Goal: Transaction & Acquisition: Purchase product/service

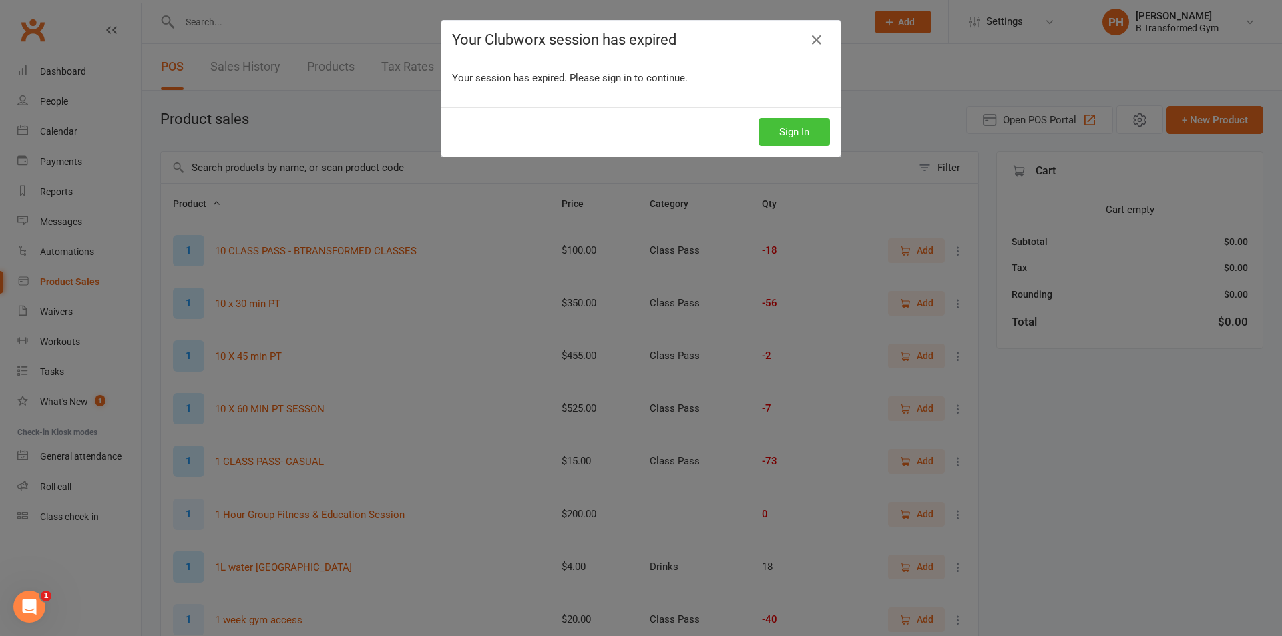
click at [786, 126] on button "Sign In" at bounding box center [793, 132] width 71 height 28
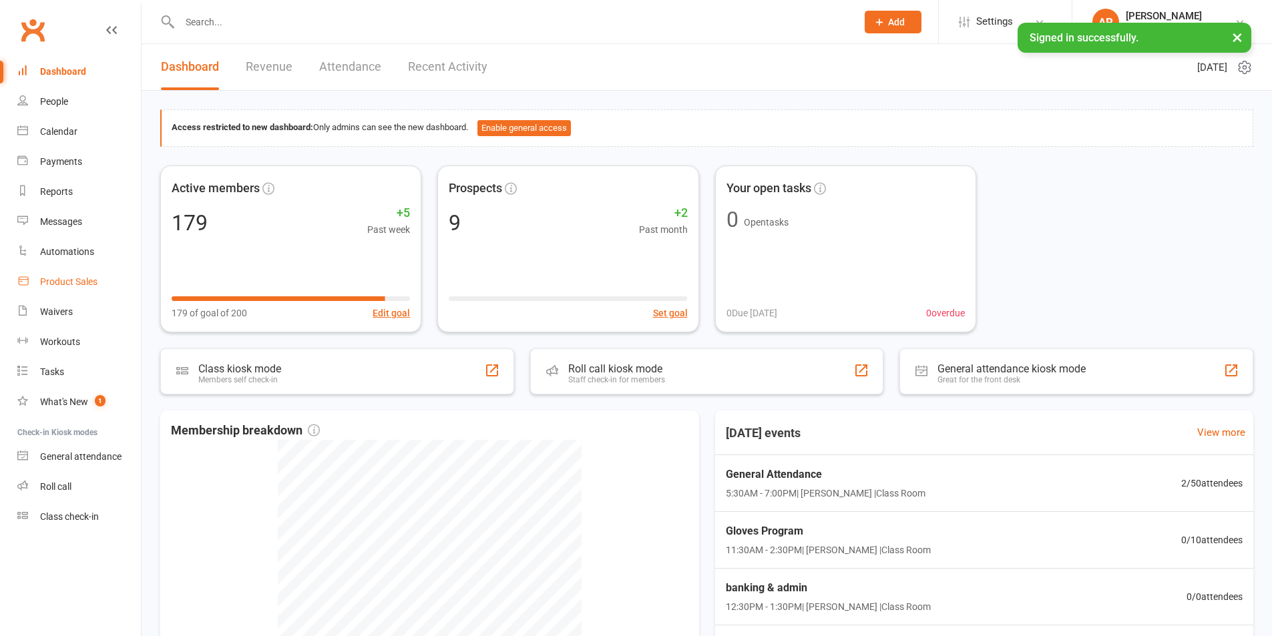
click at [83, 281] on div "Product Sales" at bounding box center [68, 281] width 57 height 11
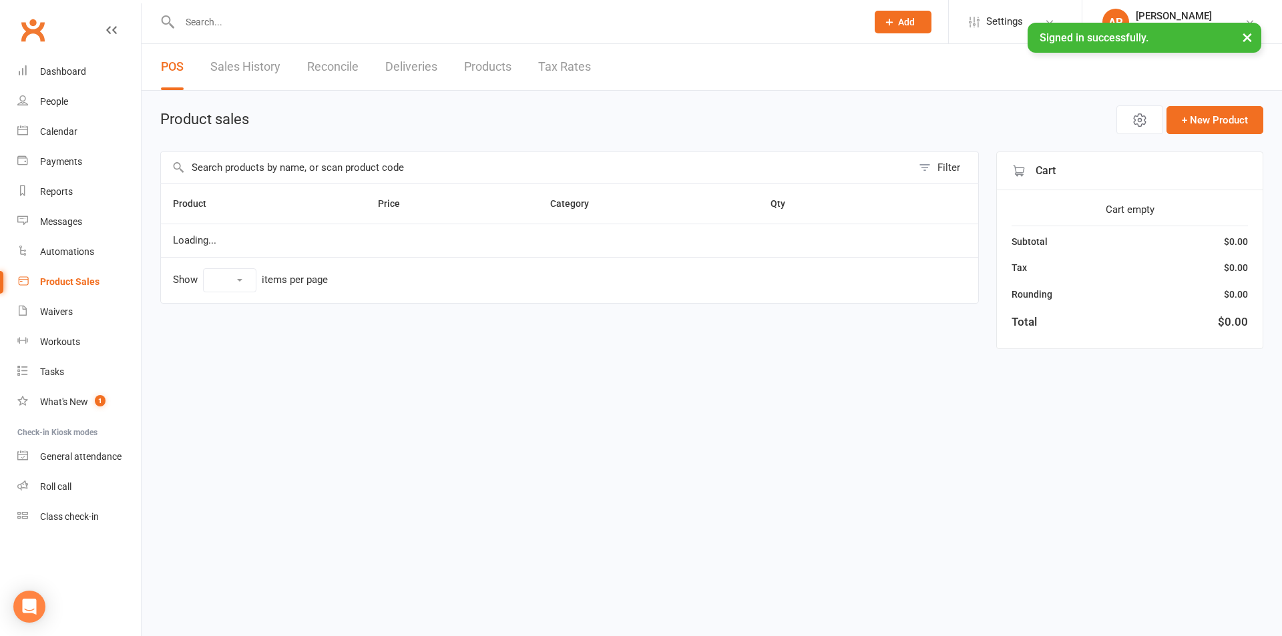
select select "25"
click at [216, 179] on input "text" at bounding box center [536, 167] width 751 height 31
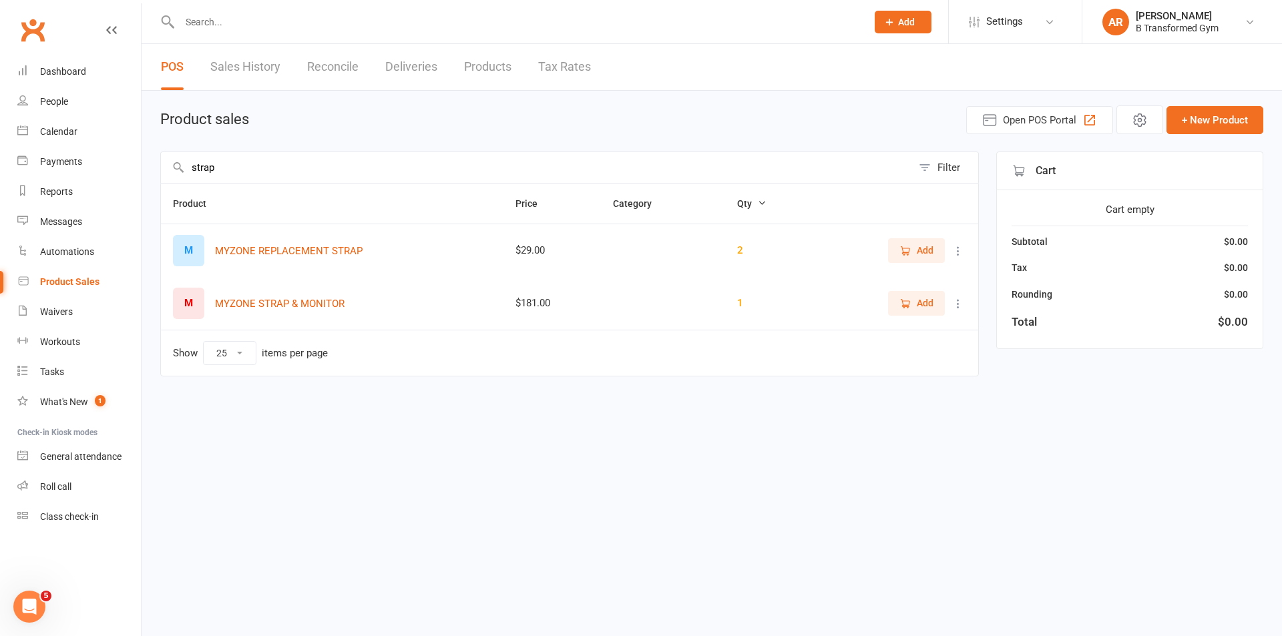
type input "strap"
click at [960, 250] on icon at bounding box center [957, 250] width 13 height 13
click at [923, 278] on link "View / Edit" at bounding box center [899, 277] width 132 height 27
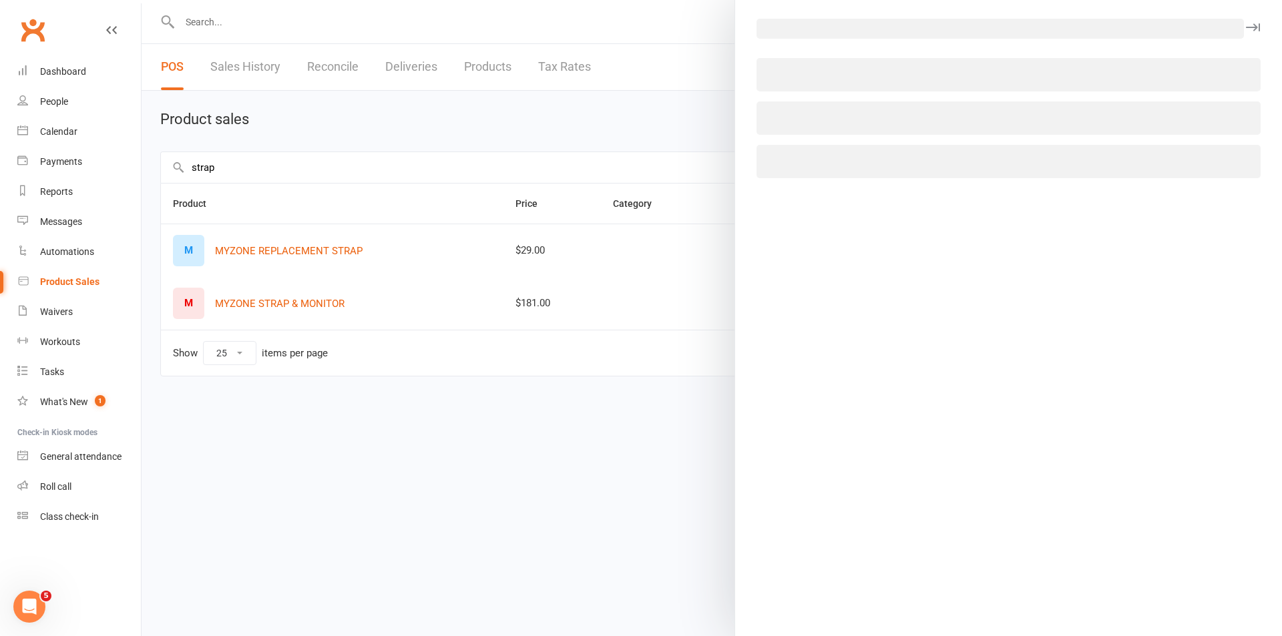
select select "1396"
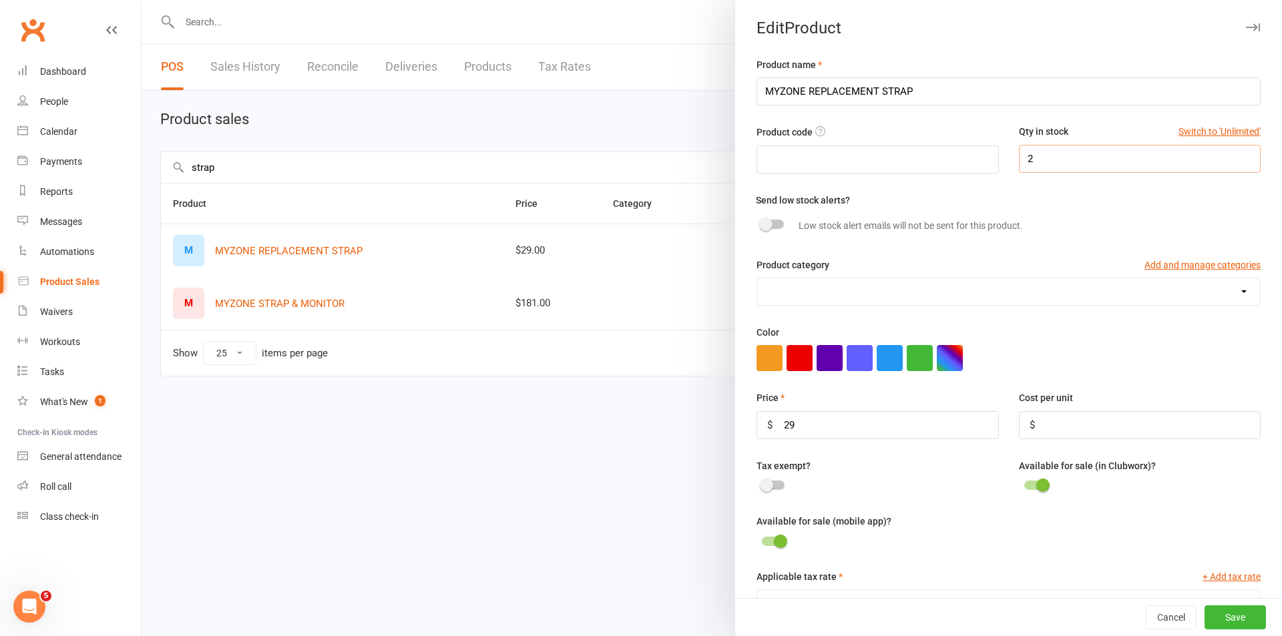
click at [1052, 164] on input "2" at bounding box center [1140, 159] width 242 height 28
type input "4"
click at [1208, 612] on button "Save" at bounding box center [1234, 618] width 61 height 24
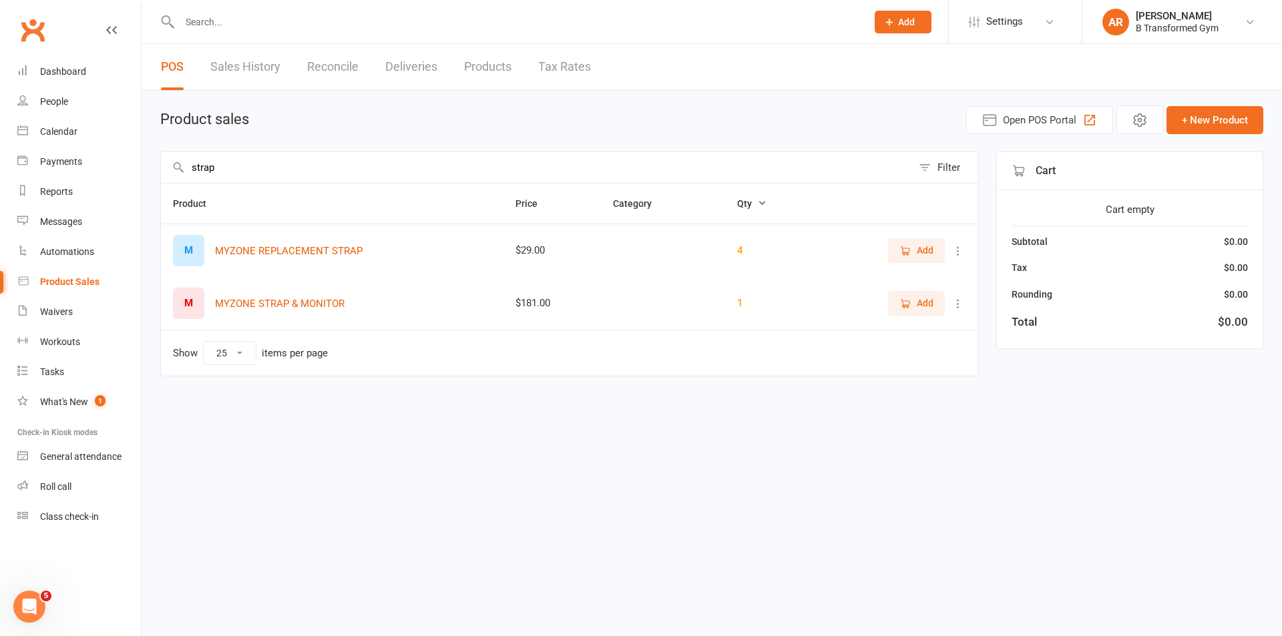
click at [961, 304] on icon at bounding box center [957, 303] width 13 height 13
click at [875, 333] on link "View / Edit" at bounding box center [899, 329] width 132 height 27
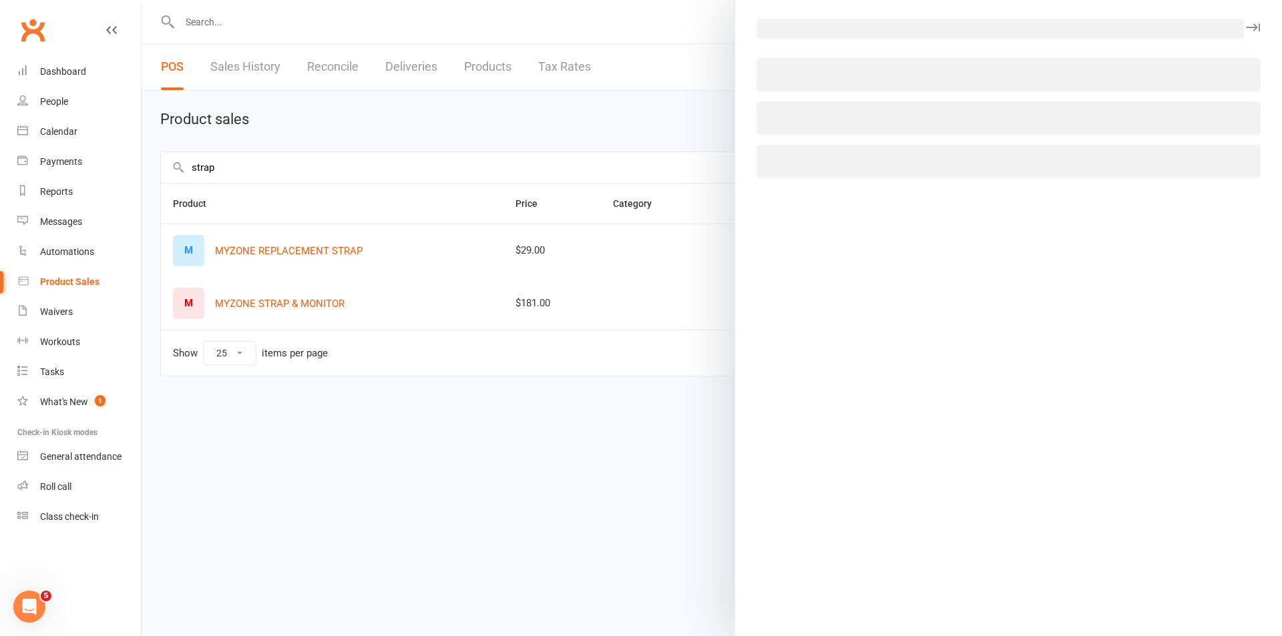
select select "1396"
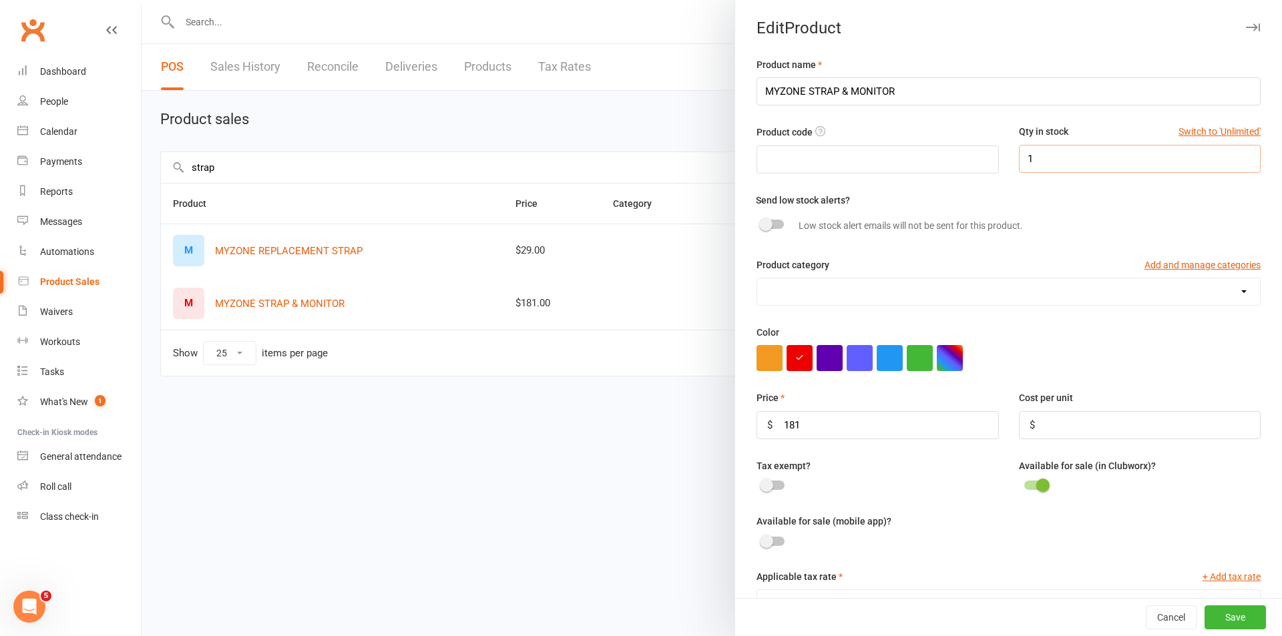
click at [1082, 165] on input "1" at bounding box center [1140, 159] width 242 height 28
type input "5"
type input "6"
click at [1210, 616] on button "Save" at bounding box center [1234, 618] width 61 height 24
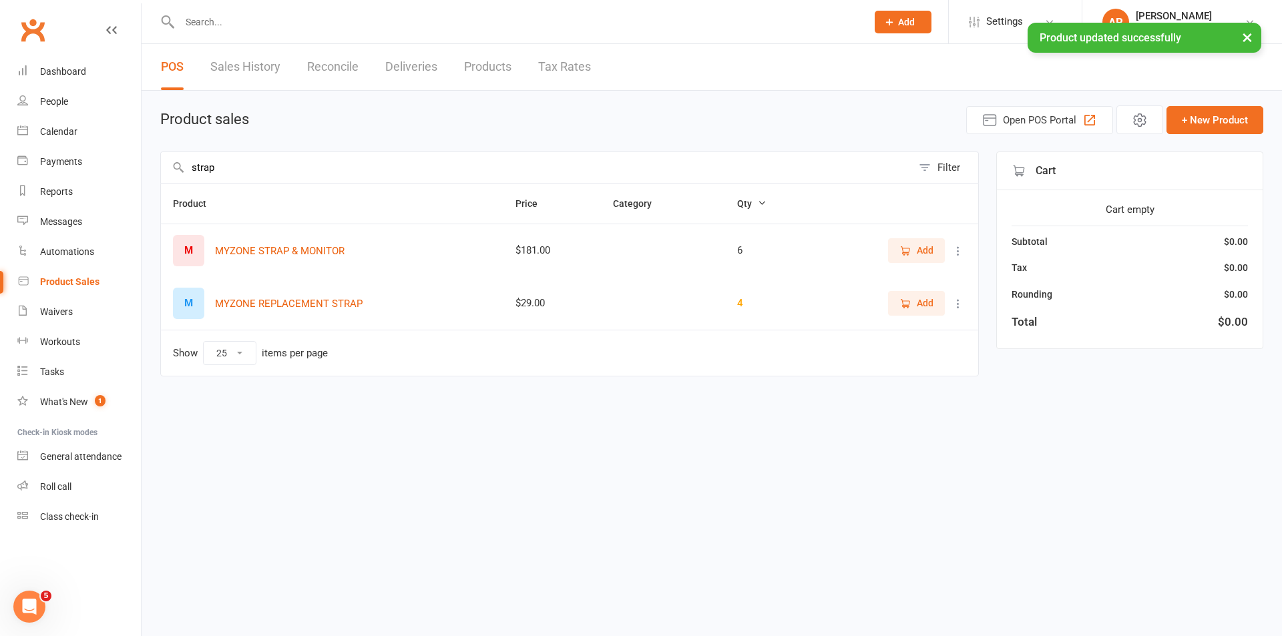
drag, startPoint x: 237, startPoint y: 167, endPoint x: 156, endPoint y: 164, distance: 81.5
click at [156, 164] on div "Product sales Open POS Portal + New Product strap Filter Product Price Category…" at bounding box center [712, 252] width 1140 height 323
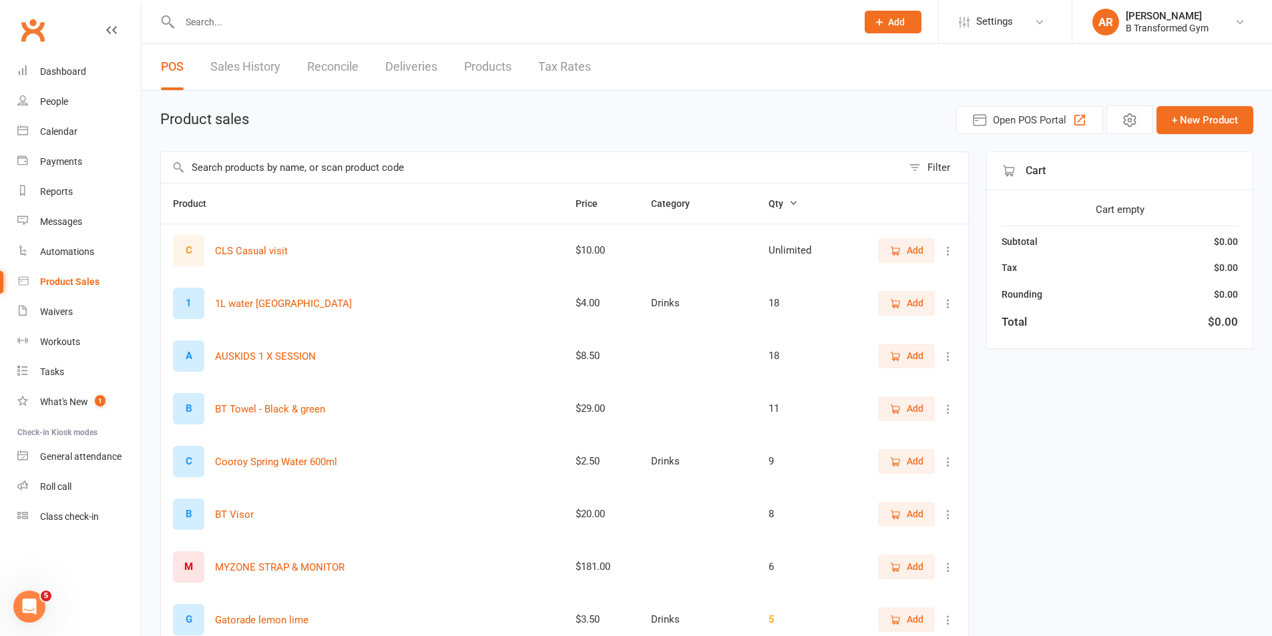
click at [284, 167] on input "text" at bounding box center [531, 167] width 741 height 31
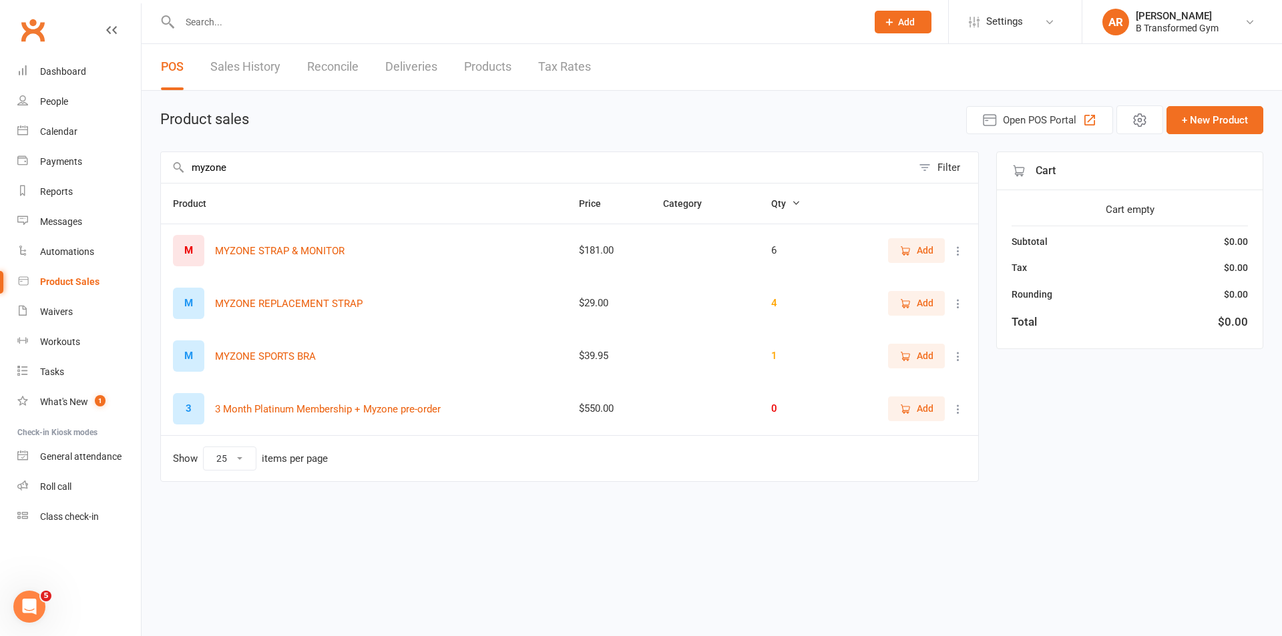
type input "myzone"
click at [916, 246] on span "Add" at bounding box center [916, 250] width 34 height 15
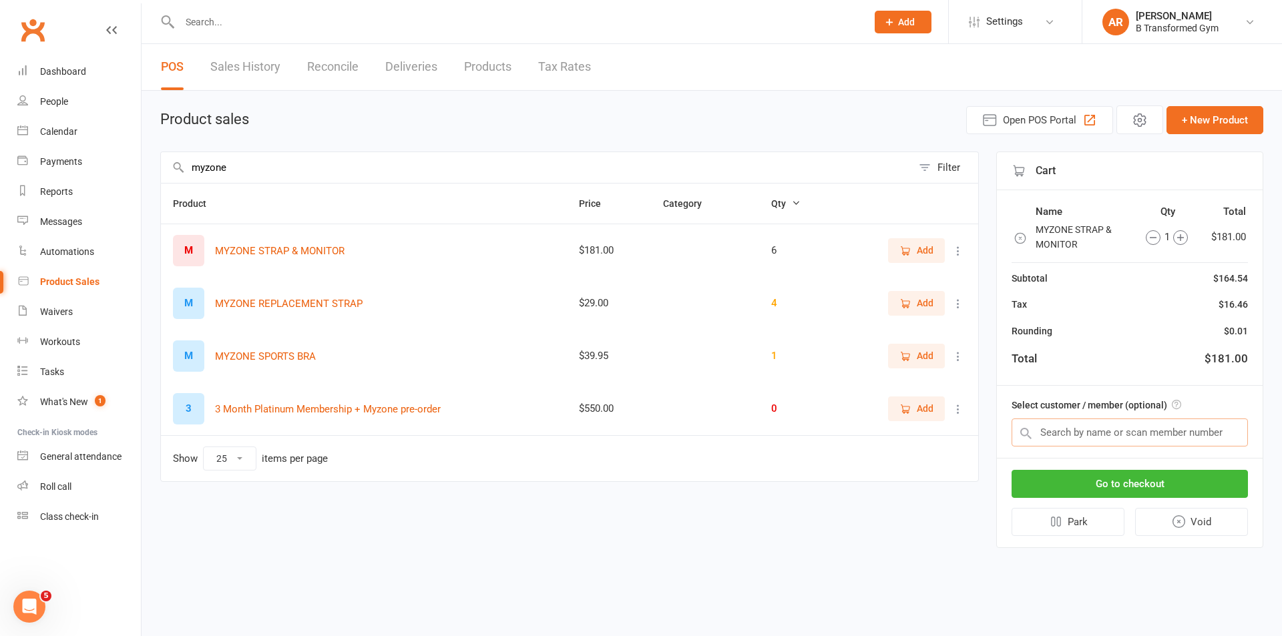
click at [1108, 430] on input "text" at bounding box center [1129, 433] width 236 height 28
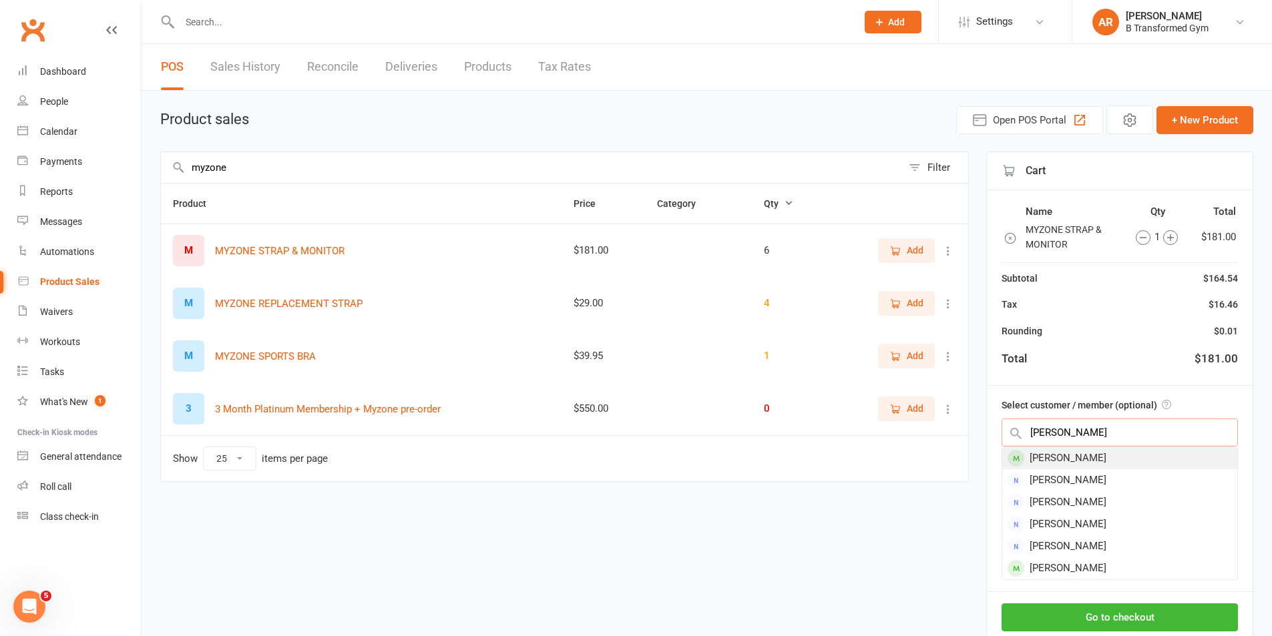
type input "holly"
click at [1106, 456] on div "[PERSON_NAME]" at bounding box center [1119, 458] width 235 height 22
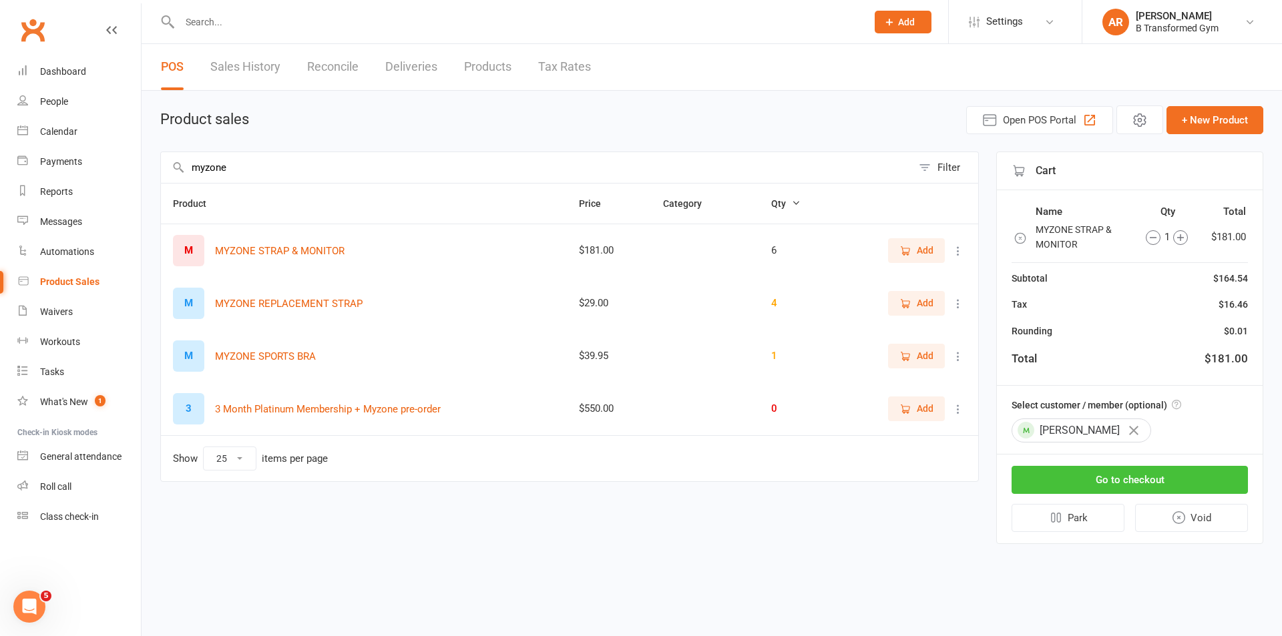
click at [1112, 481] on button "Go to checkout" at bounding box center [1129, 480] width 236 height 28
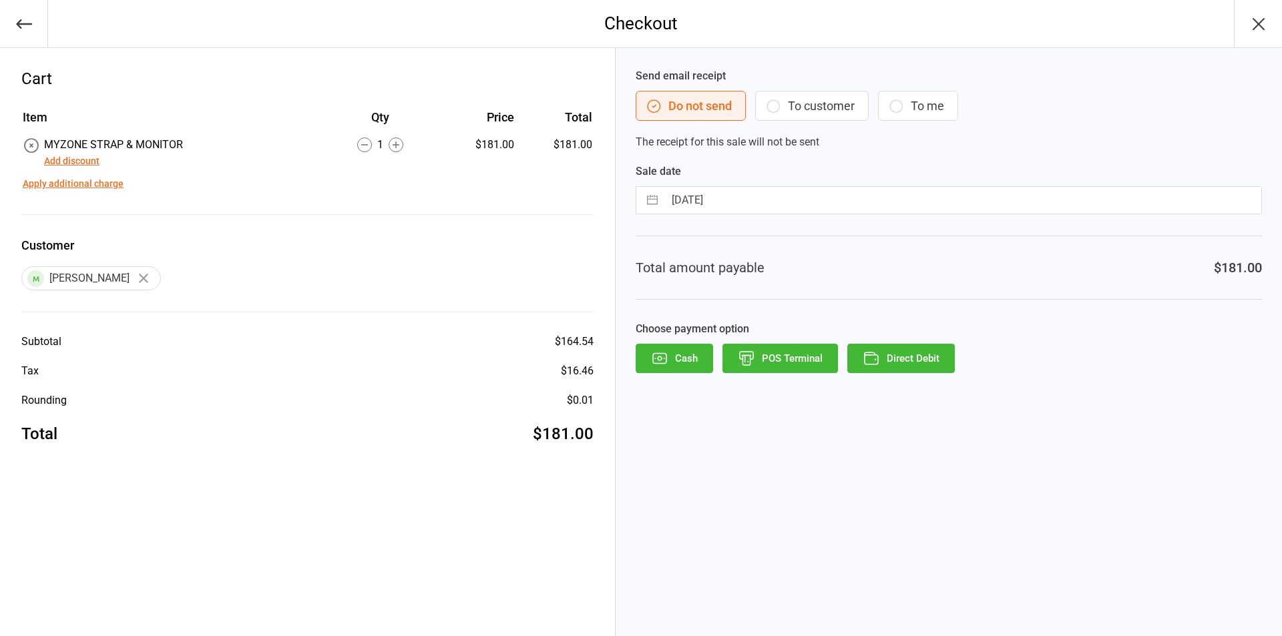
click at [79, 161] on button "Add discount" at bounding box center [71, 161] width 55 height 14
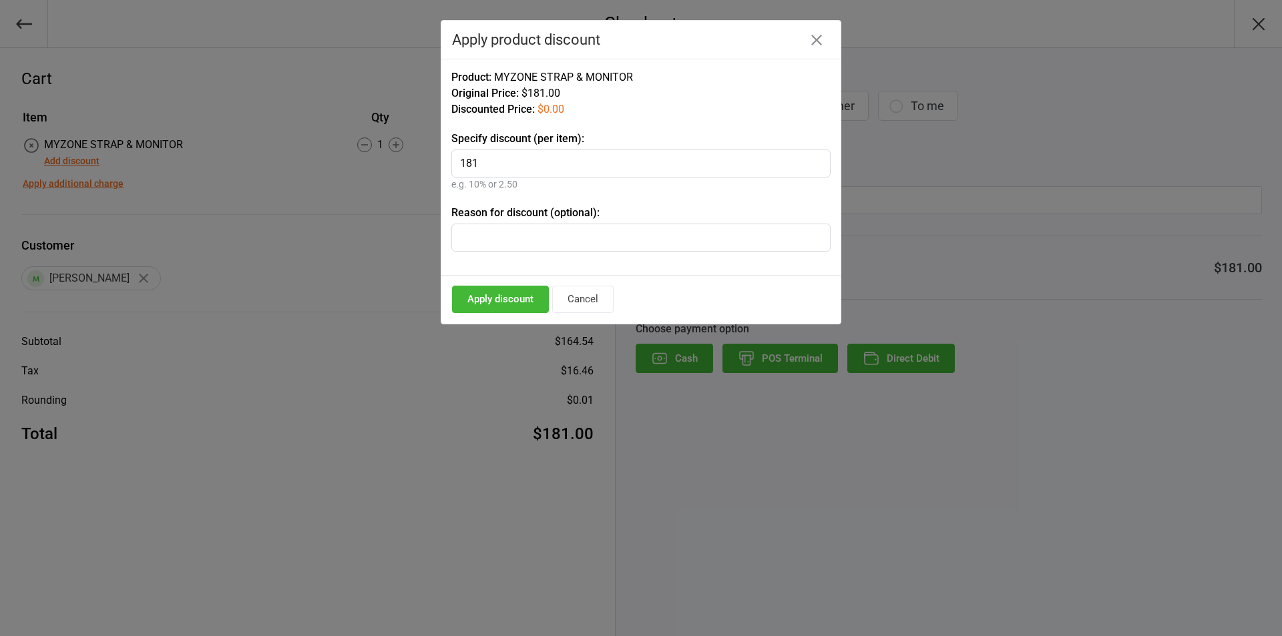
type input "181"
click at [535, 227] on input "text" at bounding box center [640, 238] width 379 height 28
type input "t"
type input "paying via bank transfer $120 inv 10106"
click at [490, 300] on button "Apply discount" at bounding box center [500, 299] width 97 height 27
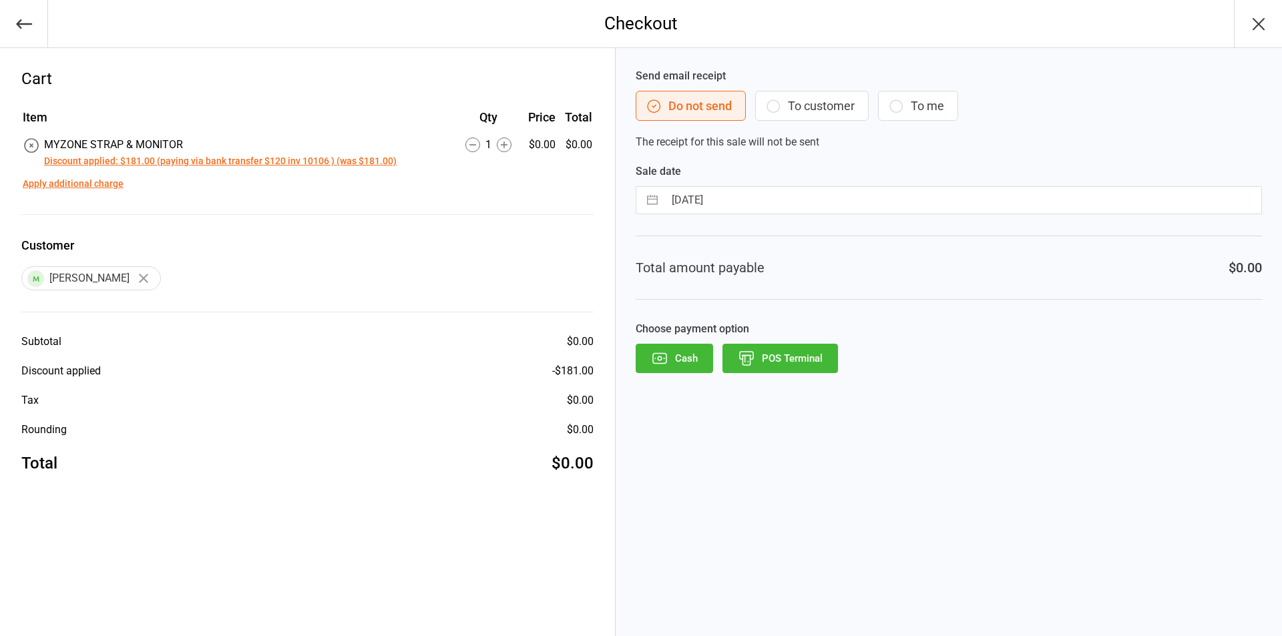
click at [664, 363] on icon "button" at bounding box center [659, 358] width 17 height 17
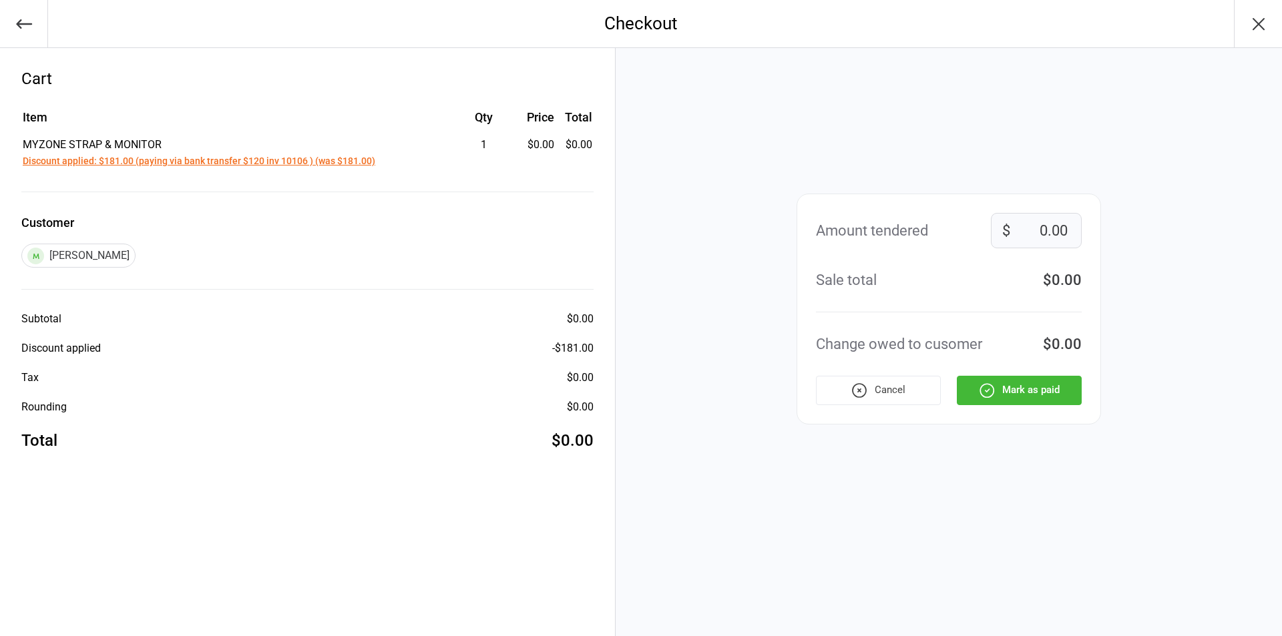
click at [981, 383] on icon "button" at bounding box center [986, 390] width 17 height 17
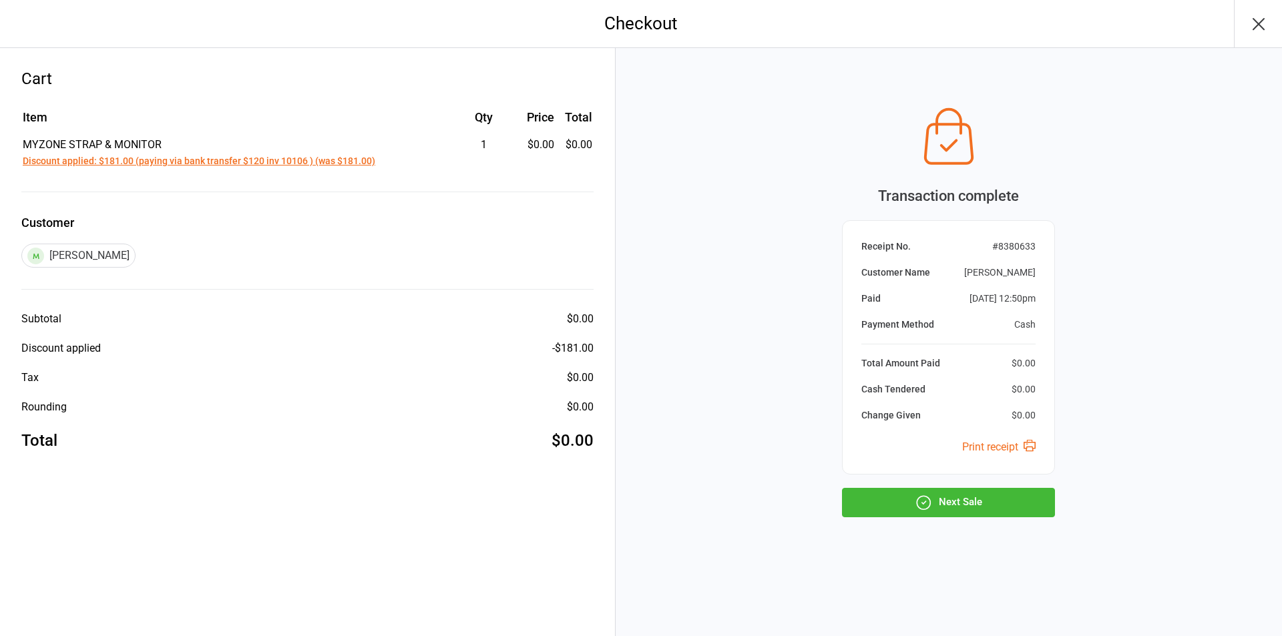
drag, startPoint x: 961, startPoint y: 479, endPoint x: 944, endPoint y: 507, distance: 33.0
click at [944, 507] on button "Next Sale" at bounding box center [948, 502] width 213 height 29
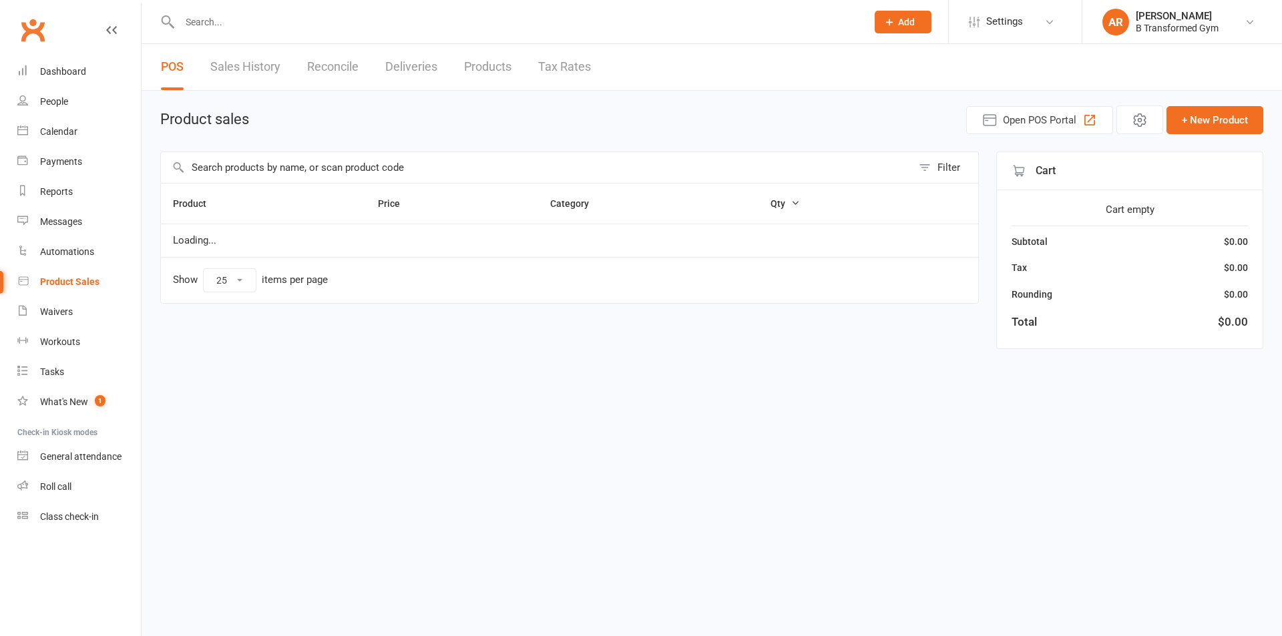
select select "25"
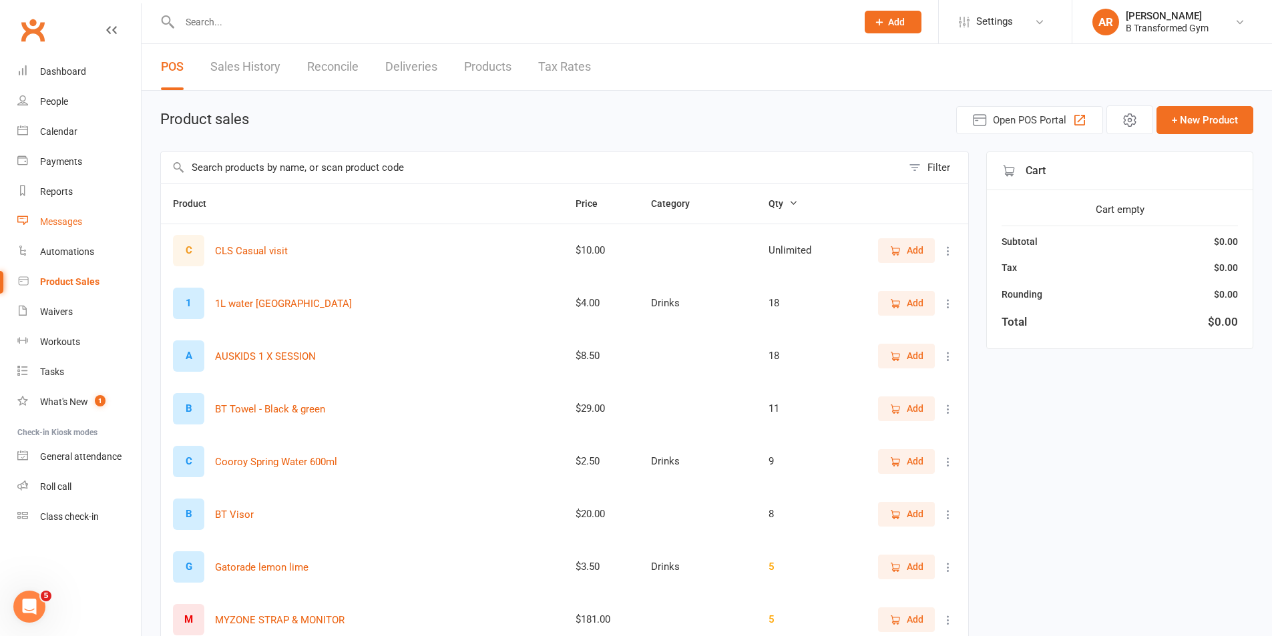
click at [76, 222] on div "Messages" at bounding box center [61, 221] width 42 height 11
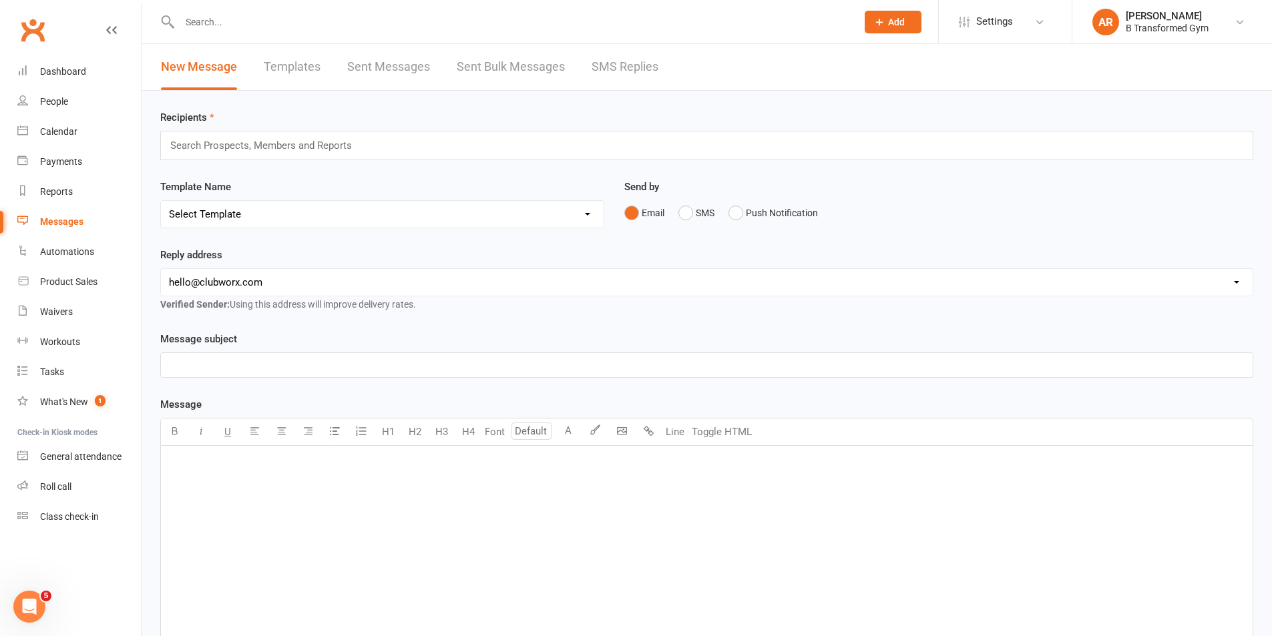
click at [615, 55] on link "SMS Replies" at bounding box center [625, 67] width 67 height 46
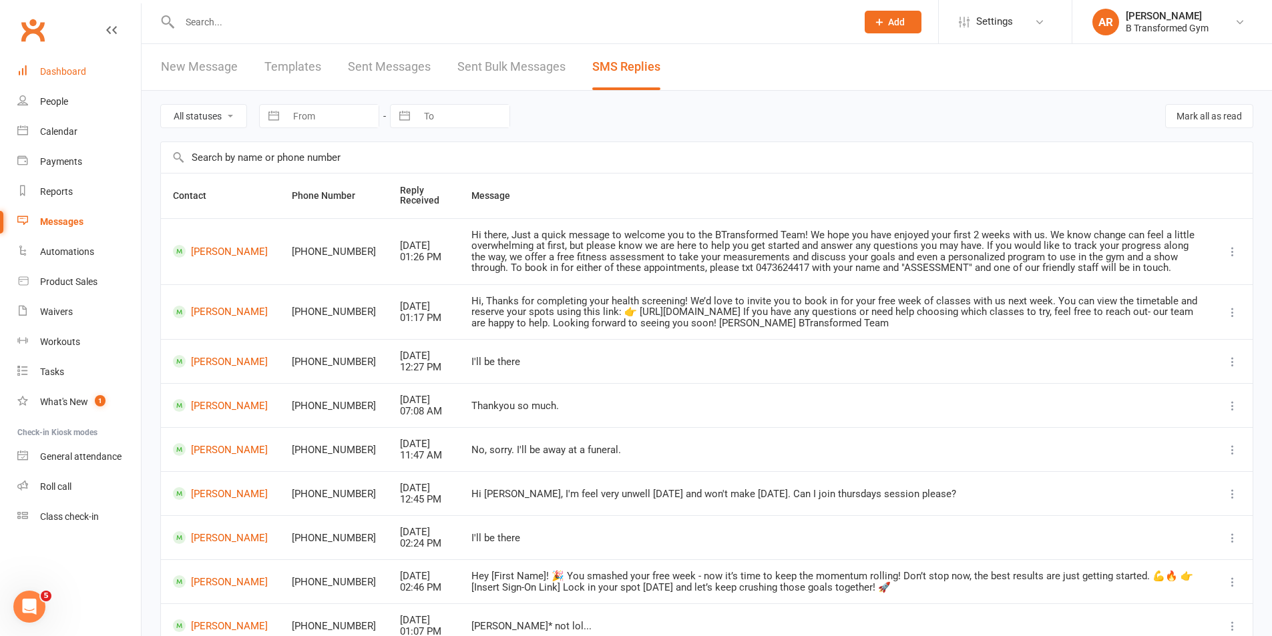
click at [86, 76] on link "Dashboard" at bounding box center [79, 72] width 124 height 30
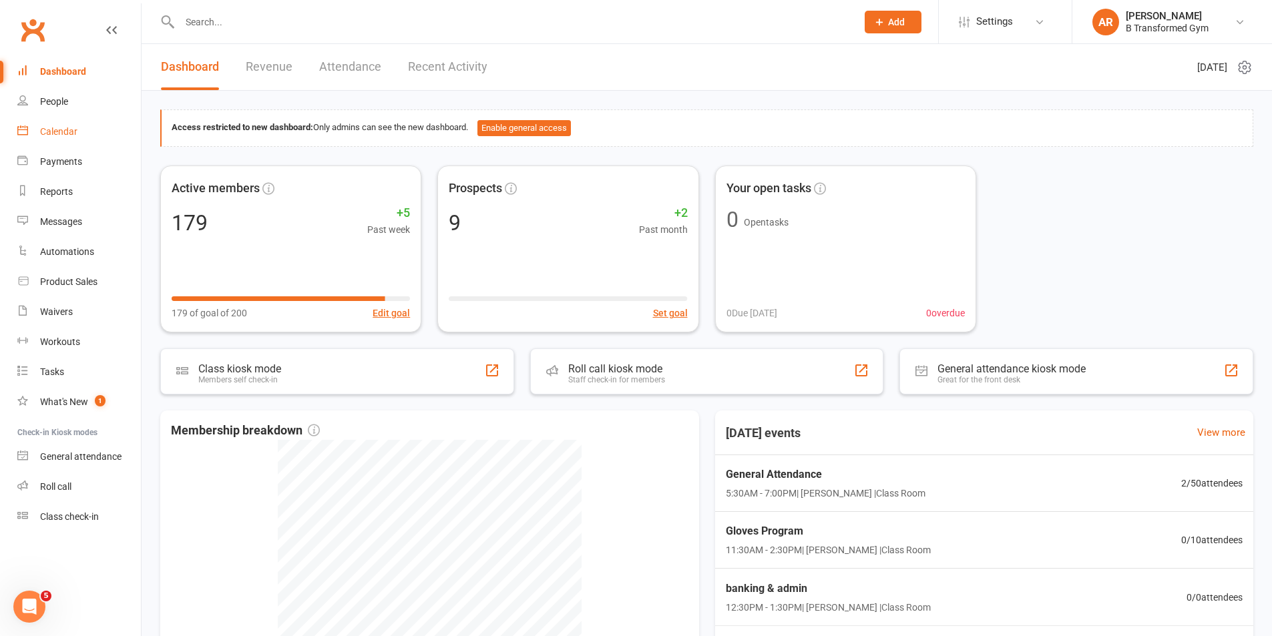
click at [45, 135] on div "Calendar" at bounding box center [58, 131] width 37 height 11
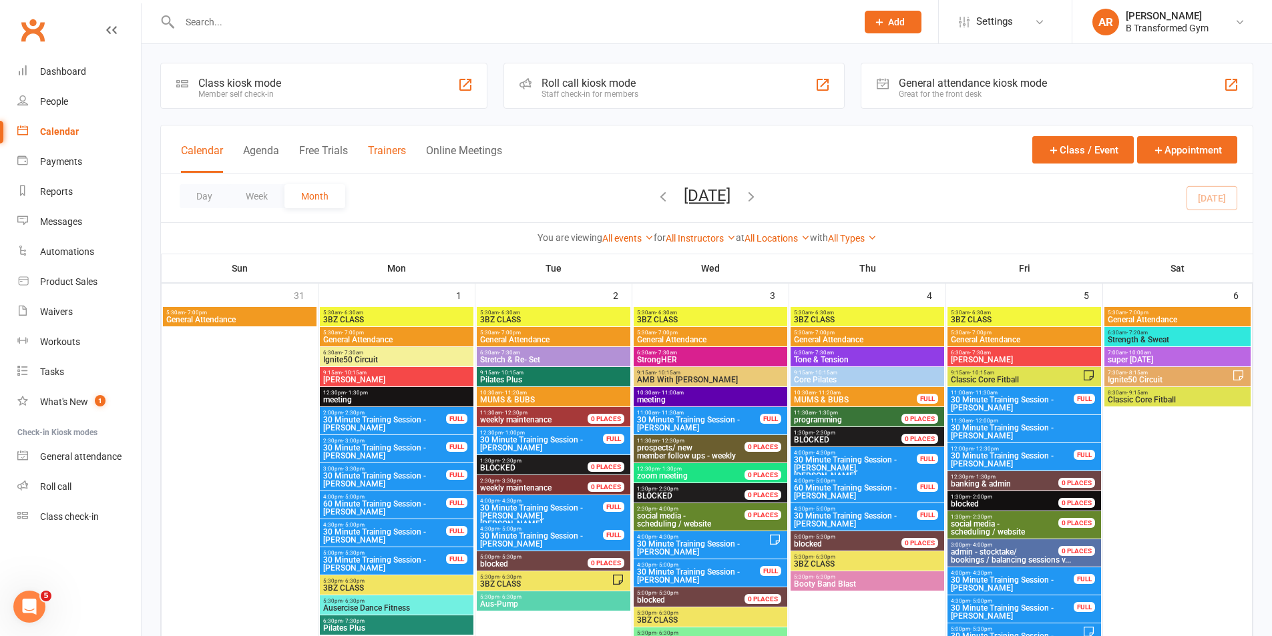
click at [387, 149] on button "Trainers" at bounding box center [387, 158] width 38 height 29
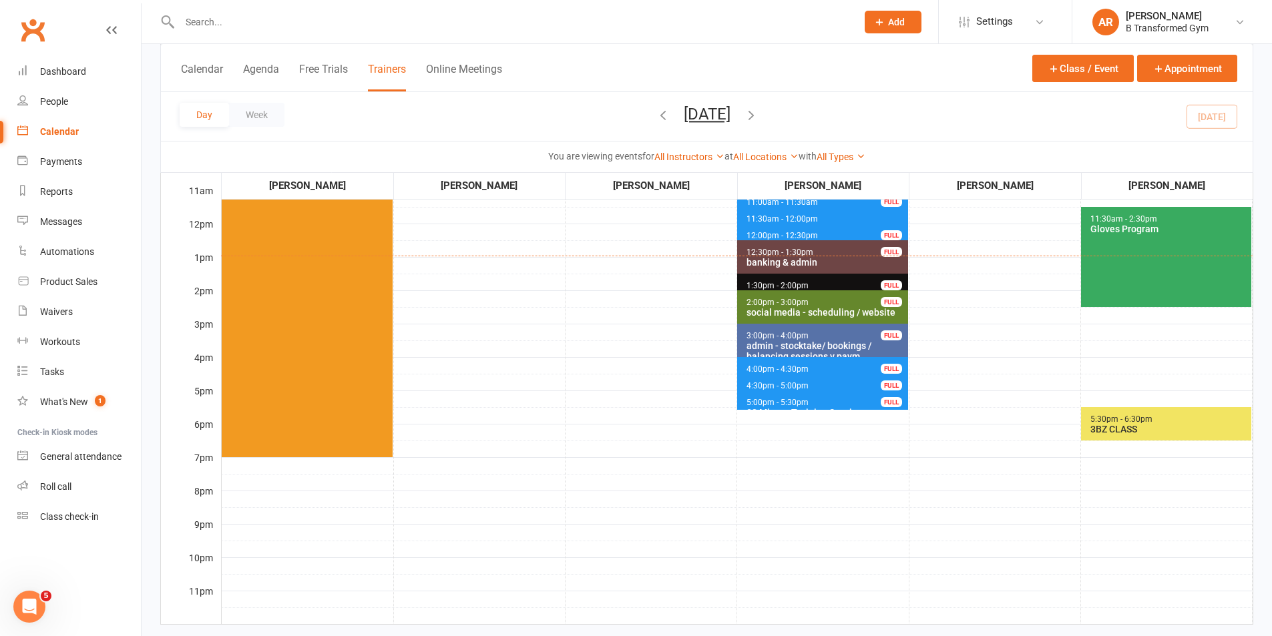
scroll to position [334, 0]
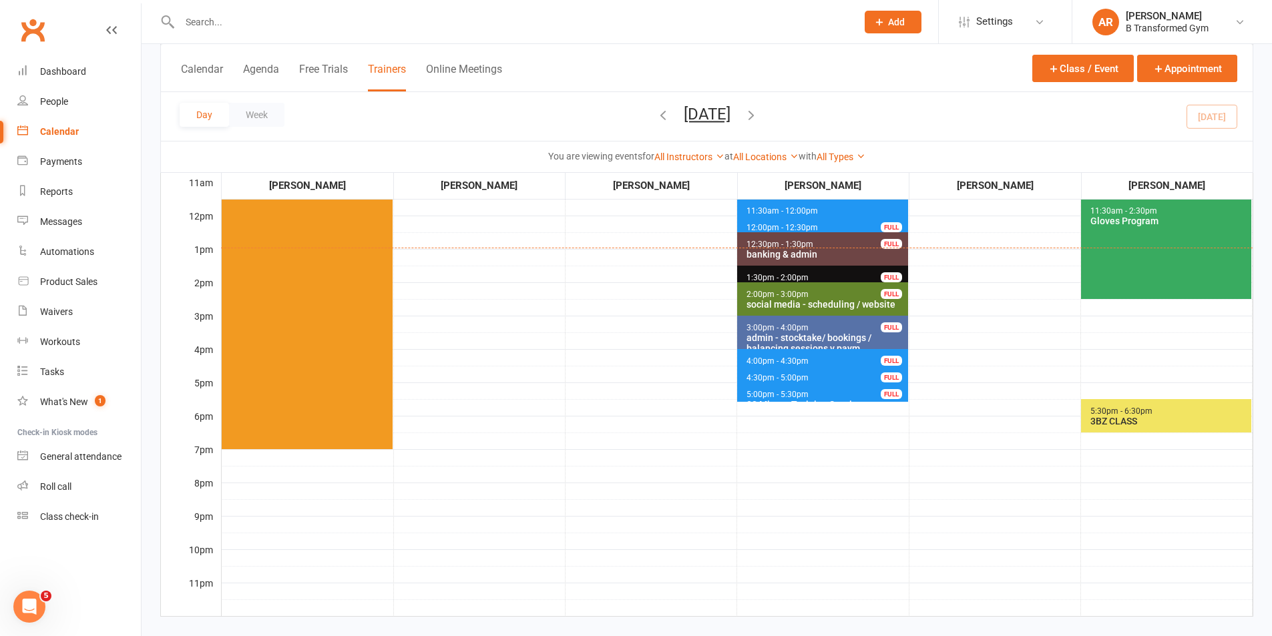
click at [814, 397] on span "5:00pm - 5:30pm 30 Minute Training Session - Codie Armstrong FULL" at bounding box center [822, 392] width 170 height 19
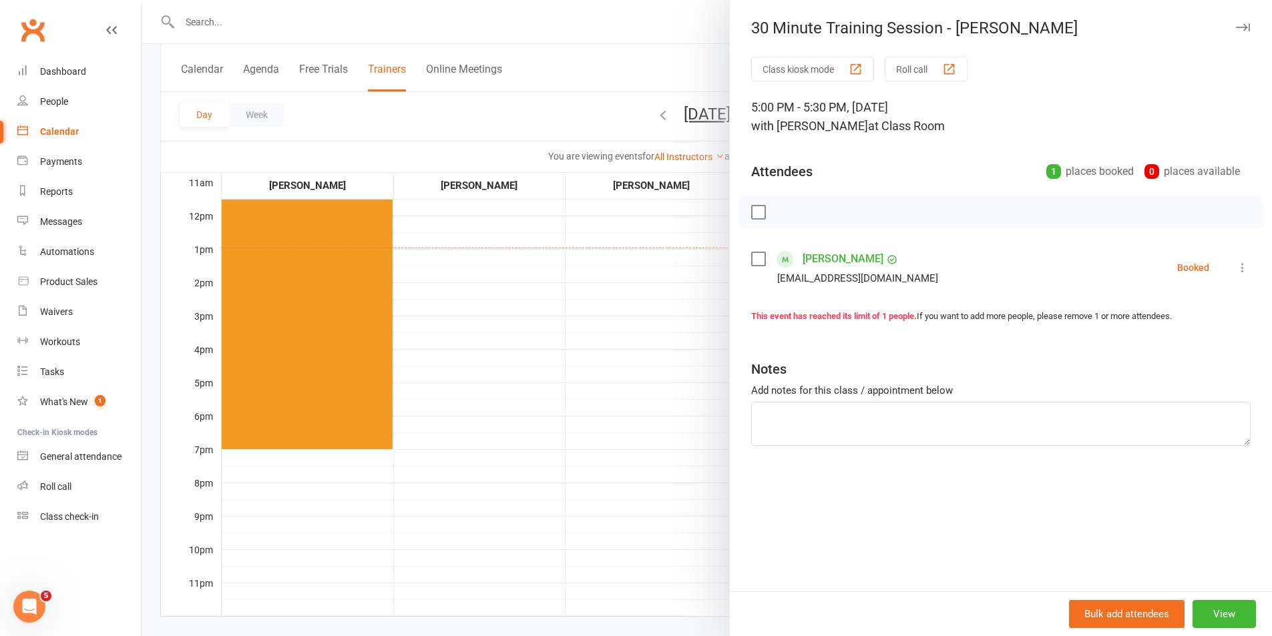
click at [754, 260] on label at bounding box center [757, 258] width 13 height 13
click at [810, 215] on icon "button" at bounding box center [815, 212] width 15 height 15
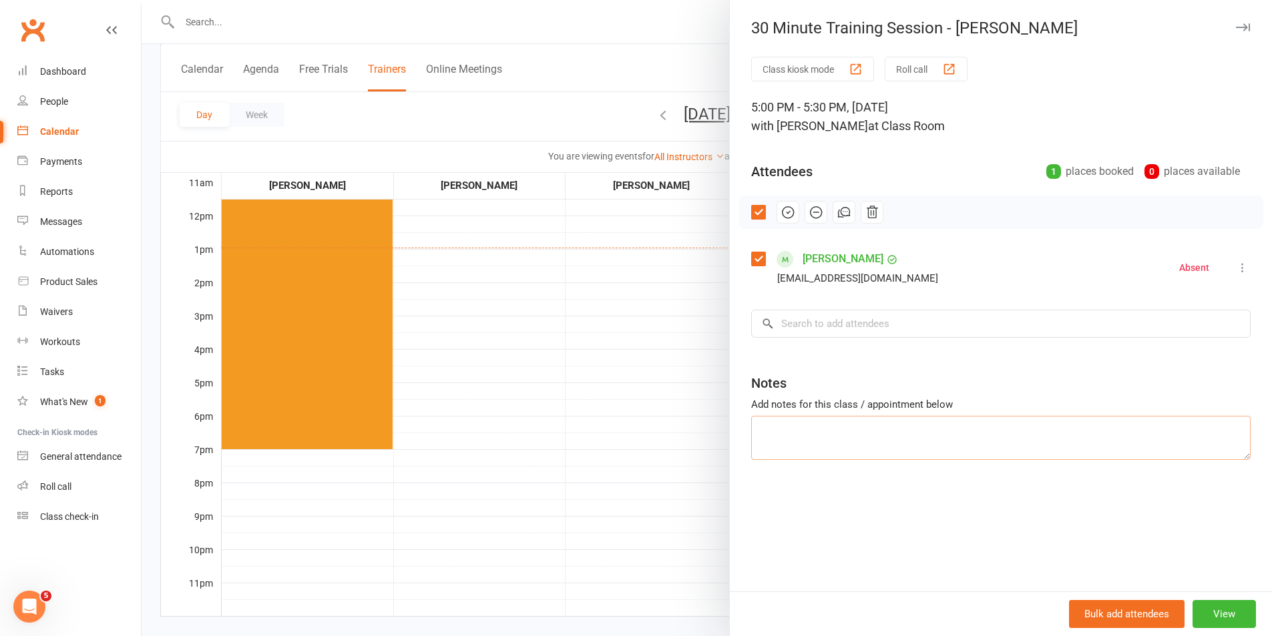
click at [888, 427] on textarea at bounding box center [1000, 438] width 499 height 44
type textarea "away"
click at [655, 429] on div at bounding box center [707, 318] width 1130 height 636
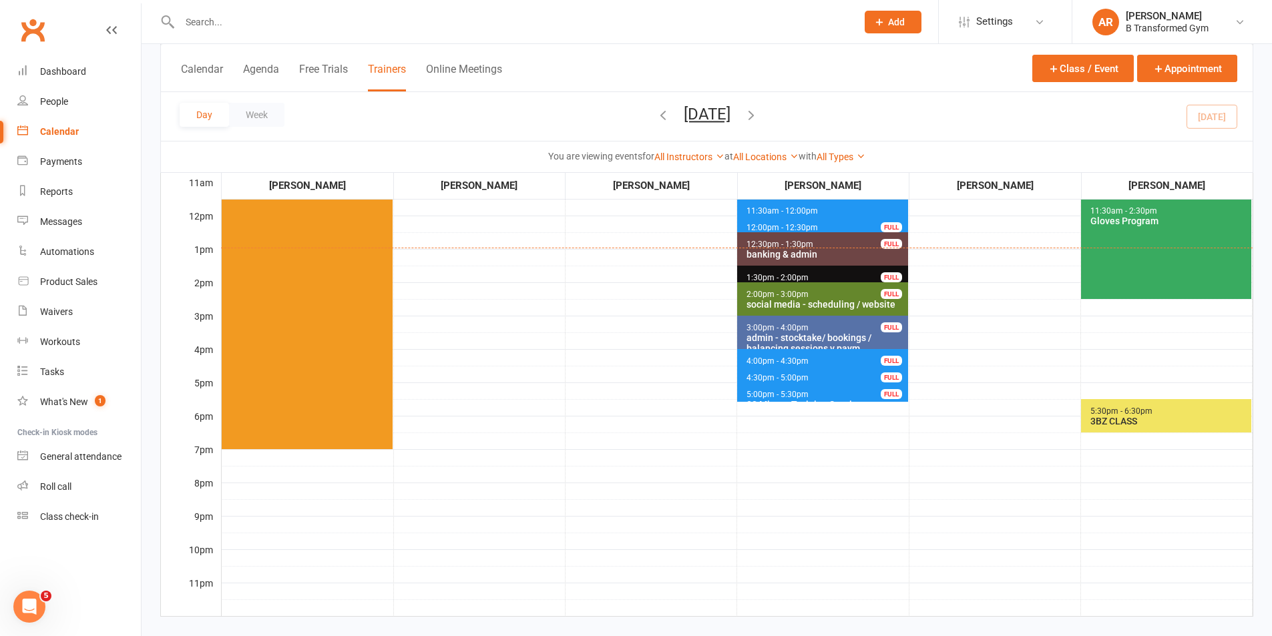
click at [831, 355] on span "4:00pm - 4:30pm 30 Minute Training Session - Yvonne Burt FULL" at bounding box center [822, 358] width 170 height 19
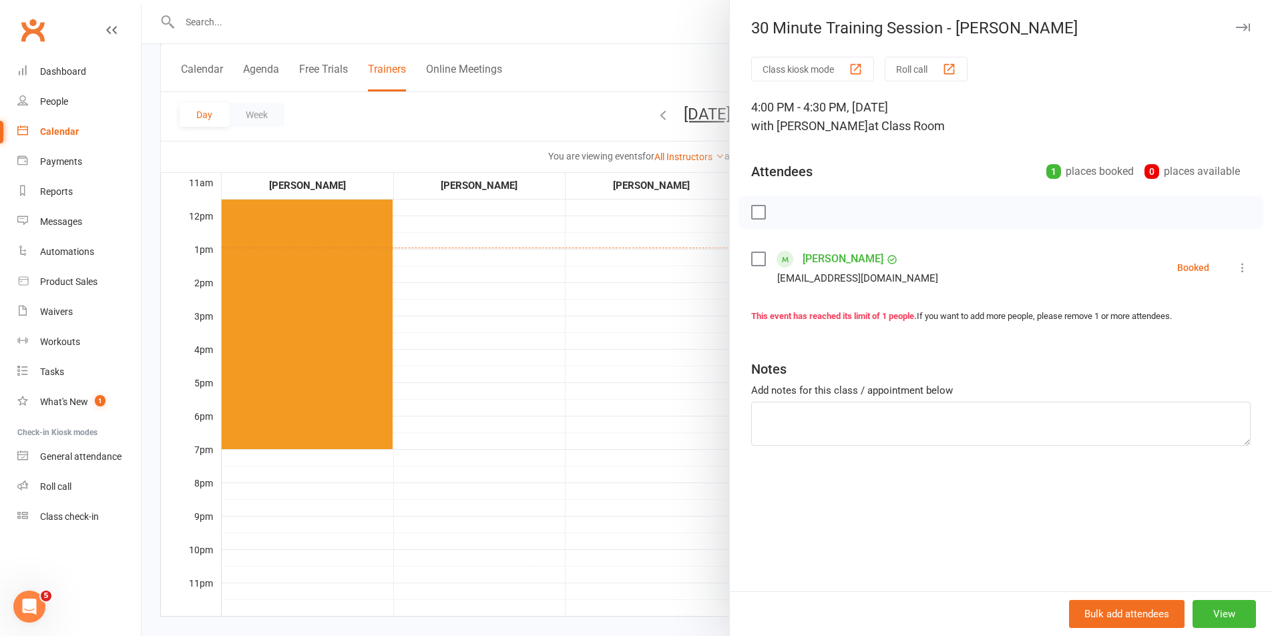
click at [660, 314] on div at bounding box center [707, 318] width 1130 height 636
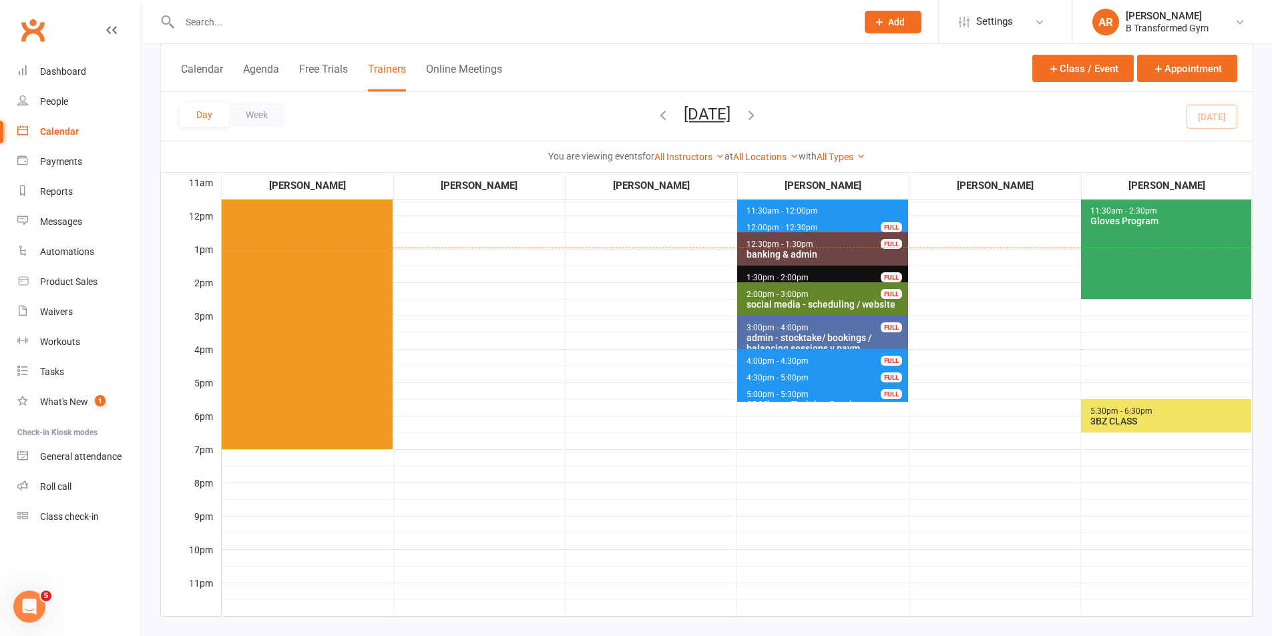
click at [769, 376] on span "4:30pm - 5:00pm" at bounding box center [777, 377] width 63 height 9
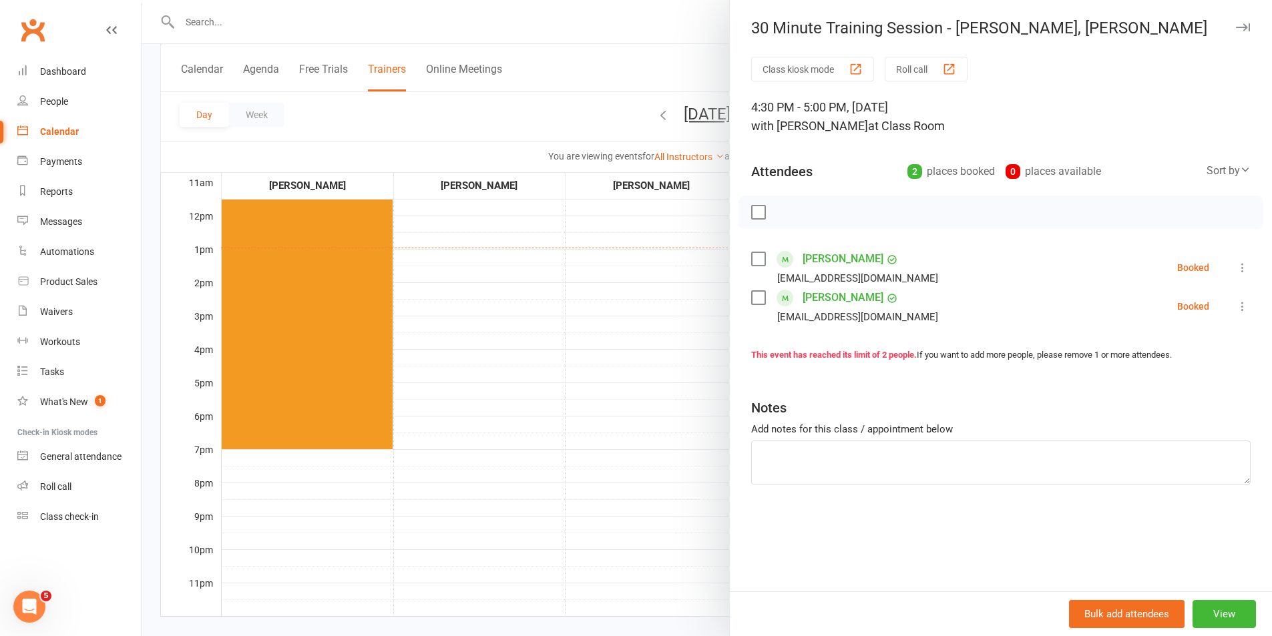
click at [652, 394] on div at bounding box center [707, 318] width 1130 height 636
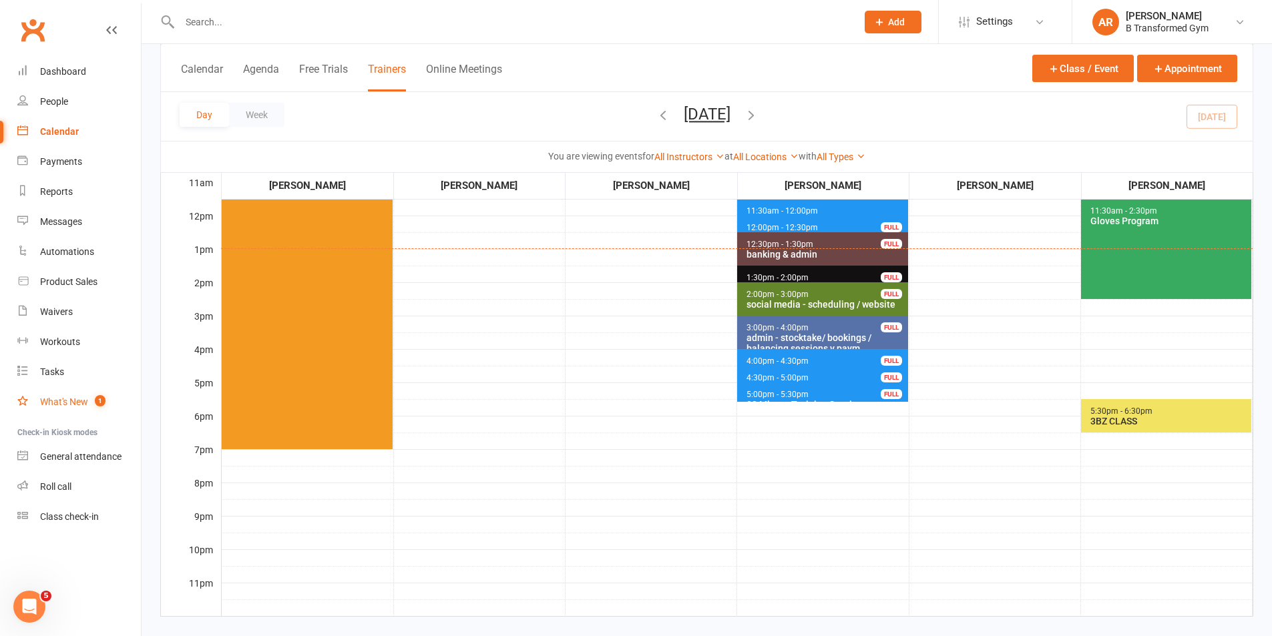
click at [91, 439] on ul "Dashboard People Calendar Payments Reports Messages Automations Product Sales W…" at bounding box center [70, 294] width 141 height 475
click at [96, 283] on div "Product Sales" at bounding box center [68, 281] width 57 height 11
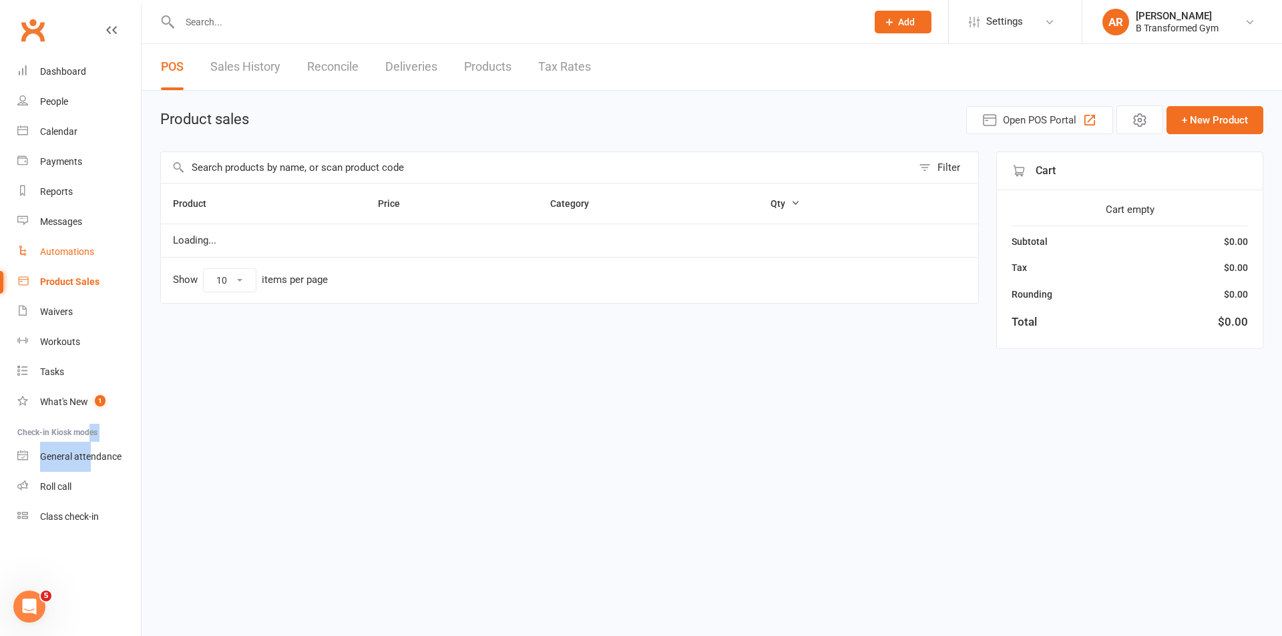
select select "25"
click at [270, 65] on link "Sales History" at bounding box center [245, 67] width 70 height 46
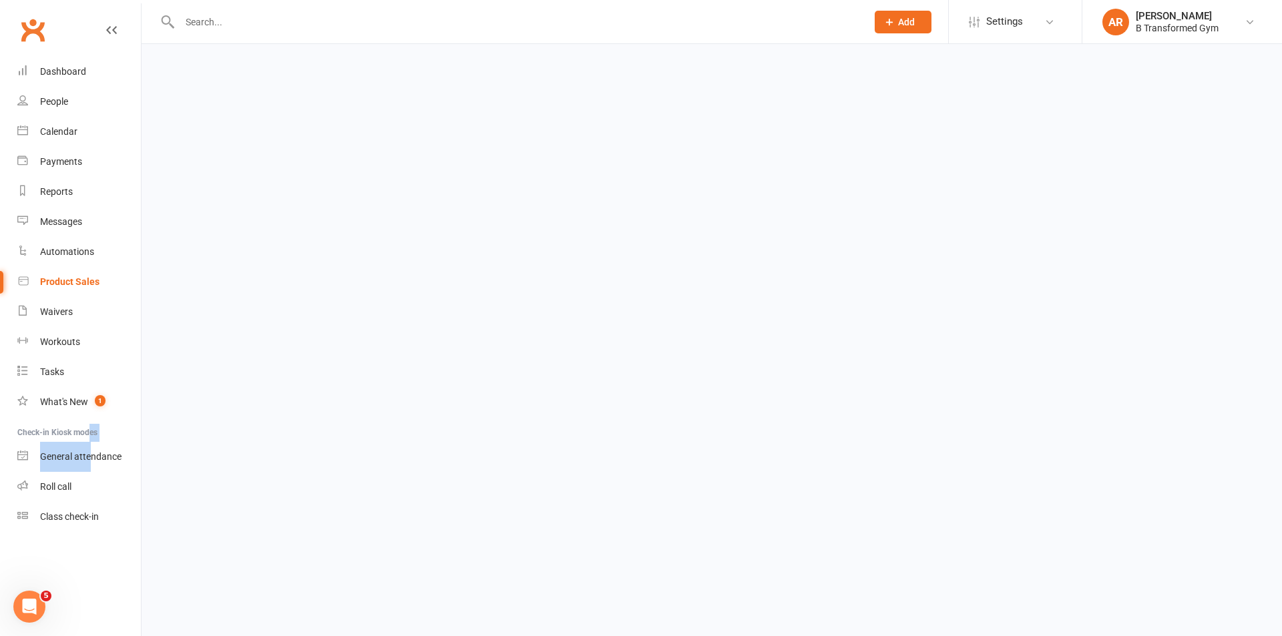
select select "100"
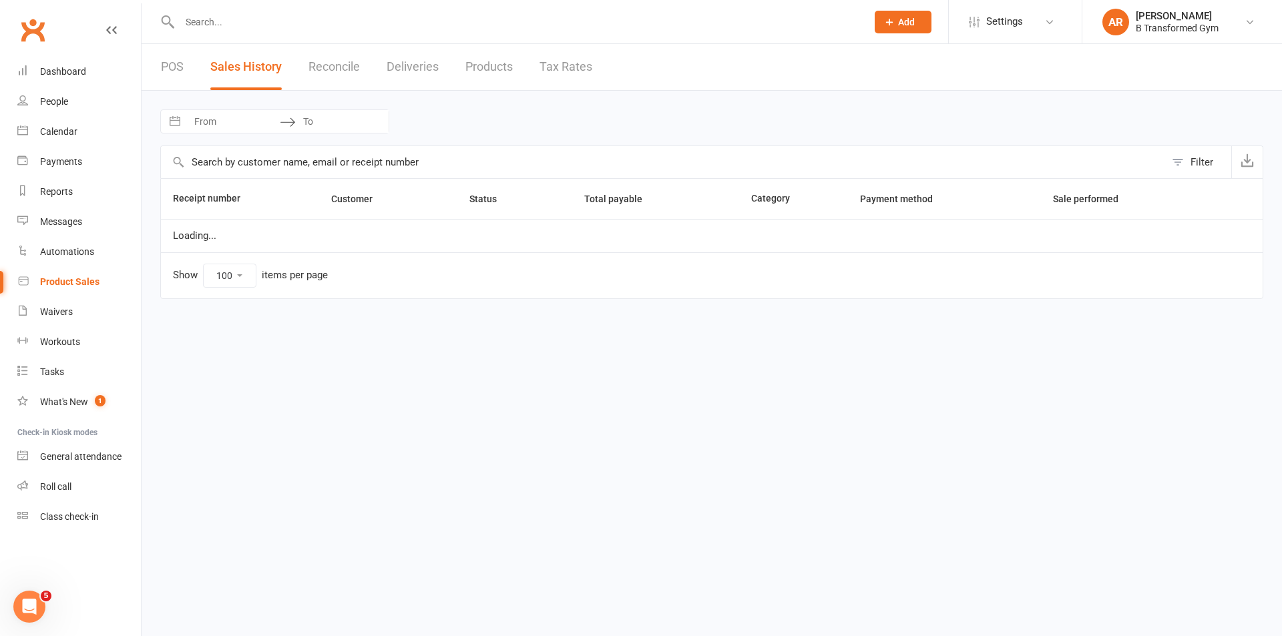
click at [0, 0] on div "Loading" at bounding box center [0, 0] width 0 height 0
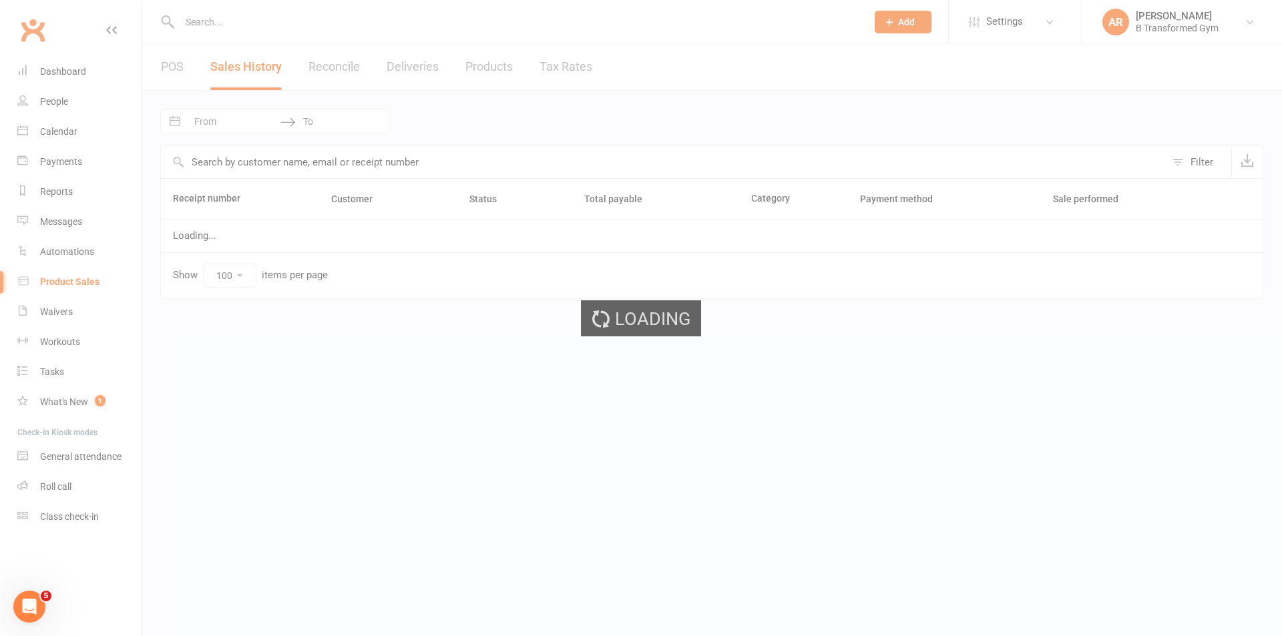
click at [242, 124] on div "Loading" at bounding box center [641, 318] width 1282 height 636
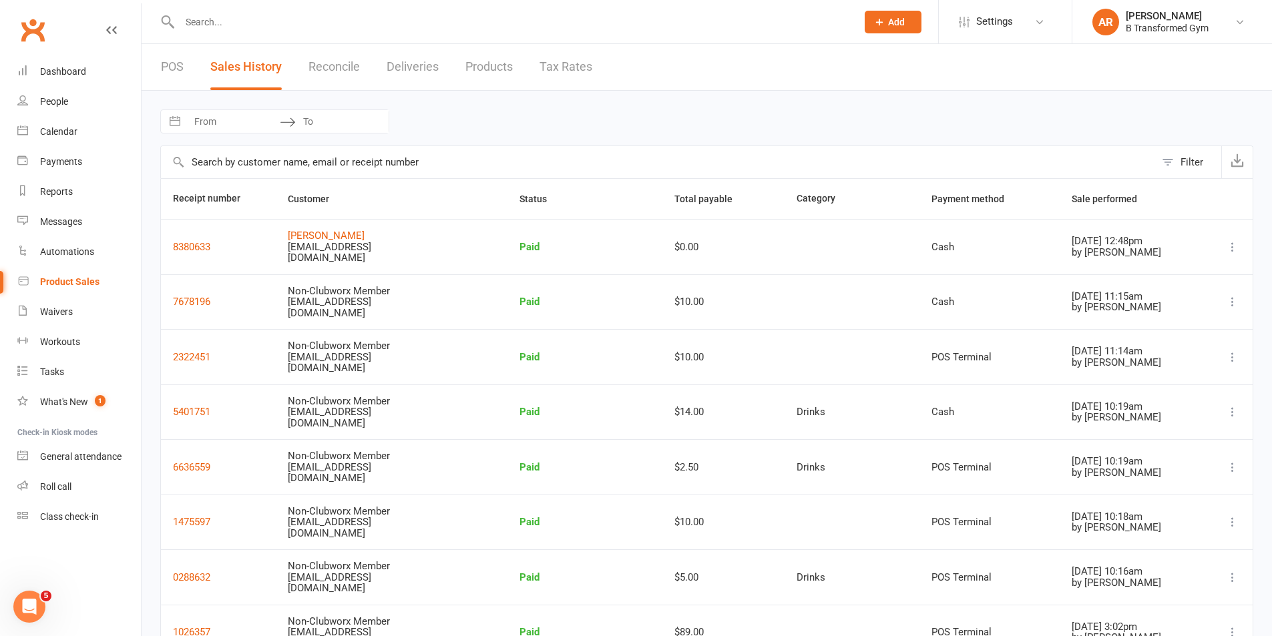
click at [218, 125] on input "From" at bounding box center [233, 121] width 93 height 23
select select "7"
select select "2025"
select select "8"
select select "2025"
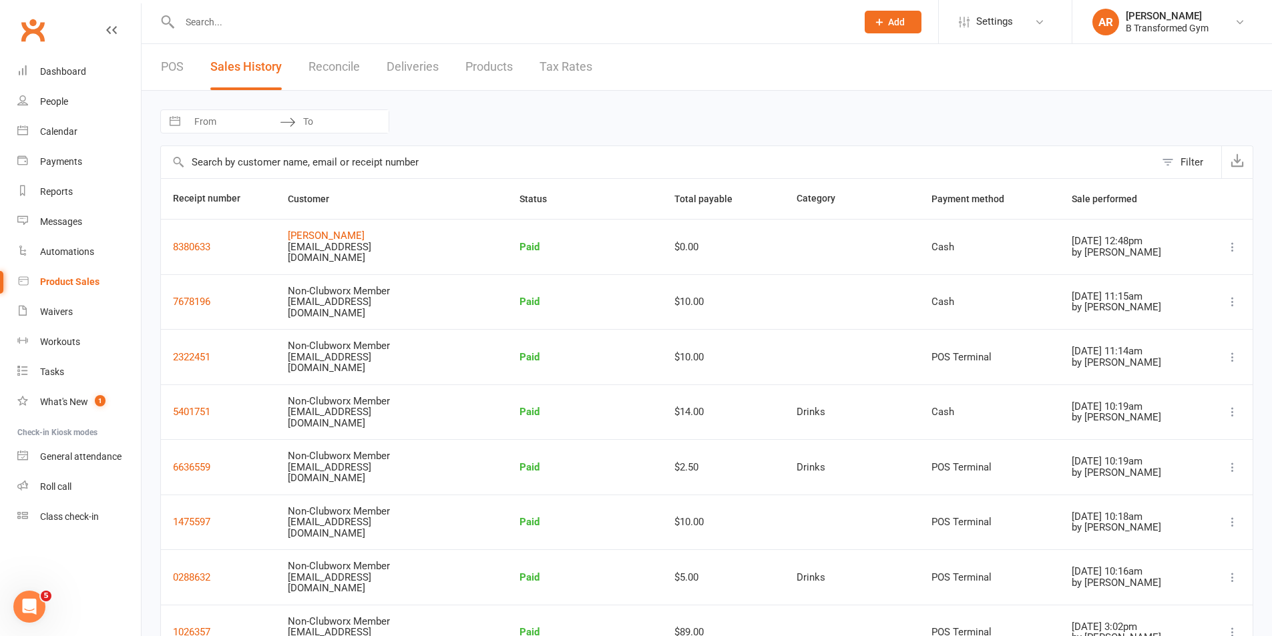
select select "9"
select select "2025"
select select "10"
select select "2025"
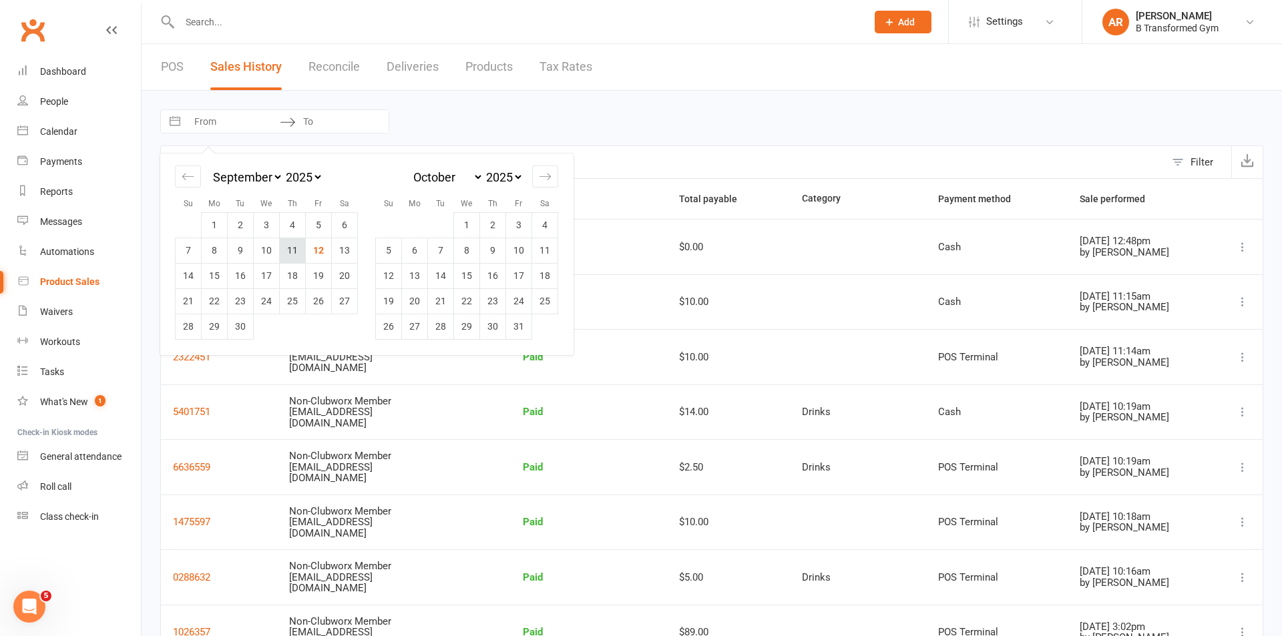
click at [289, 251] on td "11" at bounding box center [293, 250] width 26 height 25
type input "11 Sep 2025"
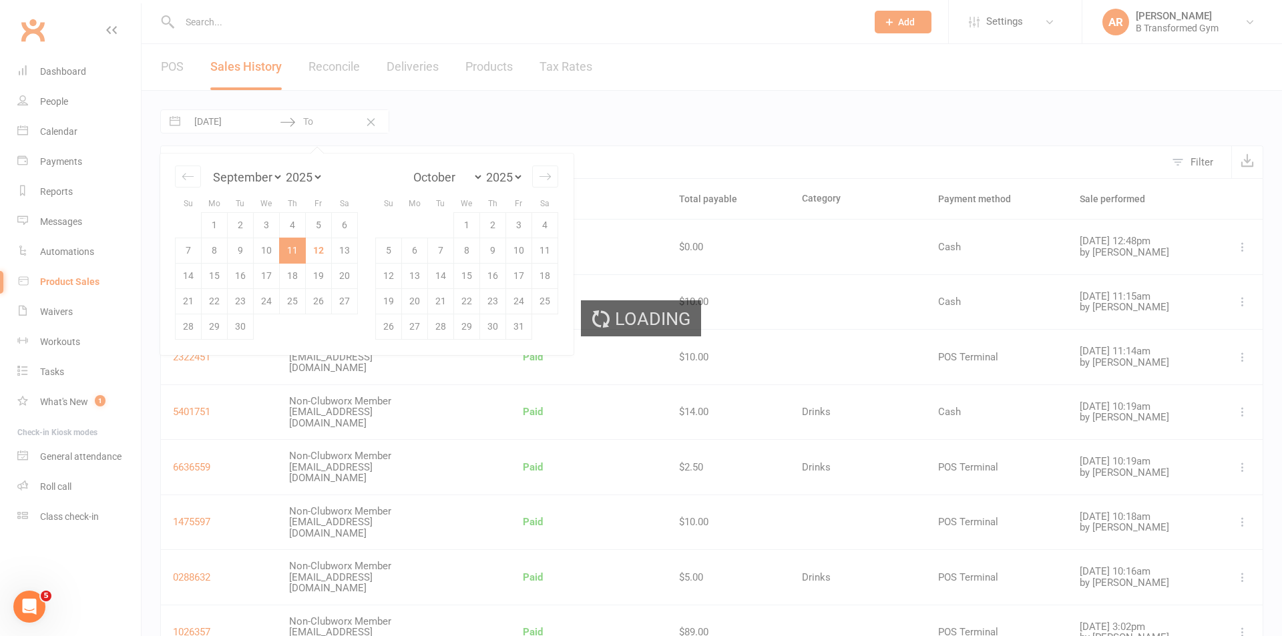
click at [289, 251] on div "Loading" at bounding box center [641, 318] width 1282 height 636
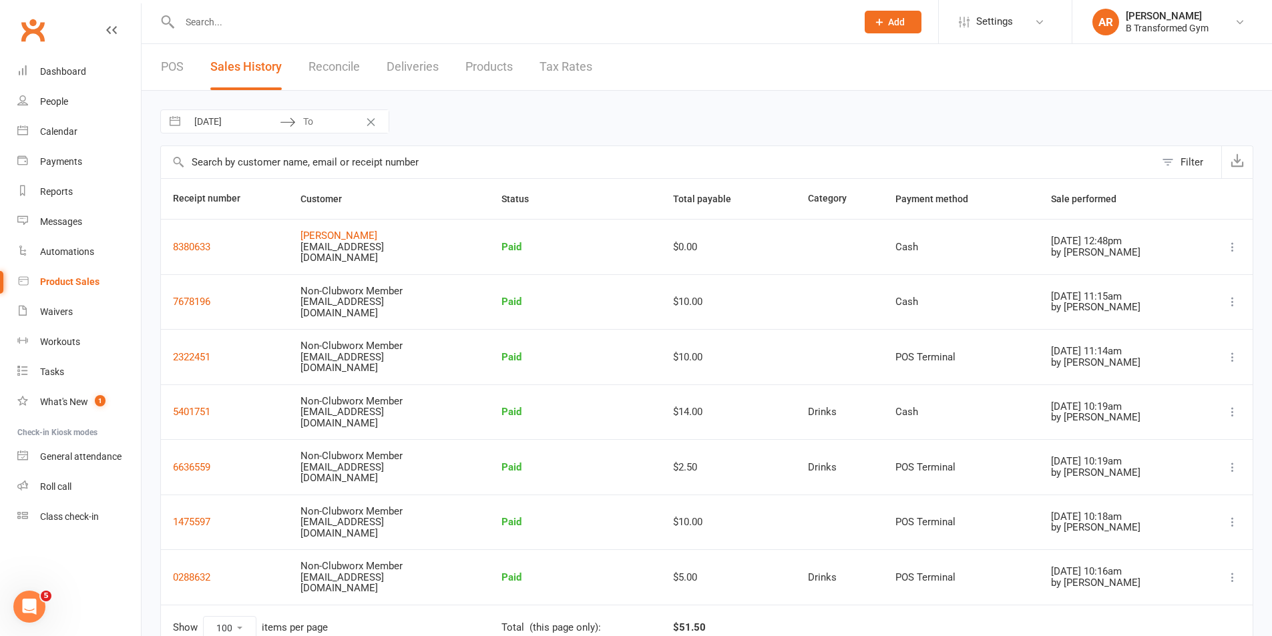
click at [326, 134] on div "11 Sep 2025 Navigate forward to interact with the calendar and select a date. P…" at bounding box center [707, 381] width 1130 height 580
click at [324, 124] on input "To" at bounding box center [342, 121] width 93 height 23
select select "7"
select select "2025"
select select "8"
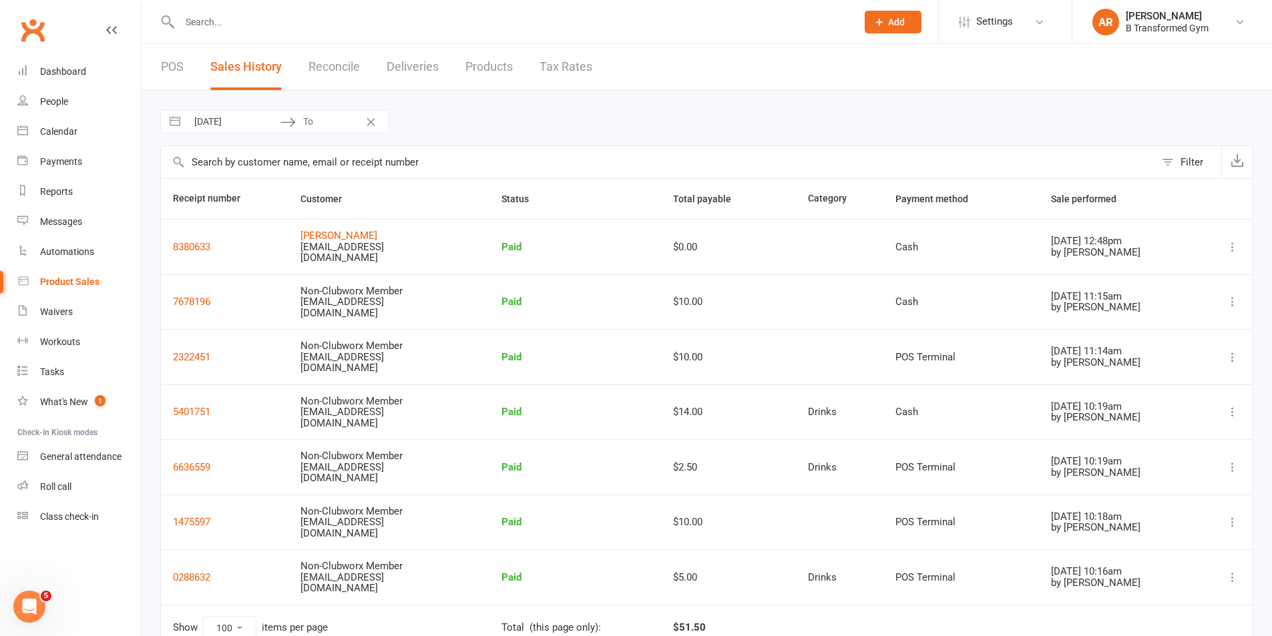
select select "2025"
select select "9"
select select "2025"
select select "10"
select select "2025"
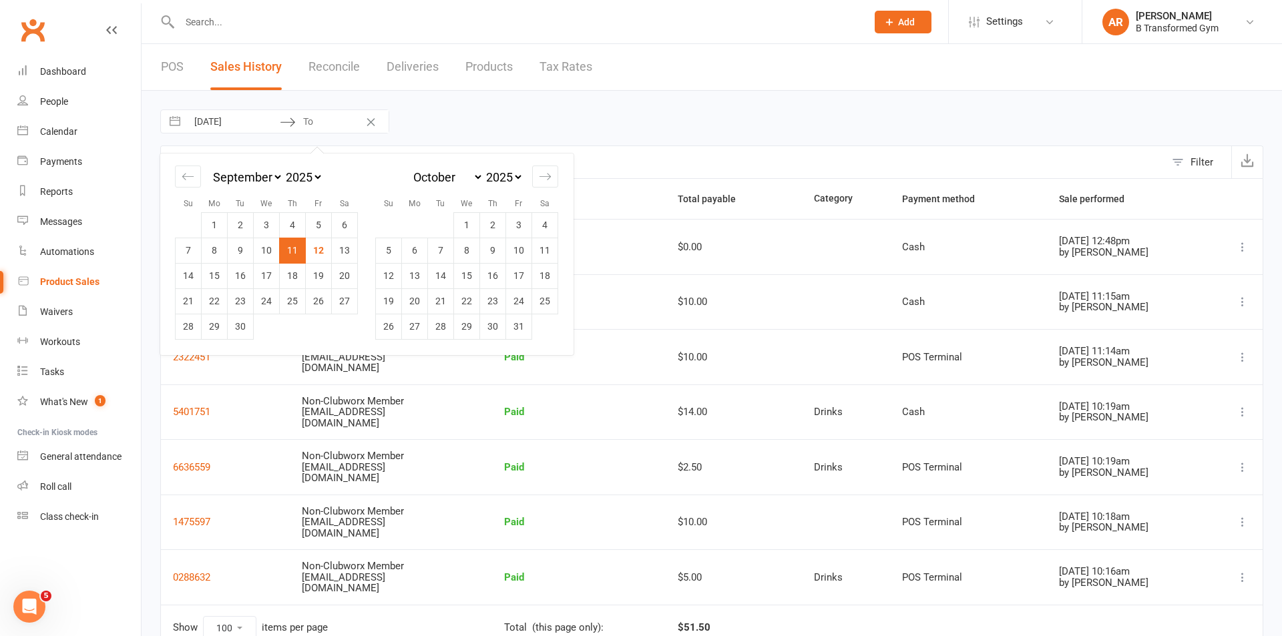
click at [290, 240] on td "11" at bounding box center [293, 250] width 26 height 25
type input "11 Sep 2025"
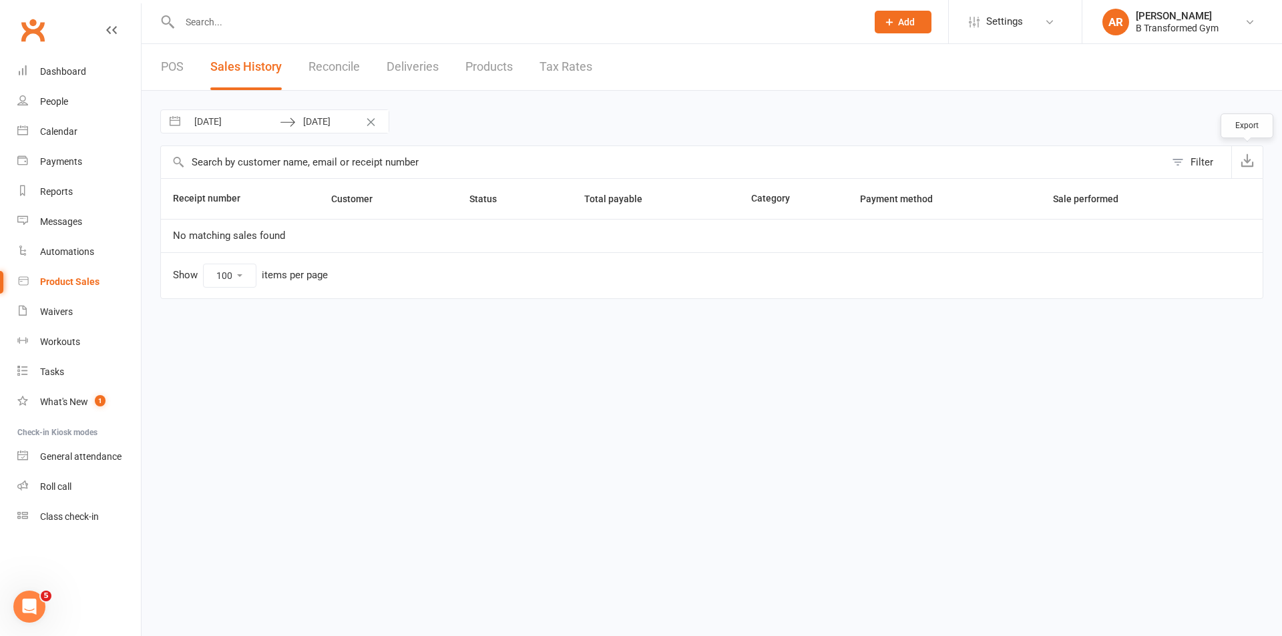
click at [1250, 154] on icon "button" at bounding box center [1246, 160] width 13 height 13
click at [180, 73] on link "POS" at bounding box center [172, 67] width 23 height 46
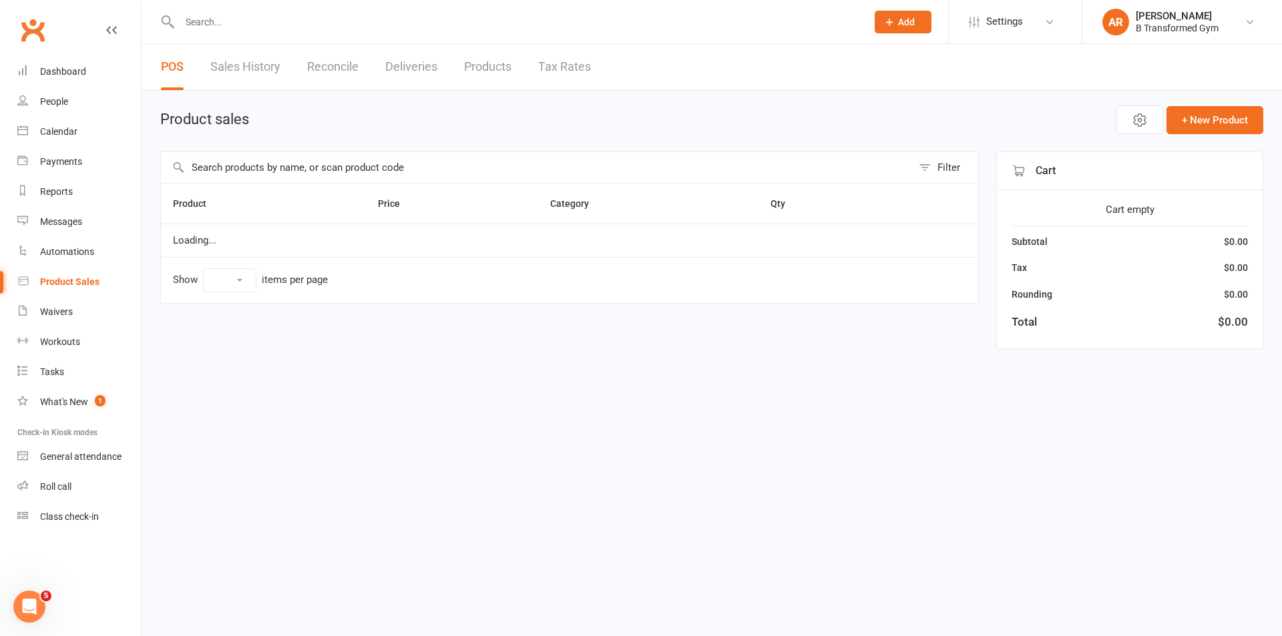
click at [250, 166] on input "text" at bounding box center [536, 167] width 751 height 31
select select "25"
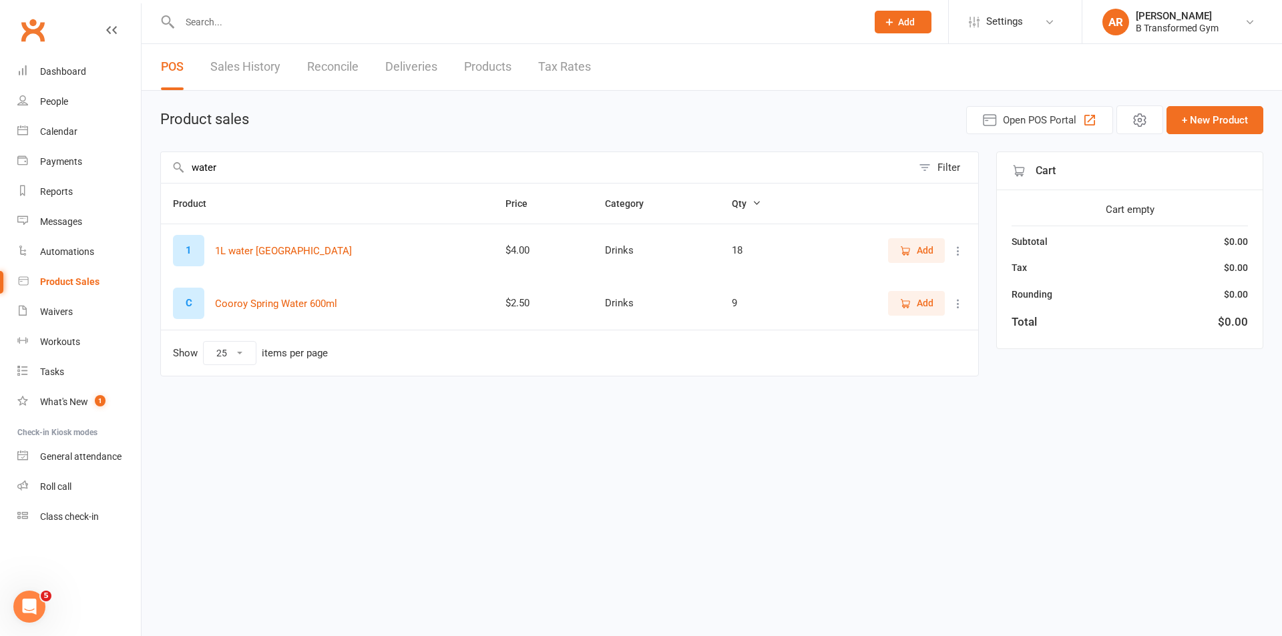
type input "water"
click at [896, 304] on button "Add" at bounding box center [916, 303] width 57 height 24
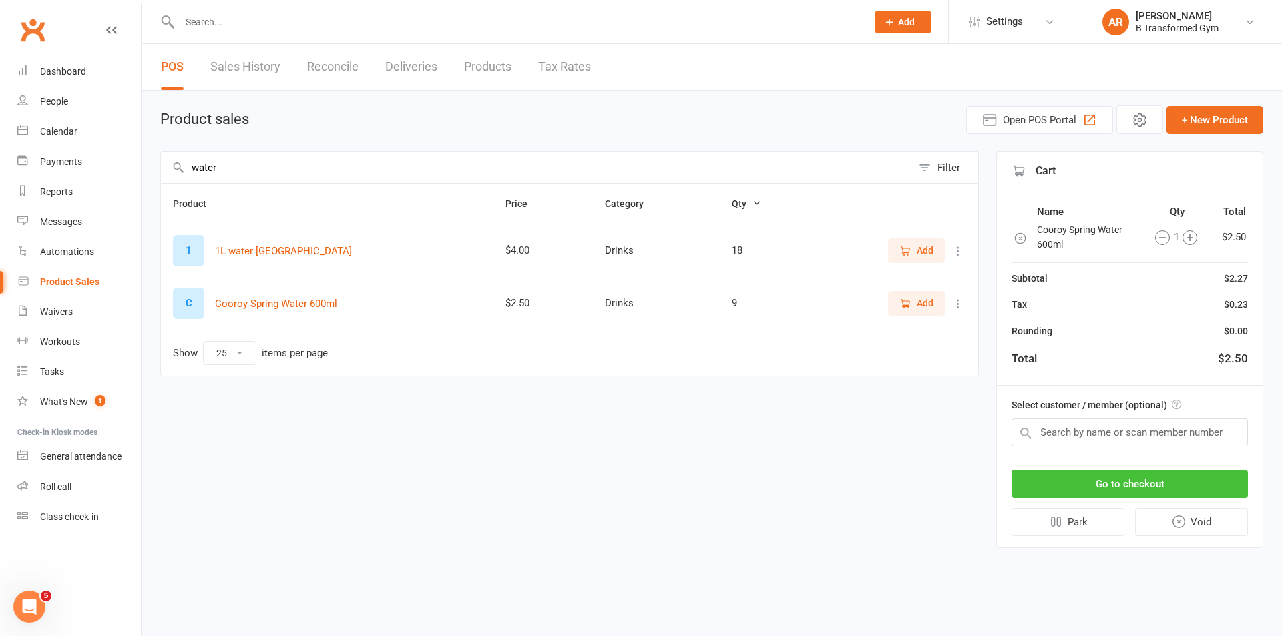
click at [1152, 477] on button "Go to checkout" at bounding box center [1129, 484] width 236 height 28
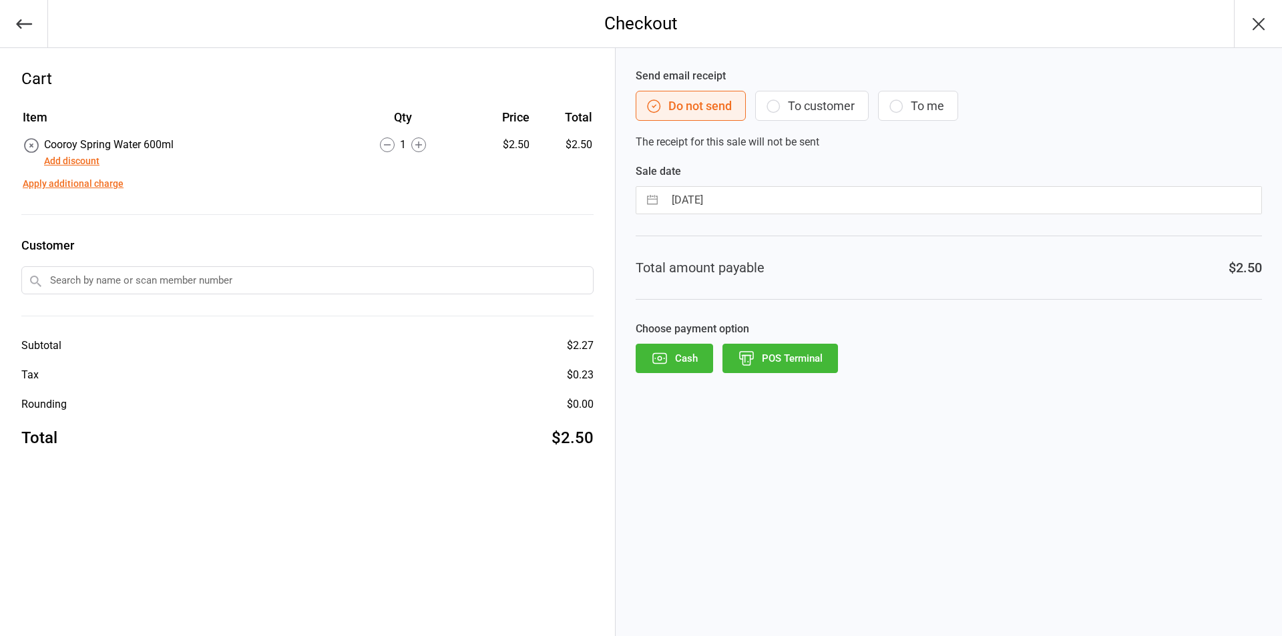
click at [661, 356] on icon "button" at bounding box center [659, 358] width 17 height 17
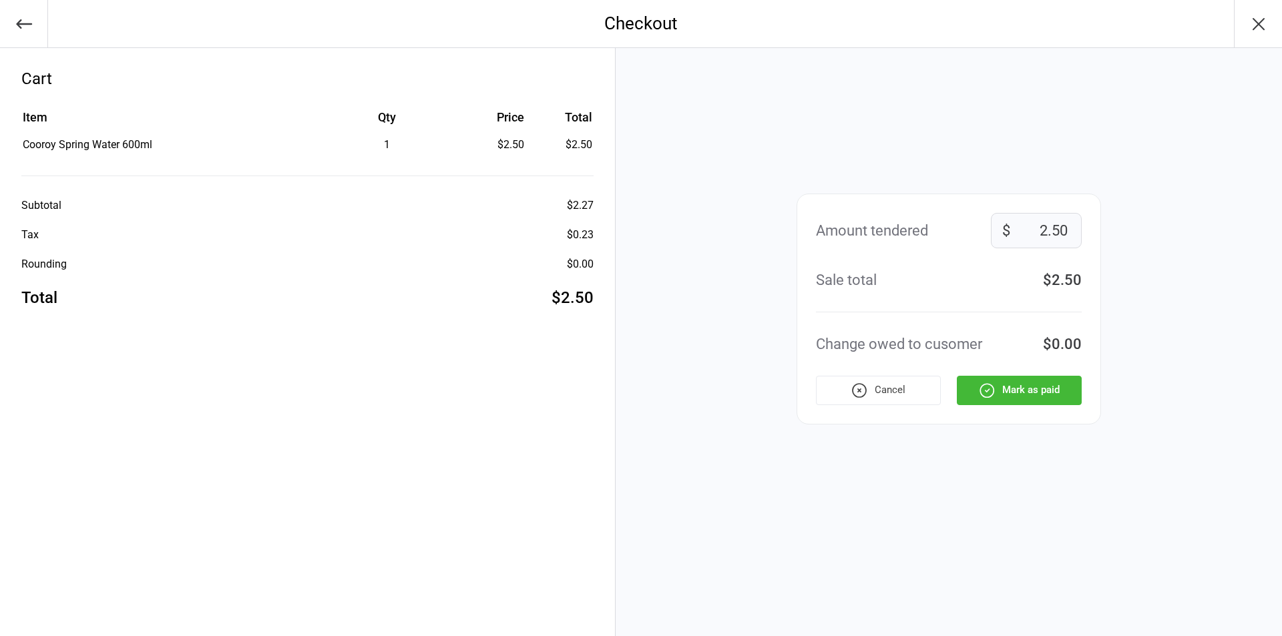
click at [1056, 393] on button "Mark as paid" at bounding box center [1019, 390] width 125 height 29
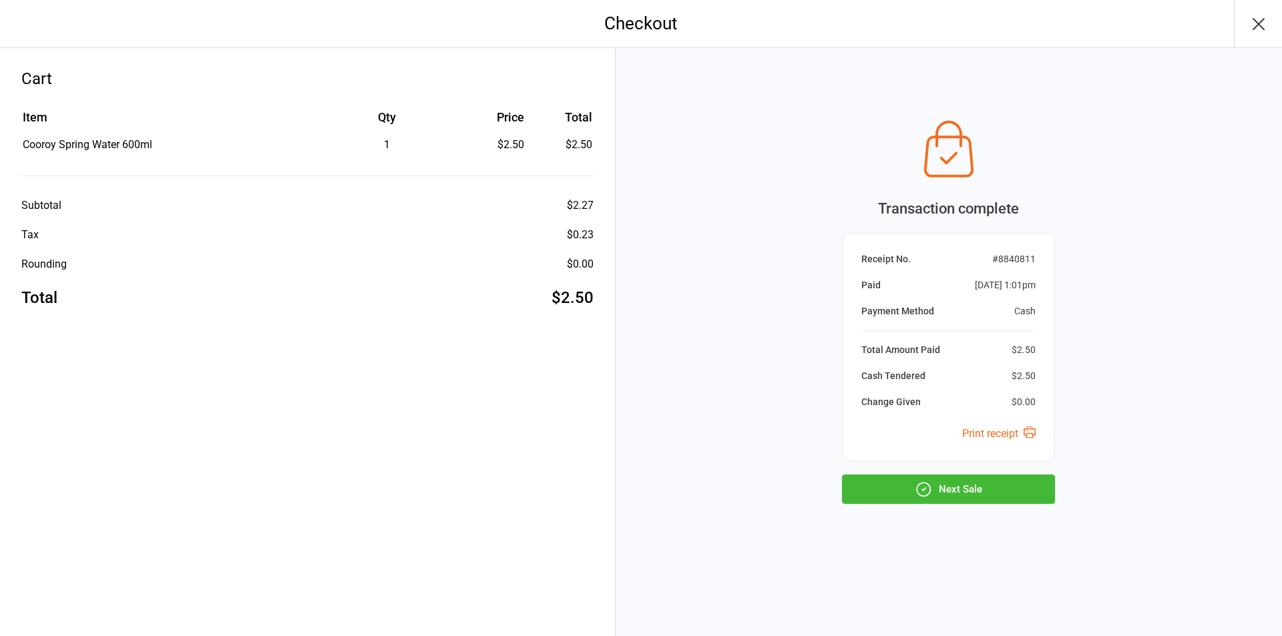
click at [967, 491] on button "Next Sale" at bounding box center [948, 489] width 213 height 29
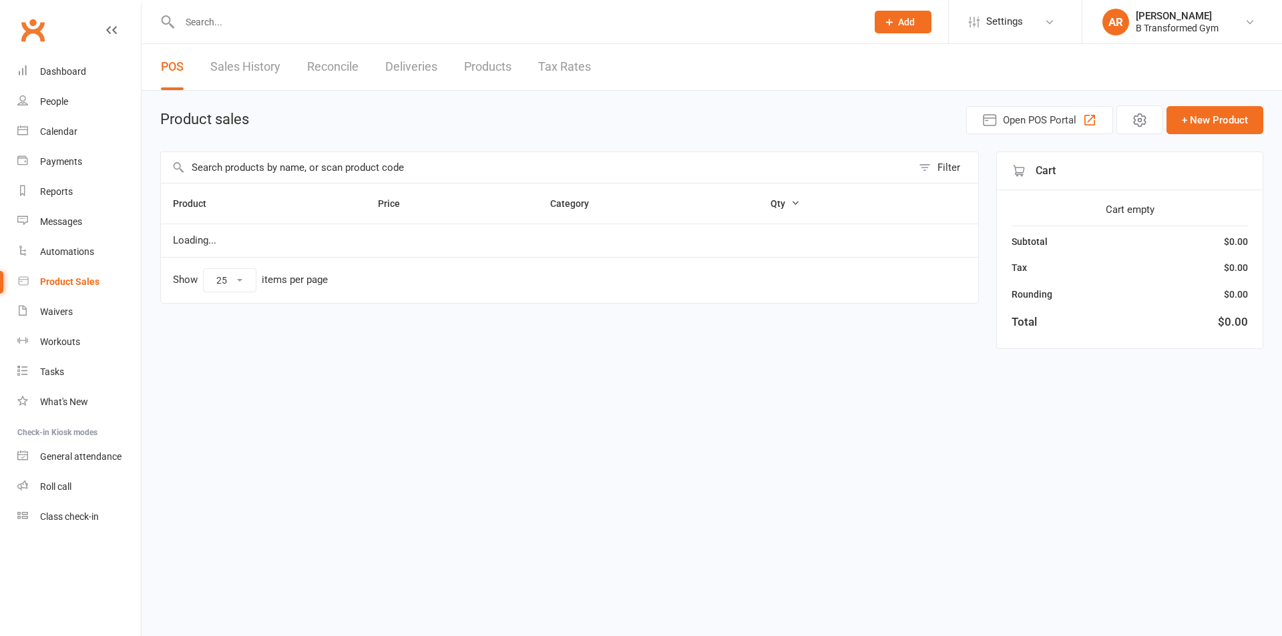
select select "25"
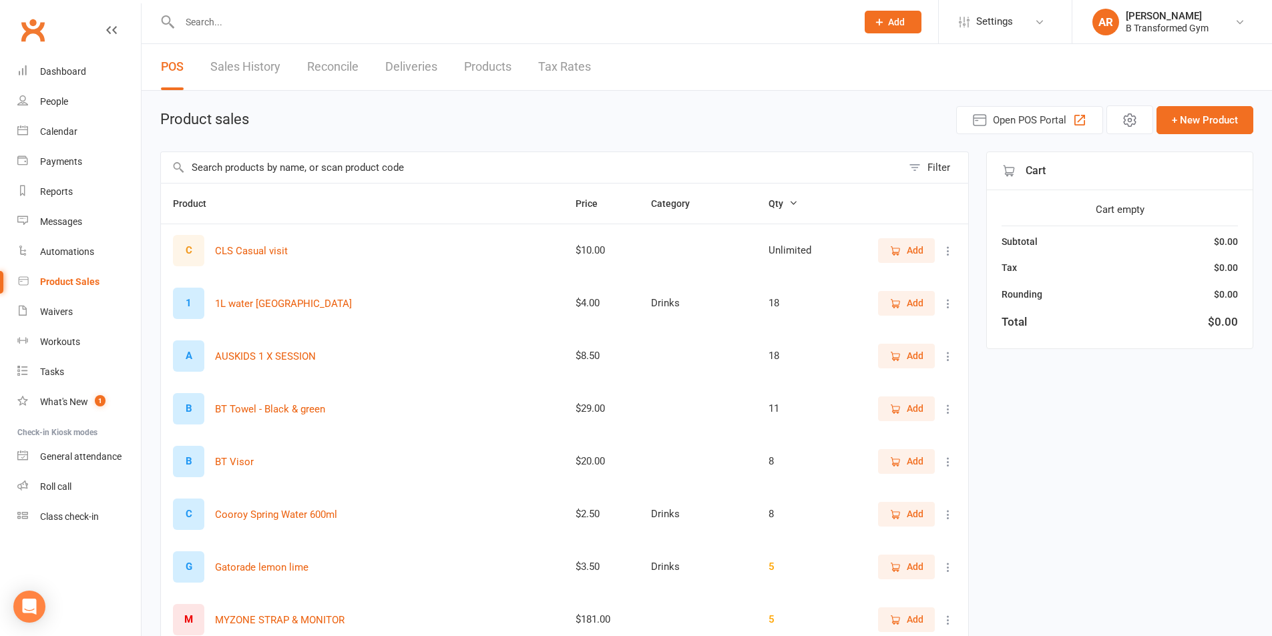
click at [246, 64] on link "Sales History" at bounding box center [245, 67] width 70 height 46
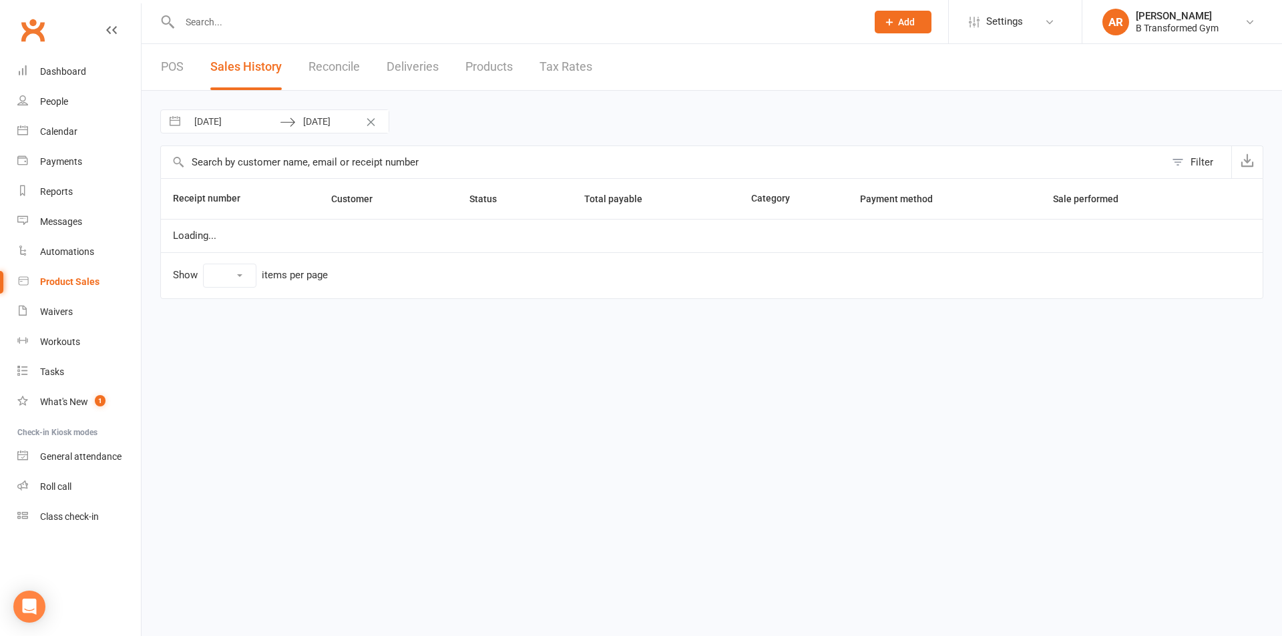
select select "100"
click at [251, 124] on input "[DATE]" at bounding box center [233, 121] width 93 height 23
select select "7"
select select "2025"
select select "8"
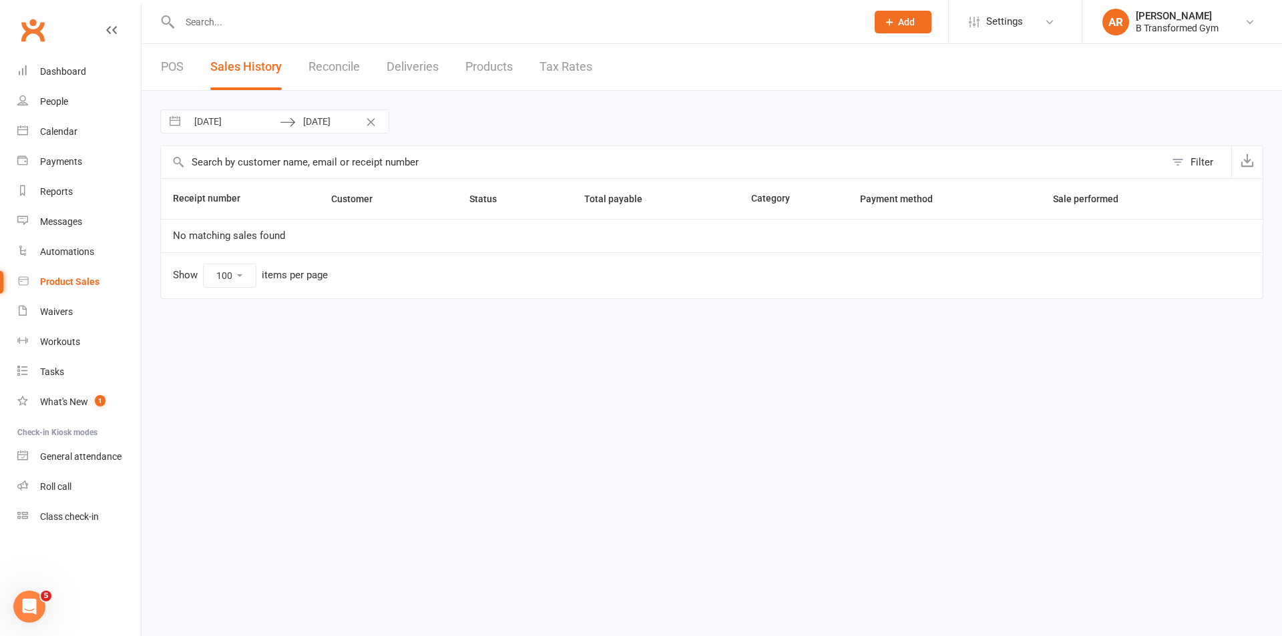
select select "2025"
select select "9"
select select "2025"
select select "10"
select select "2025"
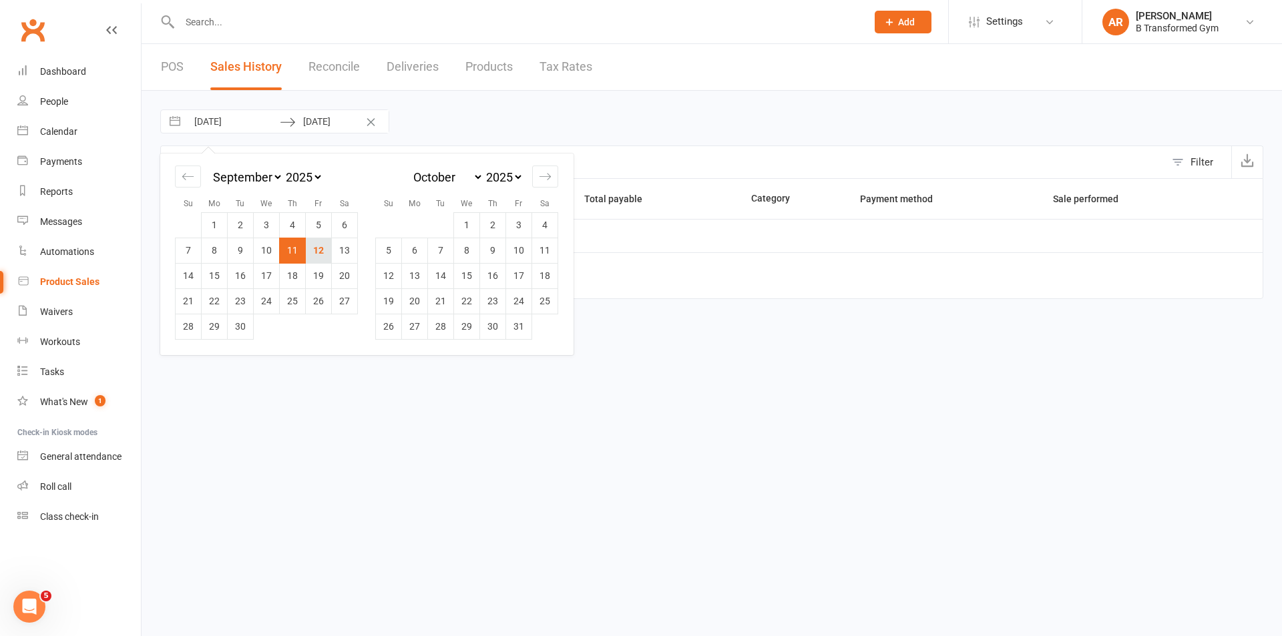
click at [317, 242] on td "12" at bounding box center [319, 250] width 26 height 25
type input "[DATE]"
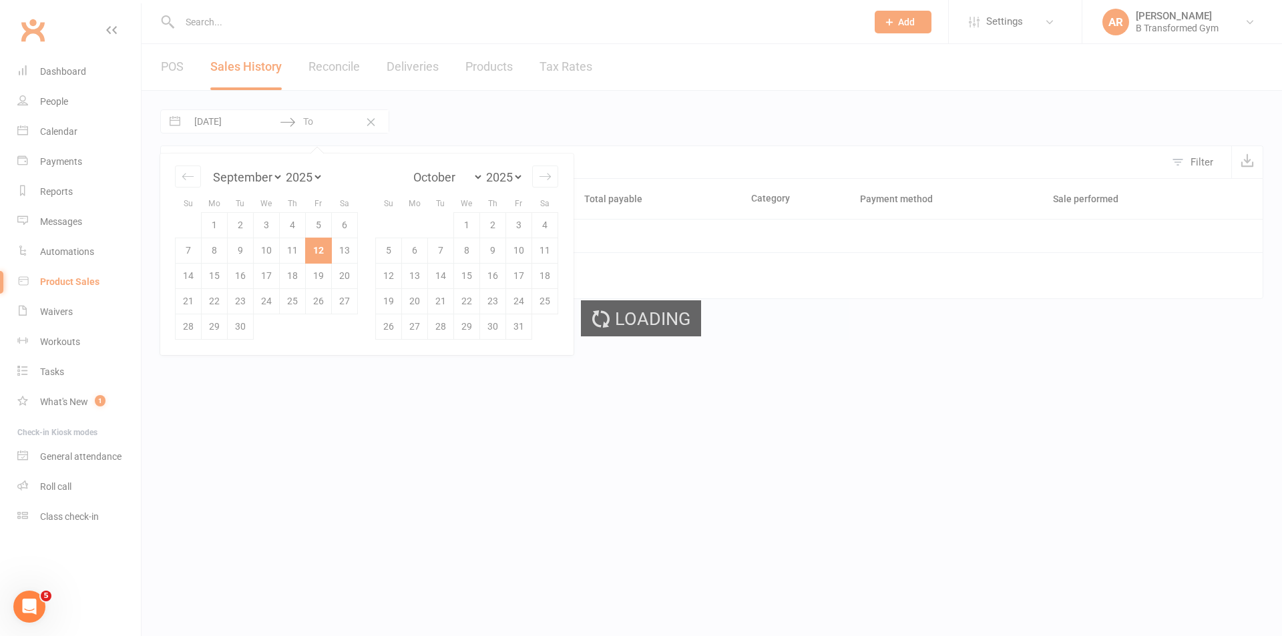
click at [318, 242] on td "12" at bounding box center [319, 250] width 26 height 25
type input "[DATE]"
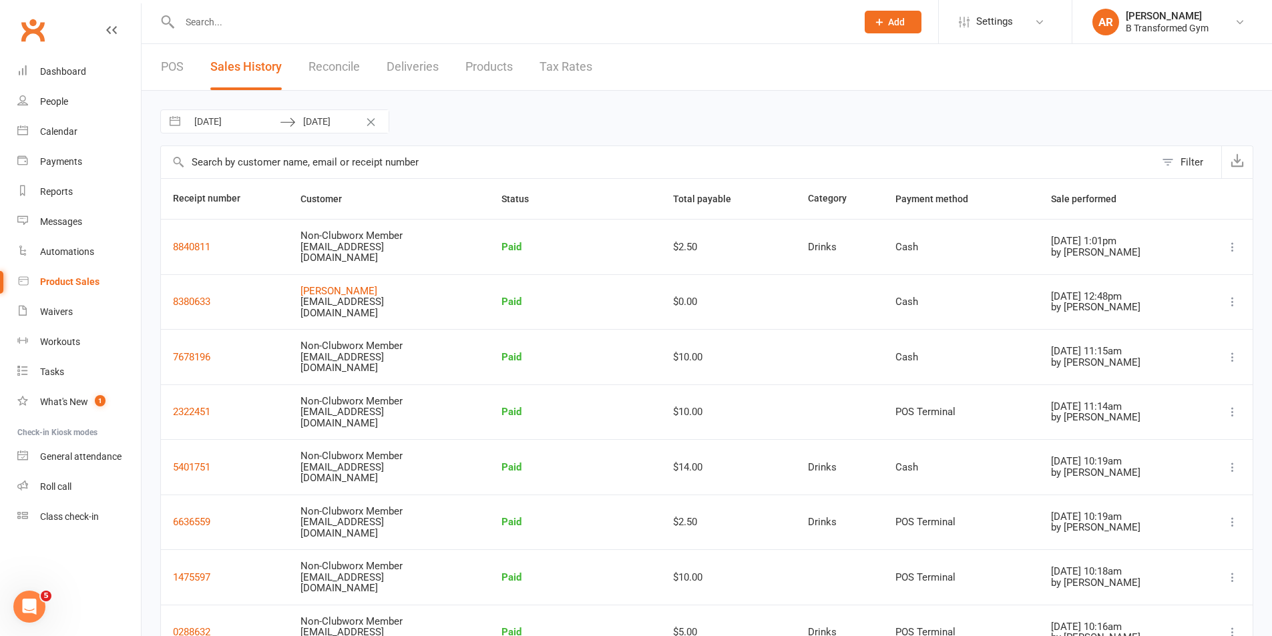
click at [168, 59] on link "POS" at bounding box center [172, 67] width 23 height 46
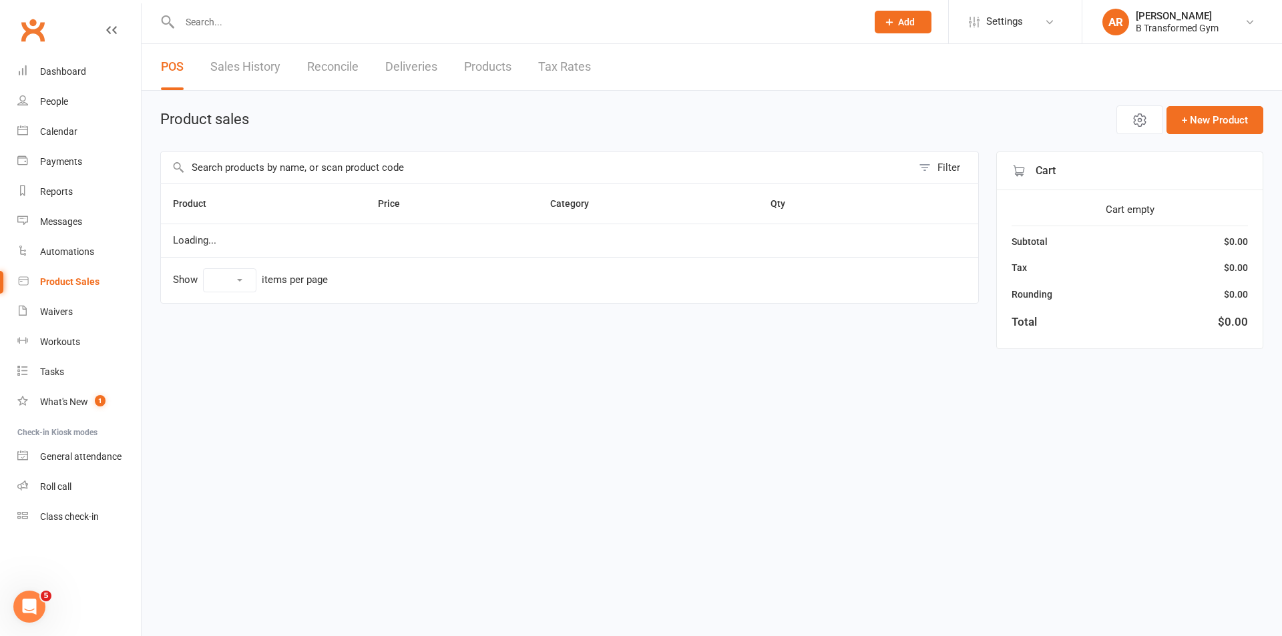
select select "25"
click at [292, 164] on input "text" at bounding box center [536, 167] width 751 height 31
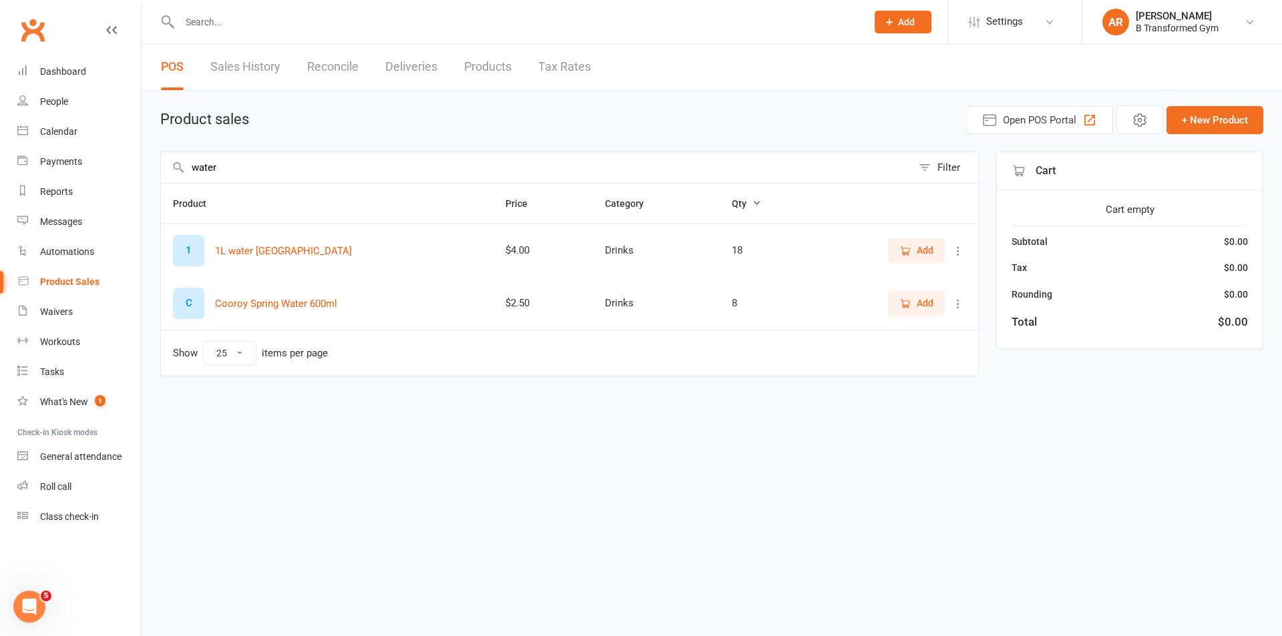
type input "water"
click at [922, 296] on span "Add" at bounding box center [925, 303] width 17 height 15
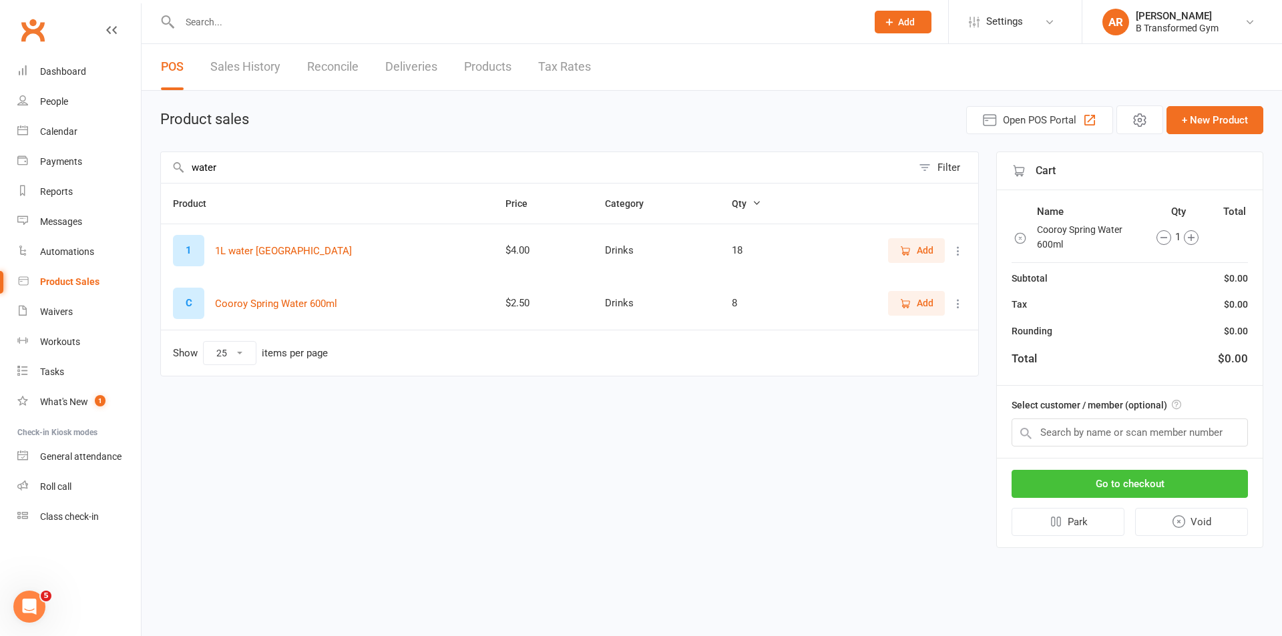
click at [1160, 478] on button "Go to checkout" at bounding box center [1129, 484] width 236 height 28
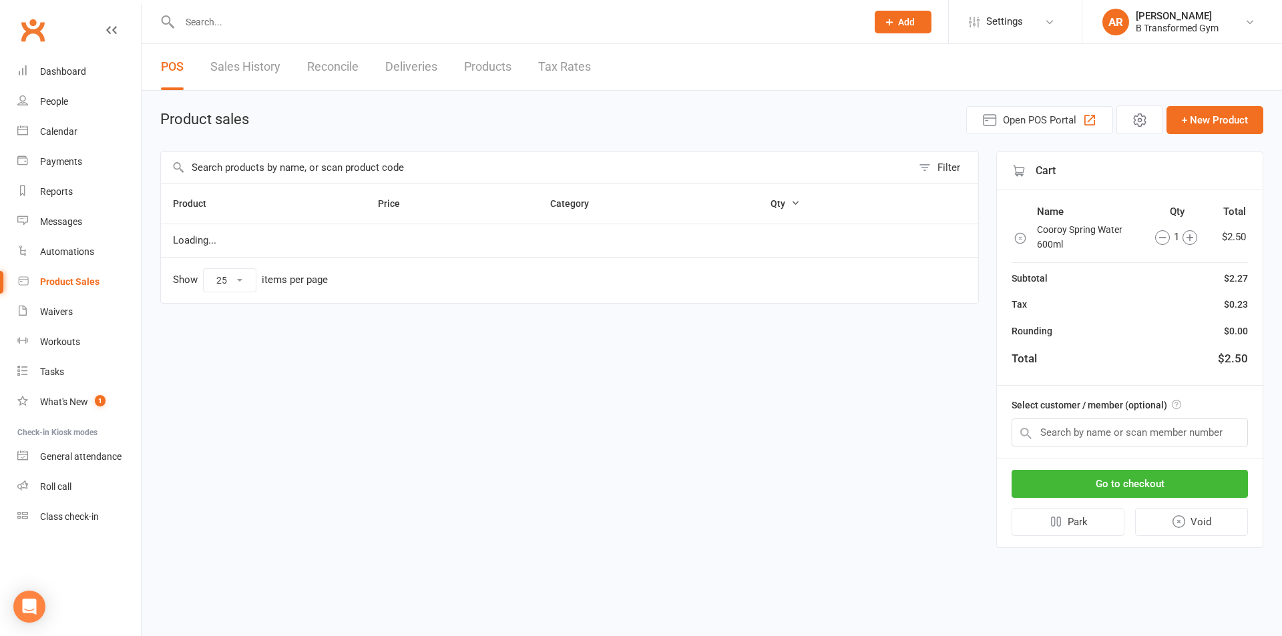
select select "25"
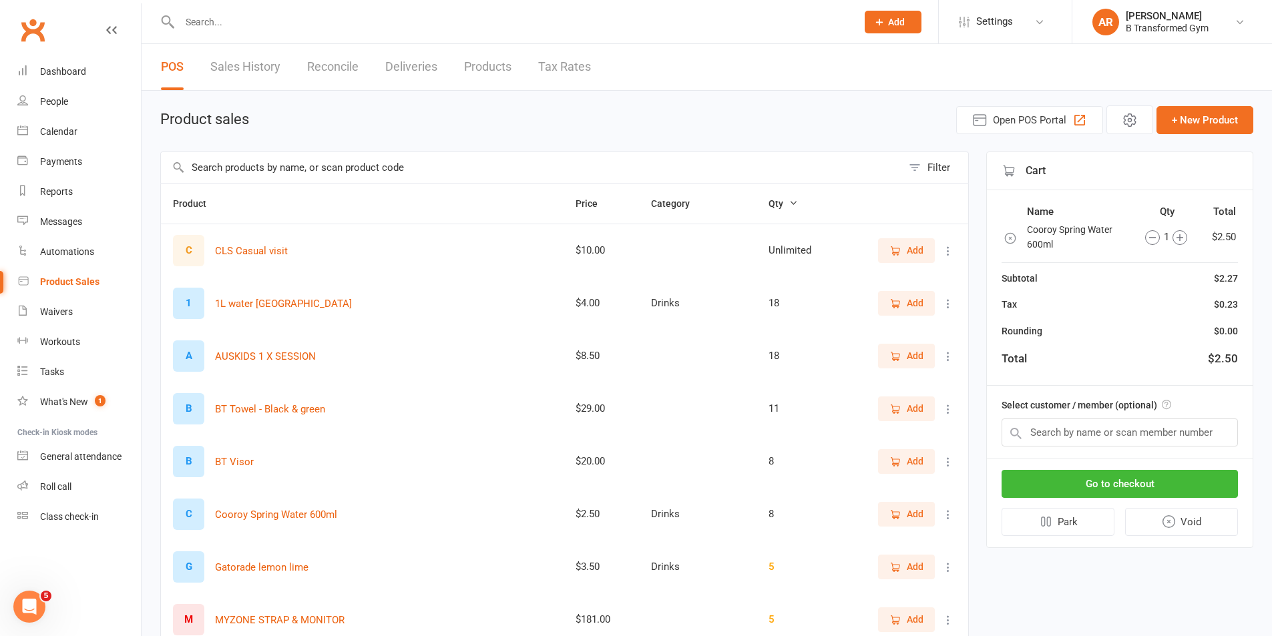
click at [226, 169] on input "text" at bounding box center [531, 167] width 741 height 31
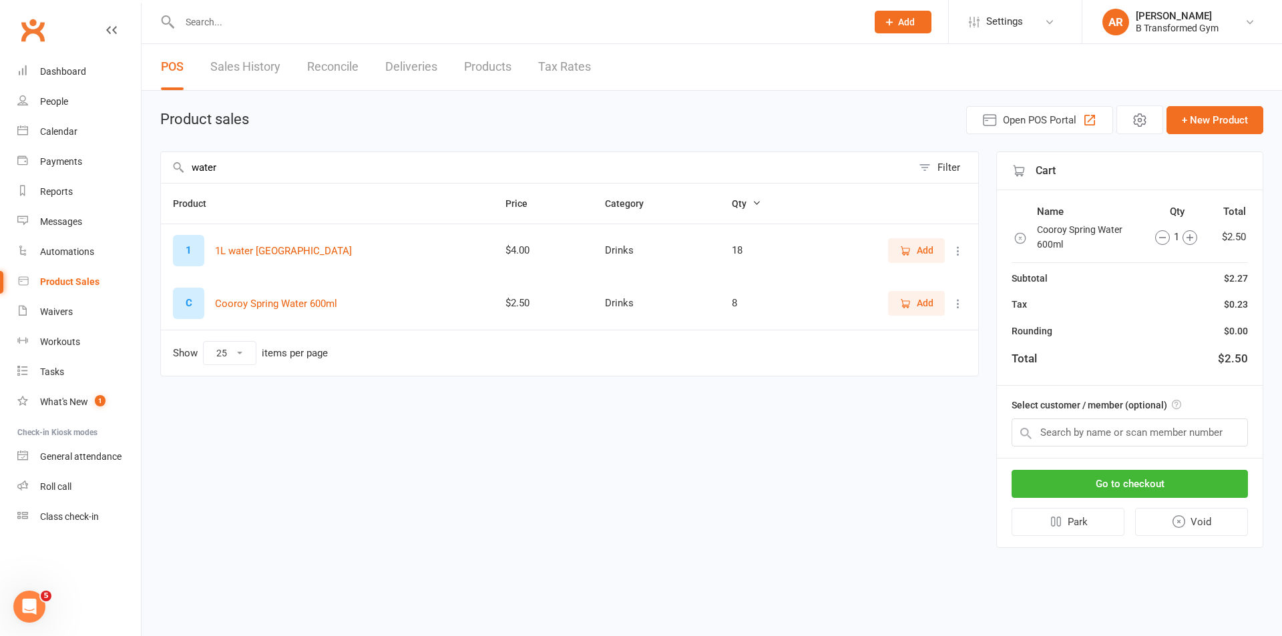
type input "water"
click at [803, 457] on div "water Filter Product Price Category Qty 1 1L water Cooroy Mountain Spring $4.00…" at bounding box center [569, 350] width 819 height 397
click at [1151, 490] on button "Go to checkout" at bounding box center [1129, 484] width 236 height 28
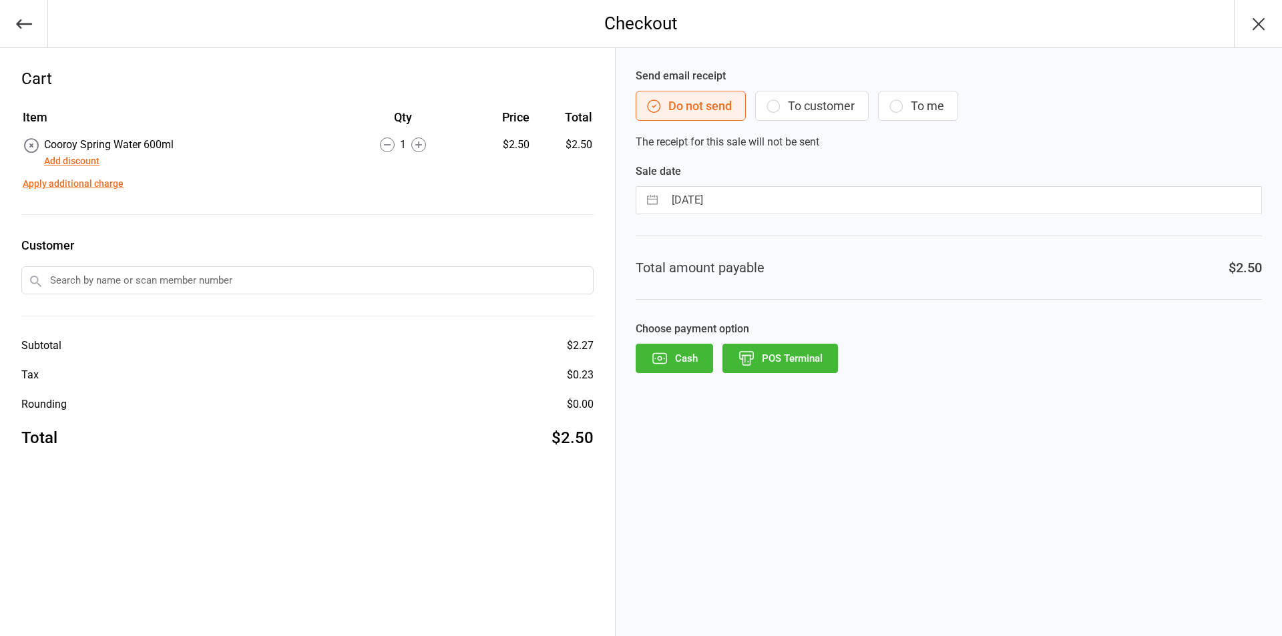
click at [672, 353] on button "Cash" at bounding box center [674, 358] width 77 height 29
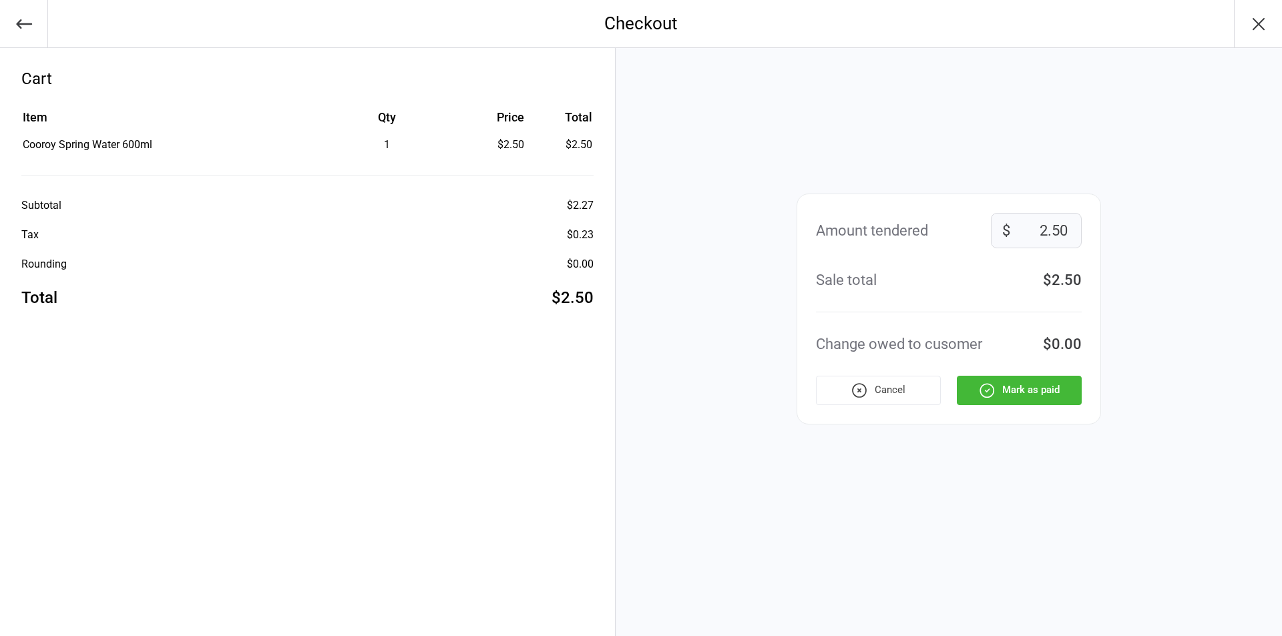
click at [1043, 393] on button "Mark as paid" at bounding box center [1019, 390] width 125 height 29
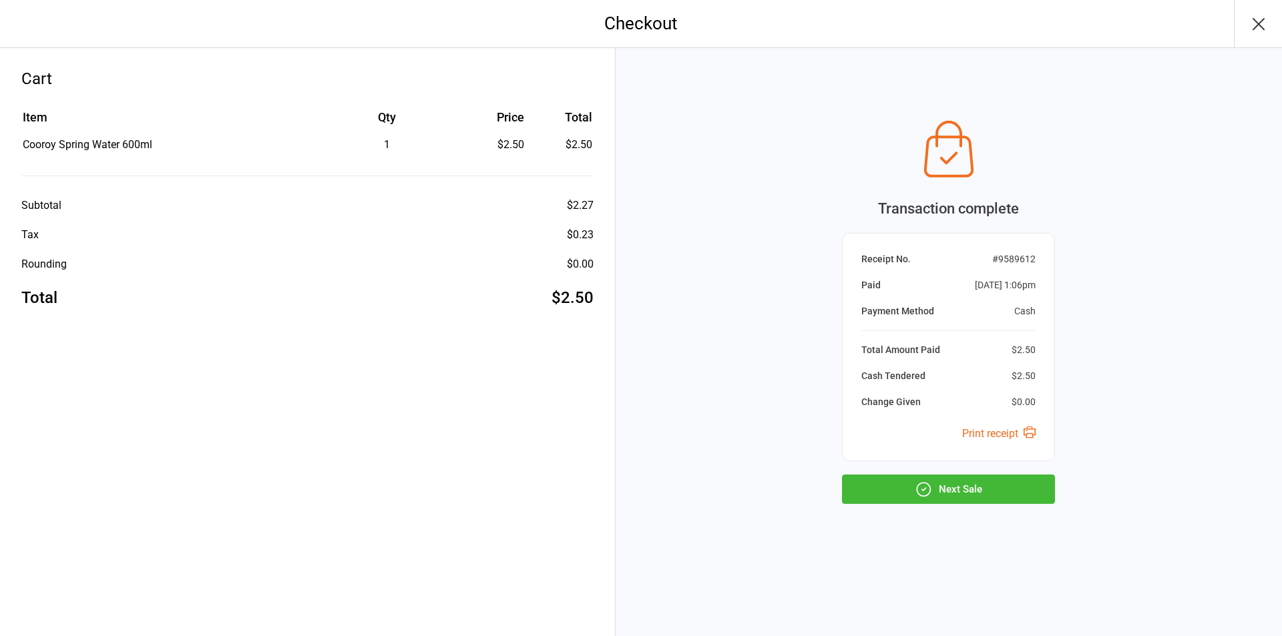
click at [939, 479] on button "Next Sale" at bounding box center [948, 489] width 213 height 29
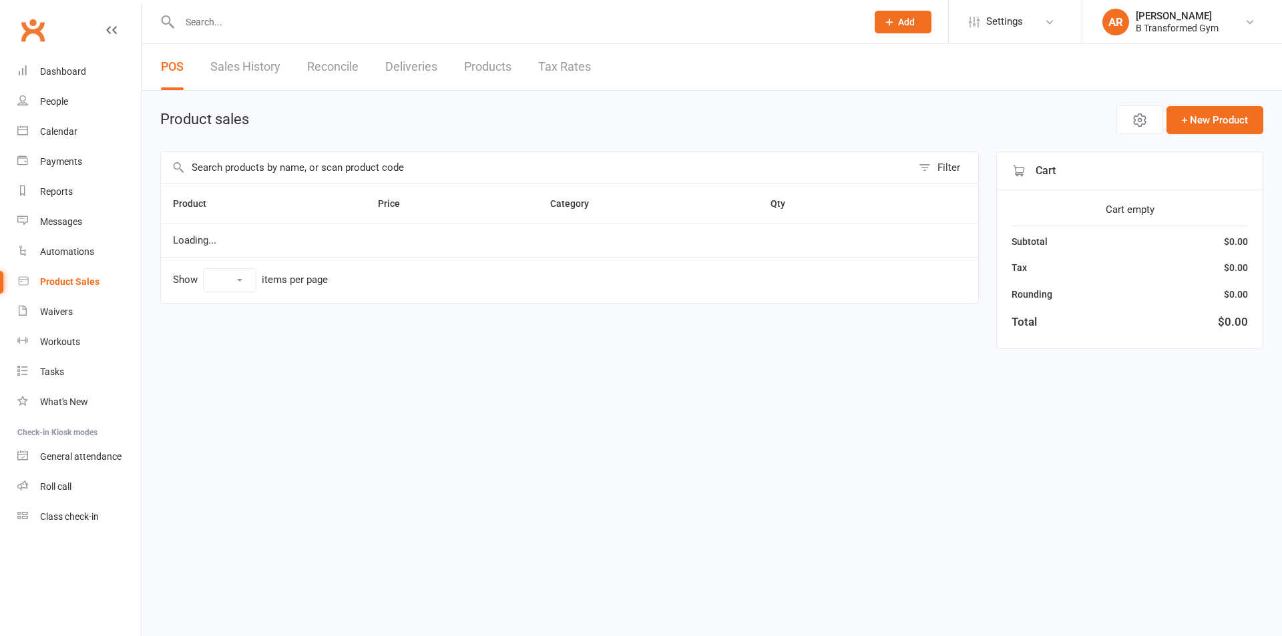
select select "25"
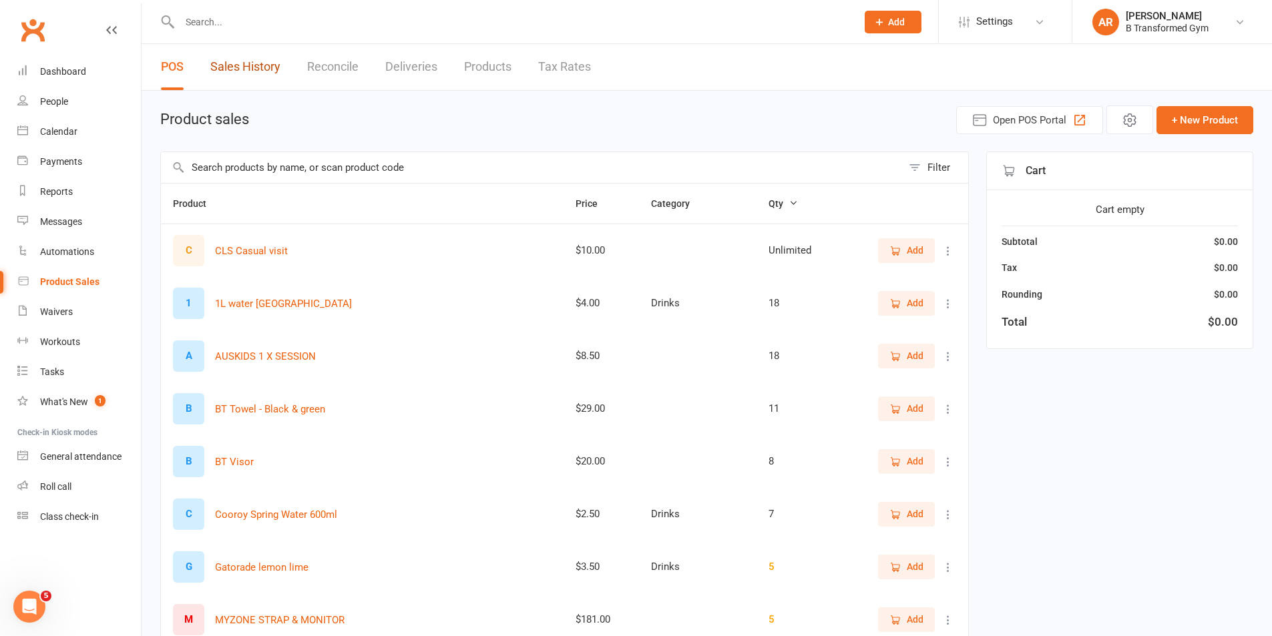
drag, startPoint x: 267, startPoint y: 65, endPoint x: 288, endPoint y: 68, distance: 21.0
click at [268, 65] on link "Sales History" at bounding box center [245, 67] width 70 height 46
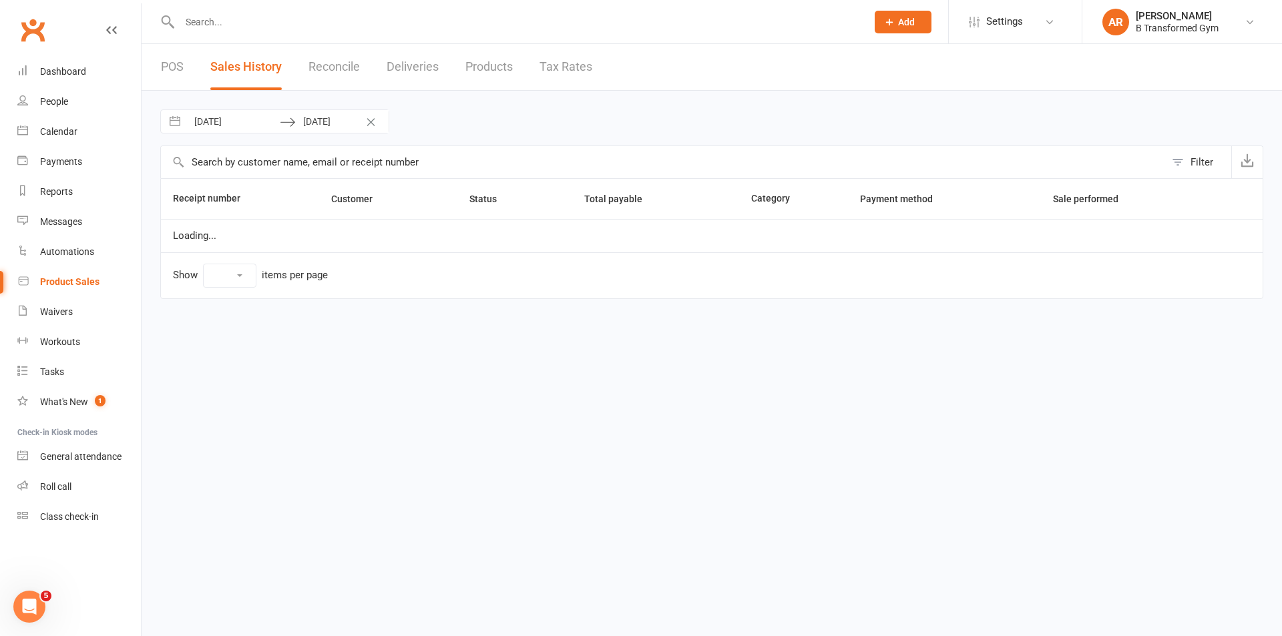
select select "100"
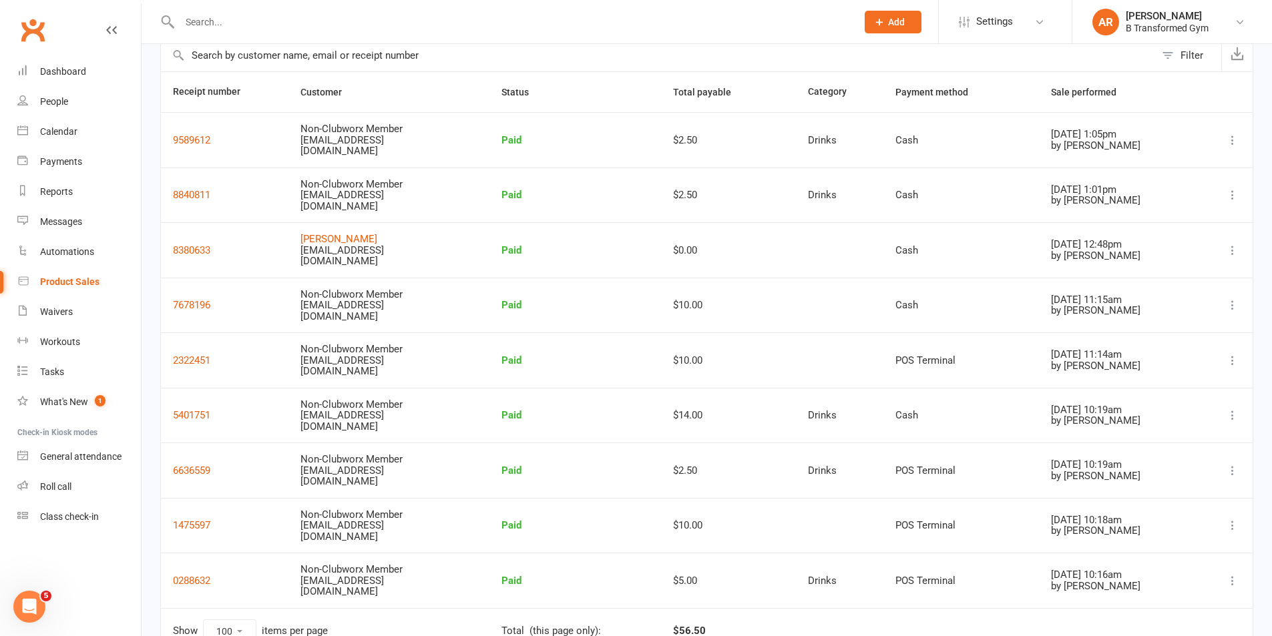
scroll to position [30, 0]
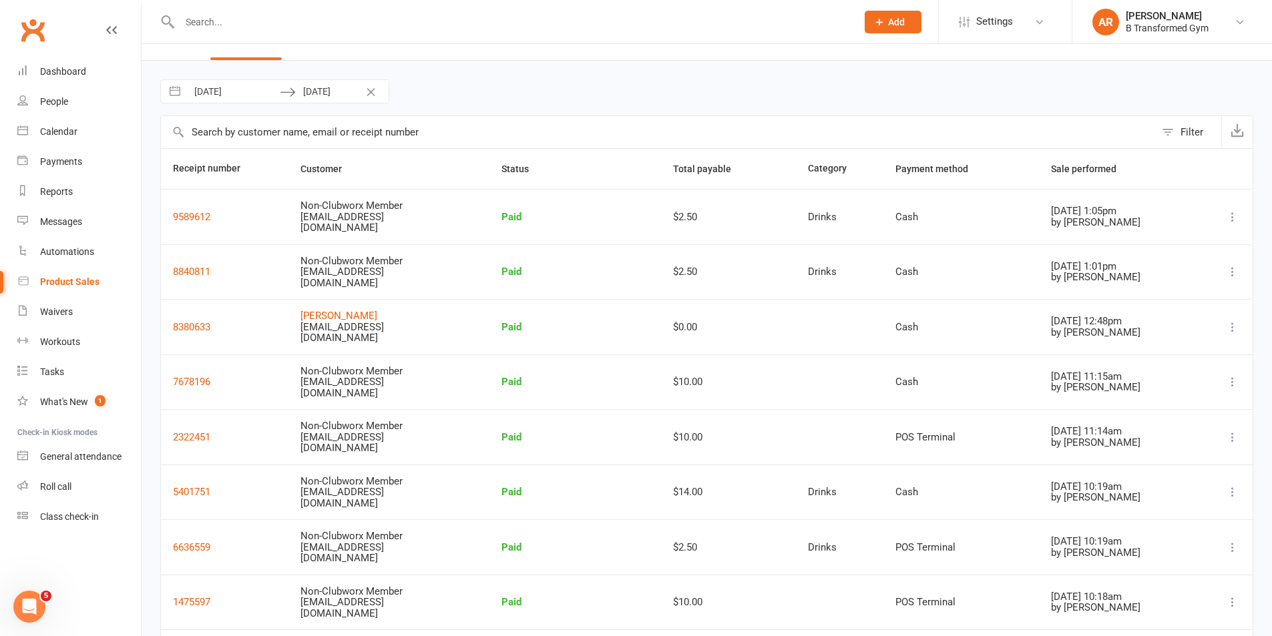
click at [270, 97] on input "[DATE]" at bounding box center [233, 91] width 93 height 23
select select "7"
select select "2025"
select select "8"
select select "2025"
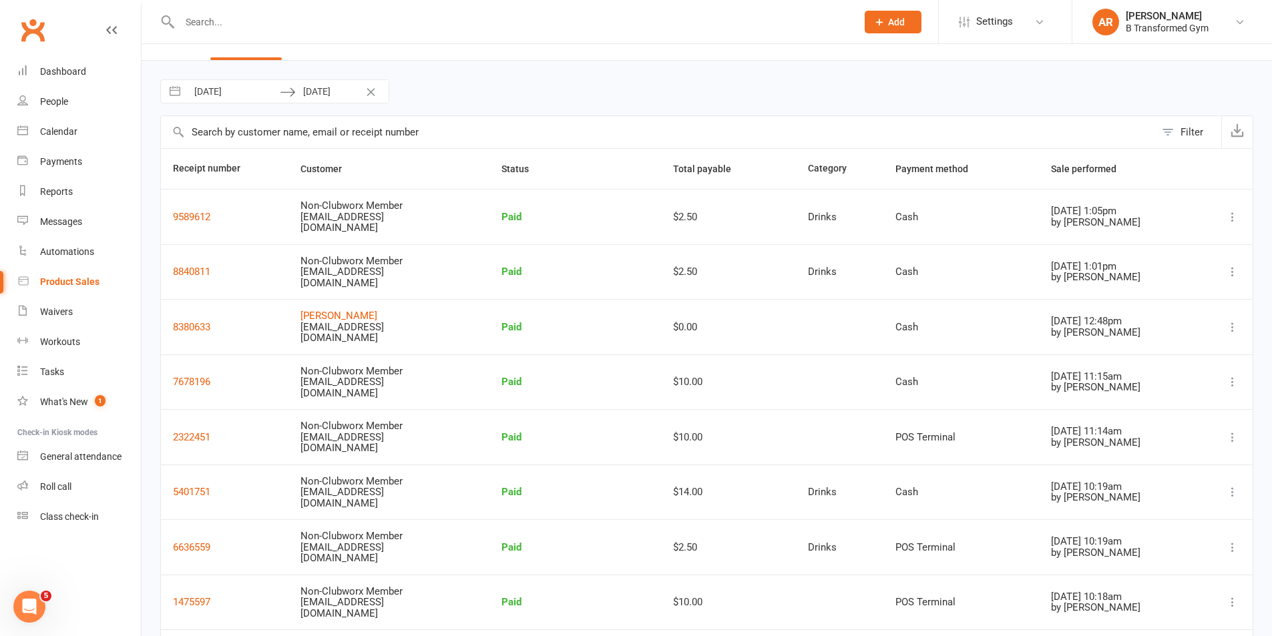
select select "9"
select select "2025"
select select "10"
select select "2025"
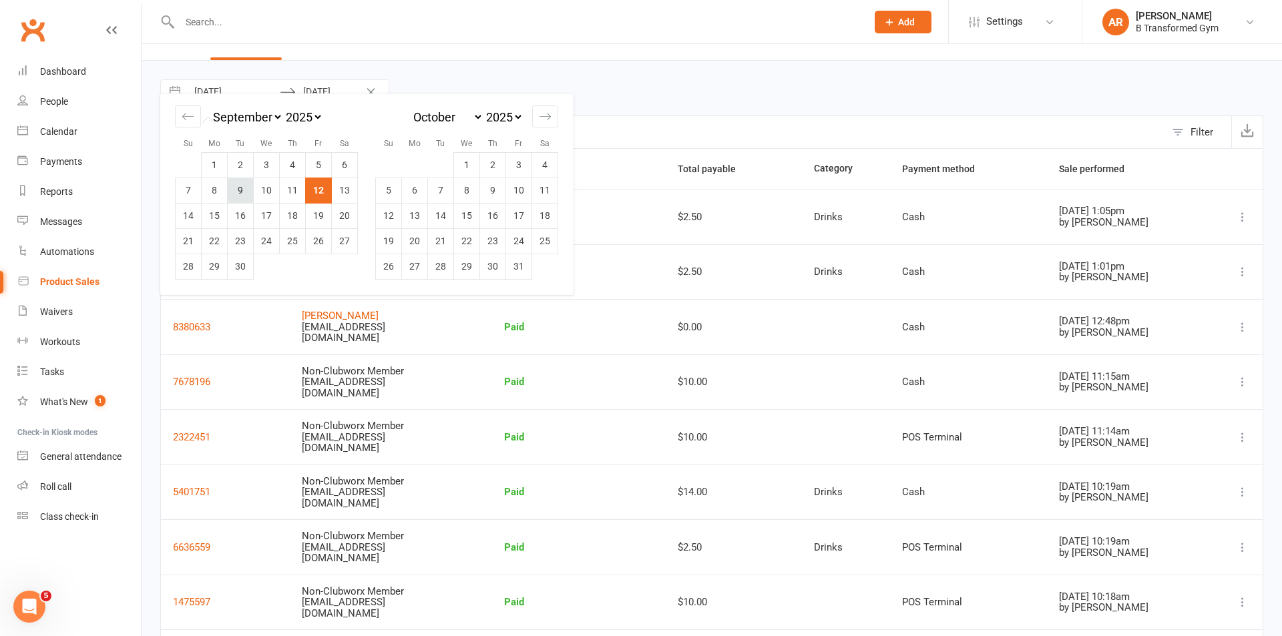
click at [243, 194] on td "9" at bounding box center [241, 190] width 26 height 25
type input "09 Sep 2025"
click at [241, 192] on td "9" at bounding box center [241, 190] width 26 height 25
type input "09 Sep 2025"
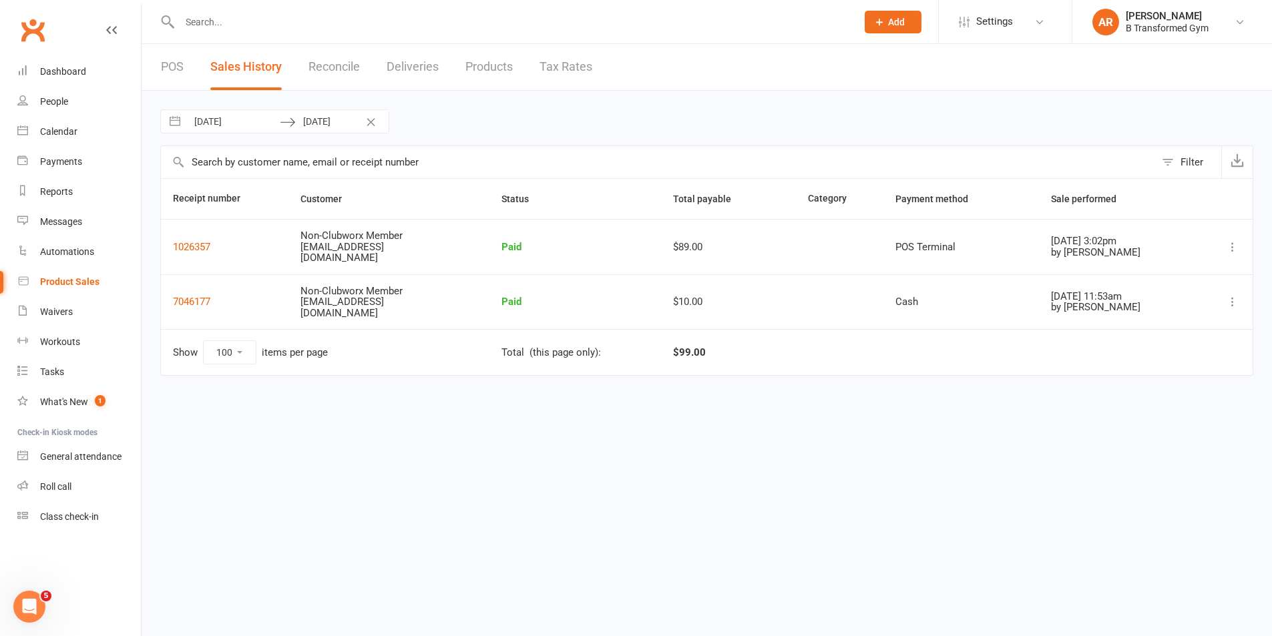
scroll to position [0, 0]
click at [263, 115] on input "09 Sep 2025" at bounding box center [233, 121] width 93 height 23
select select "7"
select select "2025"
select select "8"
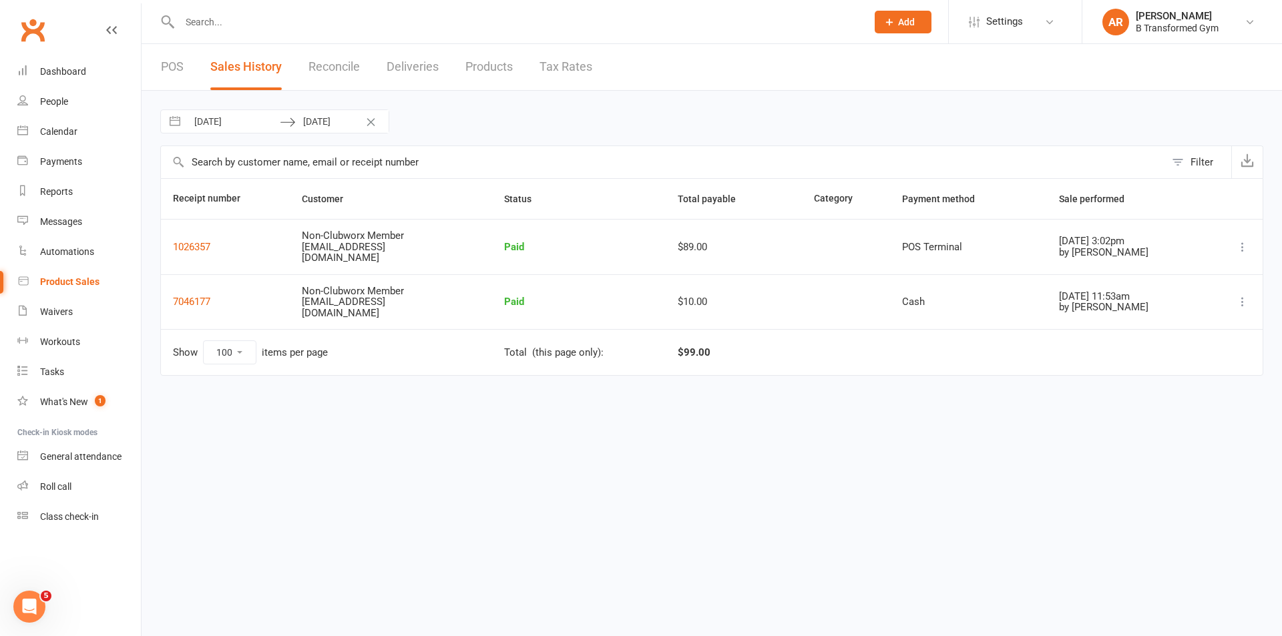
select select "2025"
select select "9"
select select "2025"
select select "10"
select select "2025"
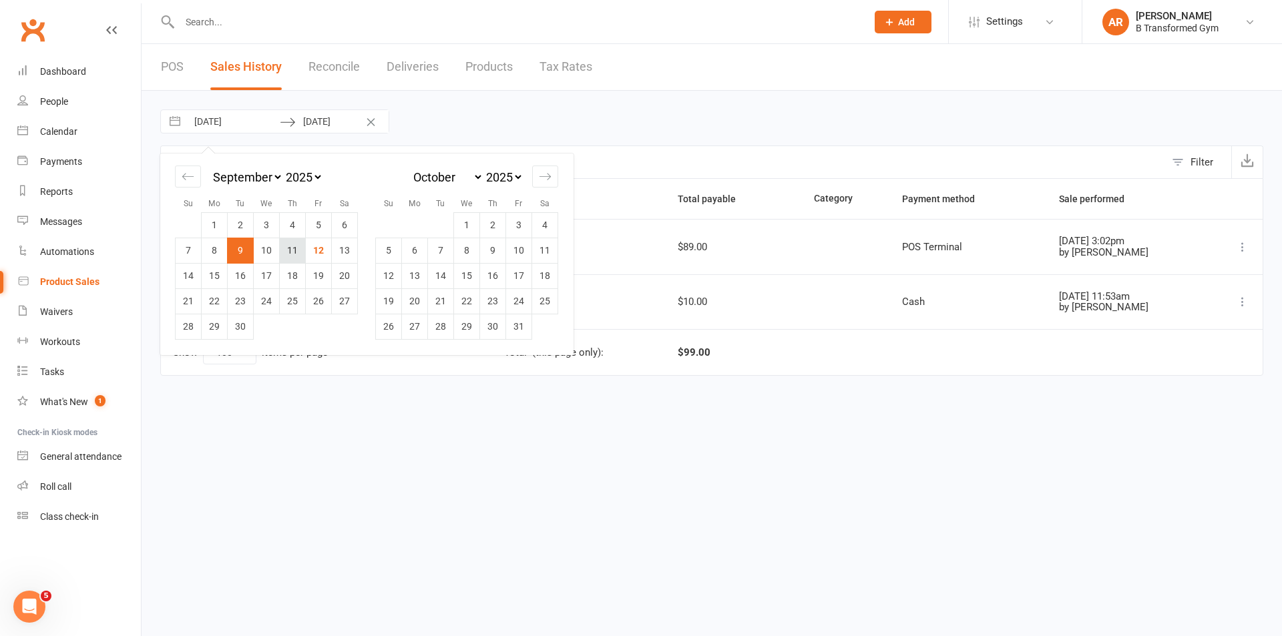
click at [296, 242] on td "11" at bounding box center [293, 250] width 26 height 25
type input "11 Sep 2025"
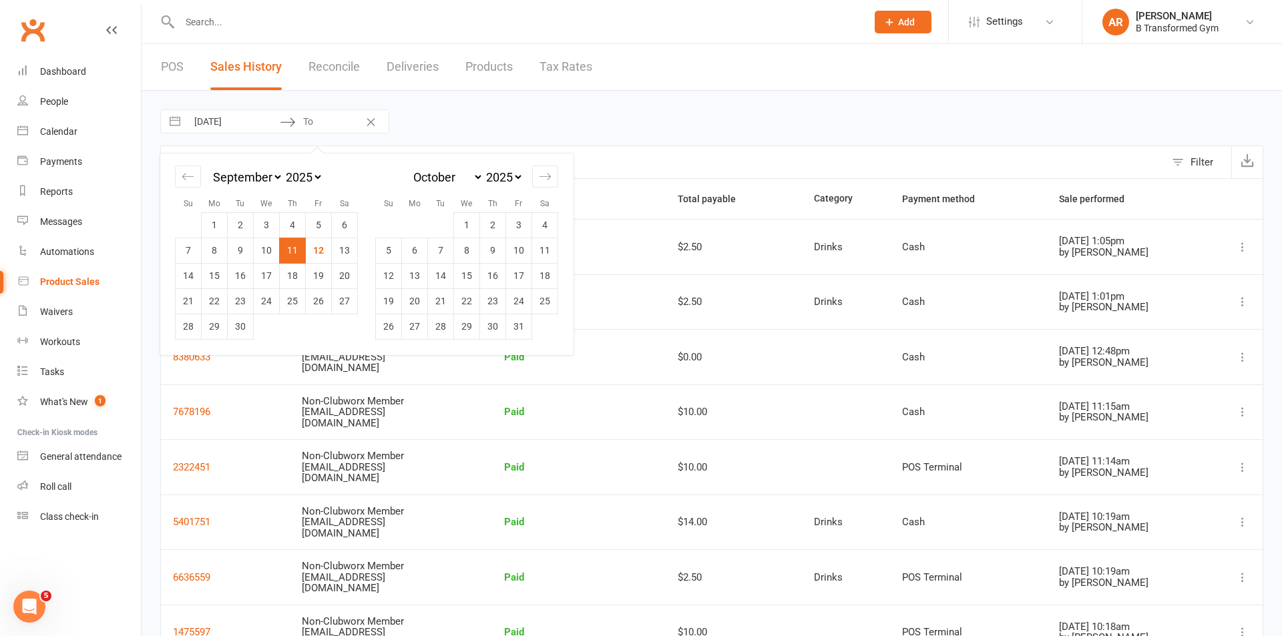
click at [295, 246] on td "11" at bounding box center [293, 250] width 26 height 25
type input "11 Sep 2025"
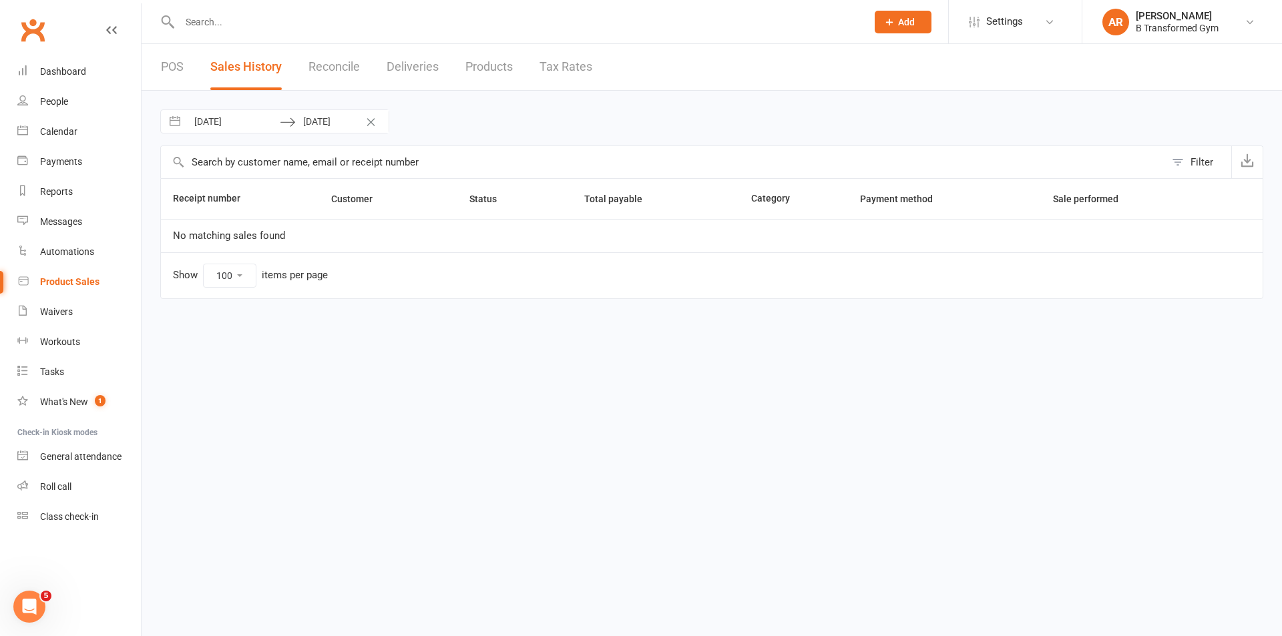
click at [266, 124] on input "11 Sep 2025" at bounding box center [233, 121] width 93 height 23
select select "7"
select select "2025"
select select "8"
select select "2025"
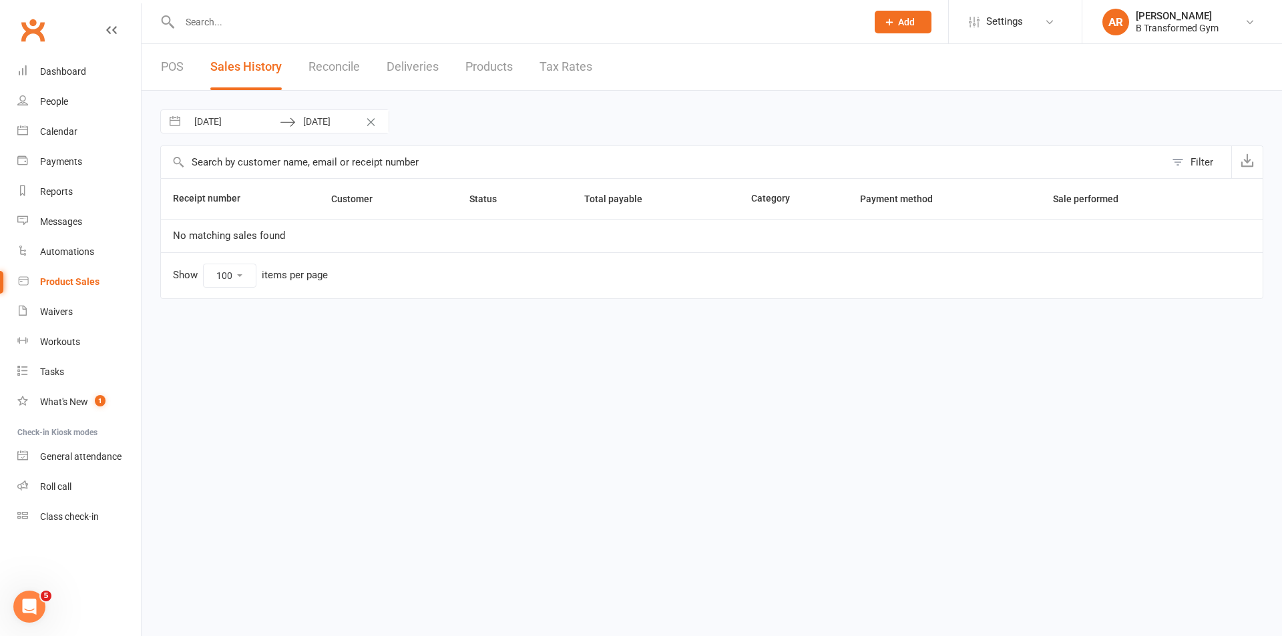
select select "9"
select select "2025"
select select "10"
select select "2025"
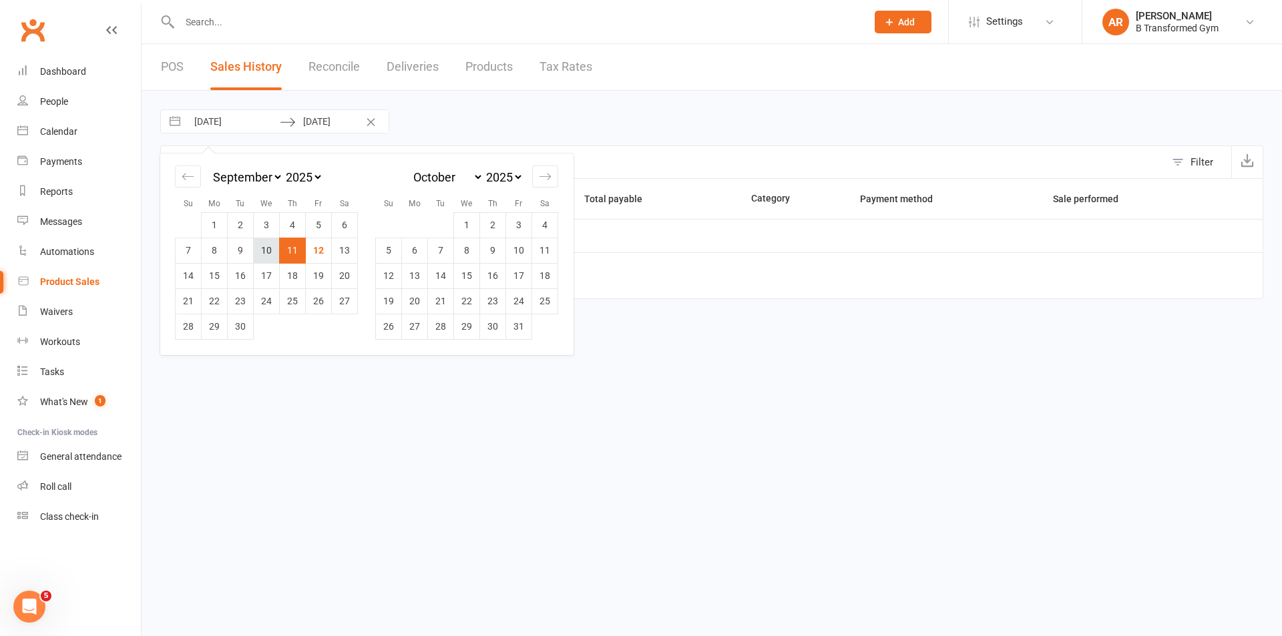
click at [267, 248] on td "10" at bounding box center [267, 250] width 26 height 25
type input "10 Sep 2025"
click at [268, 250] on td "10" at bounding box center [267, 250] width 26 height 25
type input "10 Sep 2025"
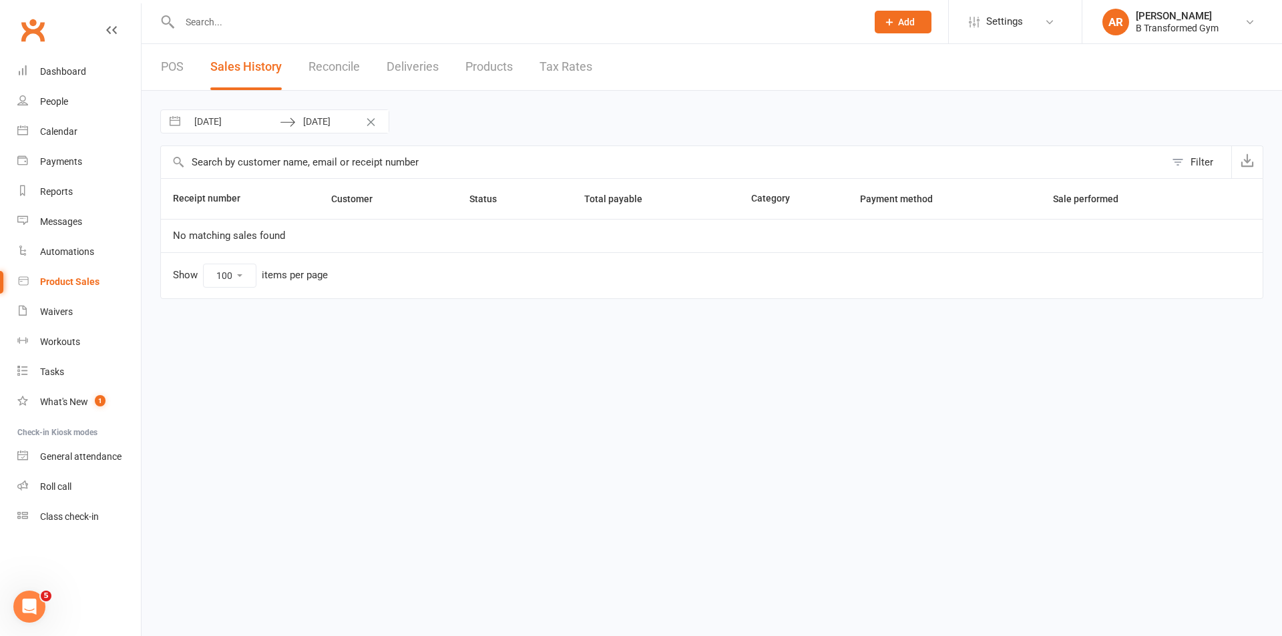
click at [270, 122] on input "10 Sep 2025" at bounding box center [233, 121] width 93 height 23
select select "7"
select select "2025"
select select "8"
select select "2025"
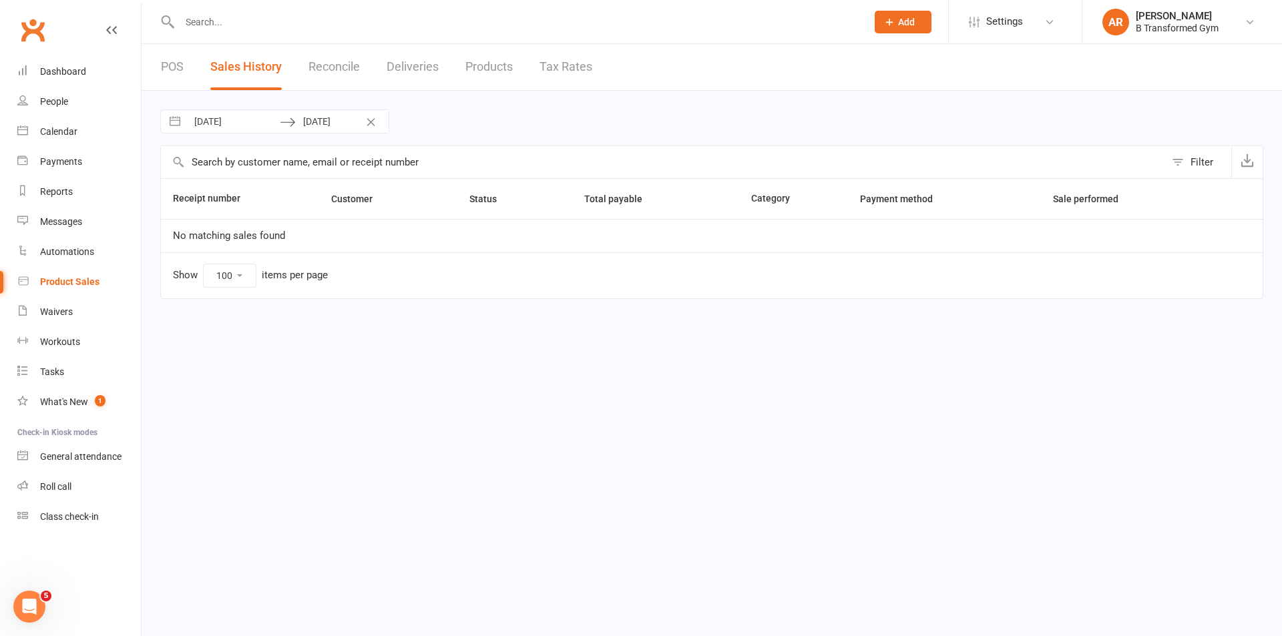
select select "9"
select select "2025"
select select "10"
select select "2025"
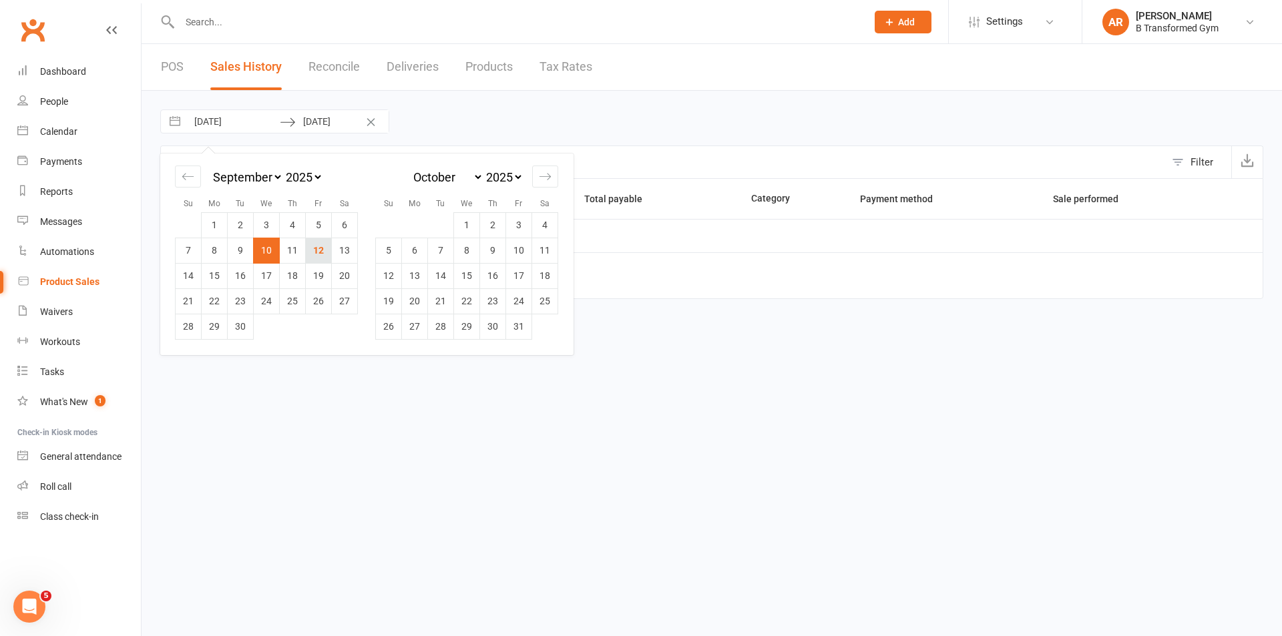
click at [316, 247] on td "12" at bounding box center [319, 250] width 26 height 25
type input "[DATE]"
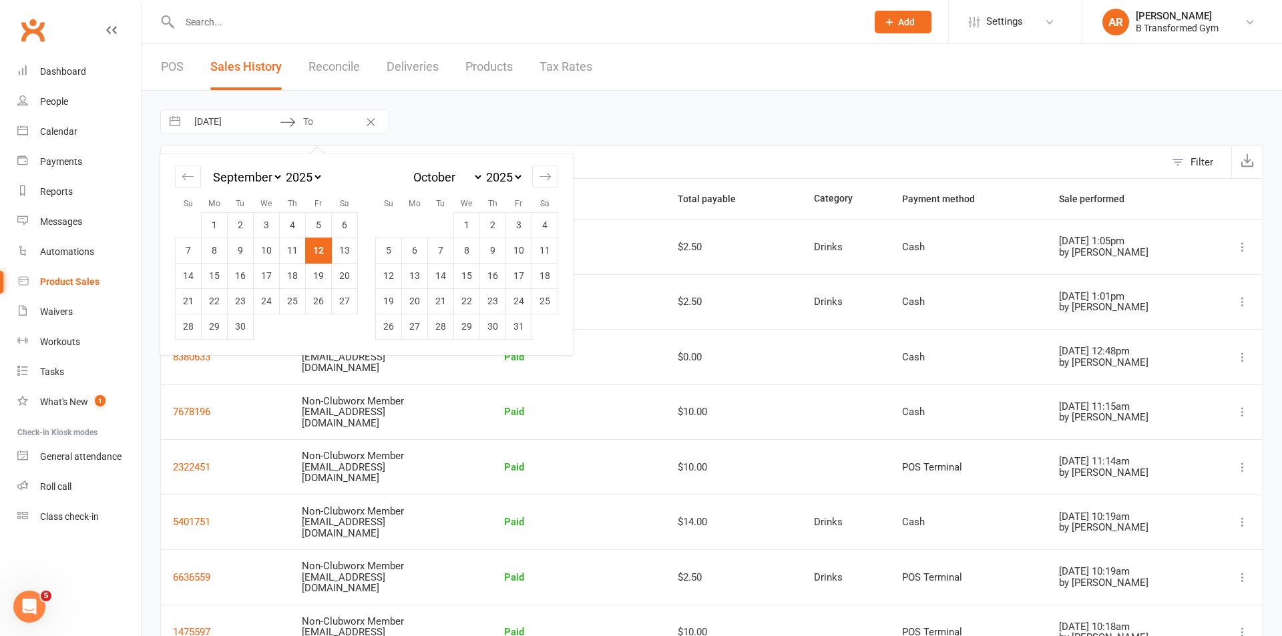
click at [316, 247] on td "12" at bounding box center [319, 250] width 26 height 25
type input "[DATE]"
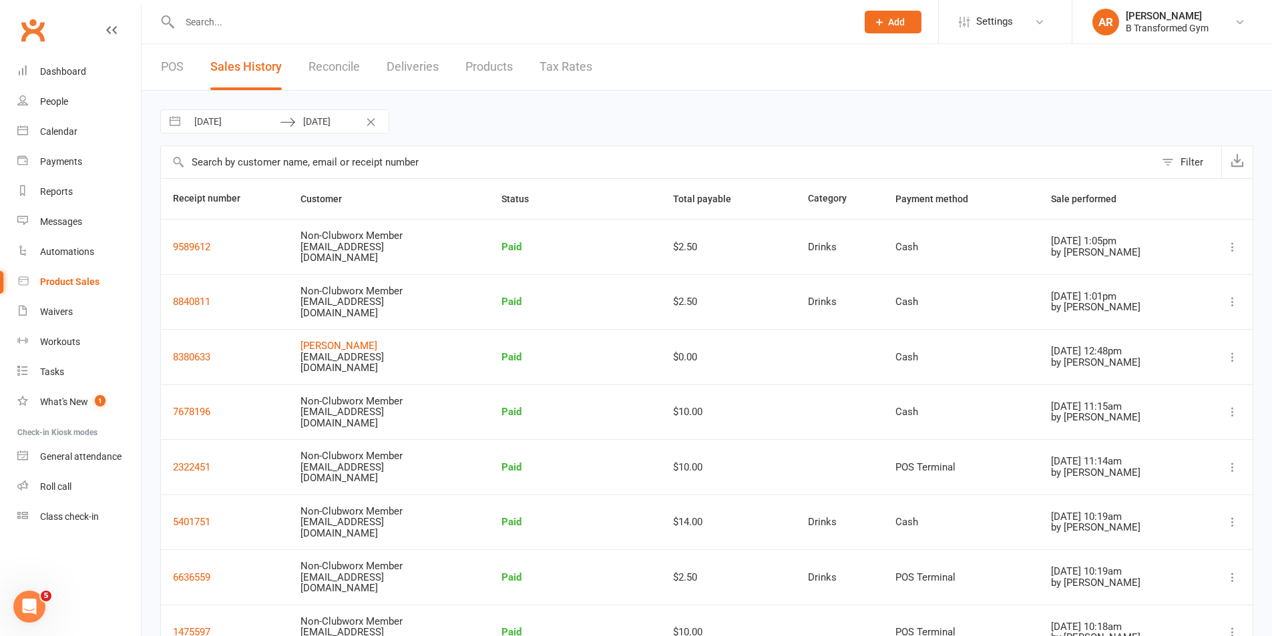
click at [254, 124] on input "[DATE]" at bounding box center [233, 121] width 93 height 23
select select "7"
select select "2025"
select select "8"
select select "2025"
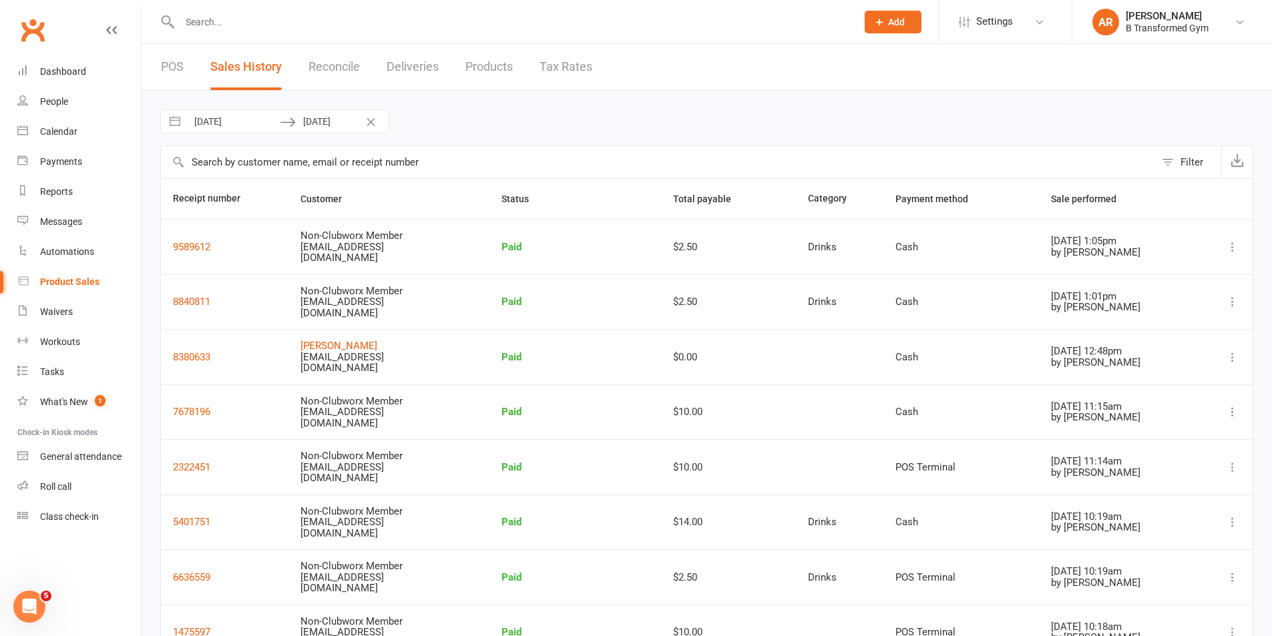
select select "9"
select select "2025"
select select "10"
select select "2025"
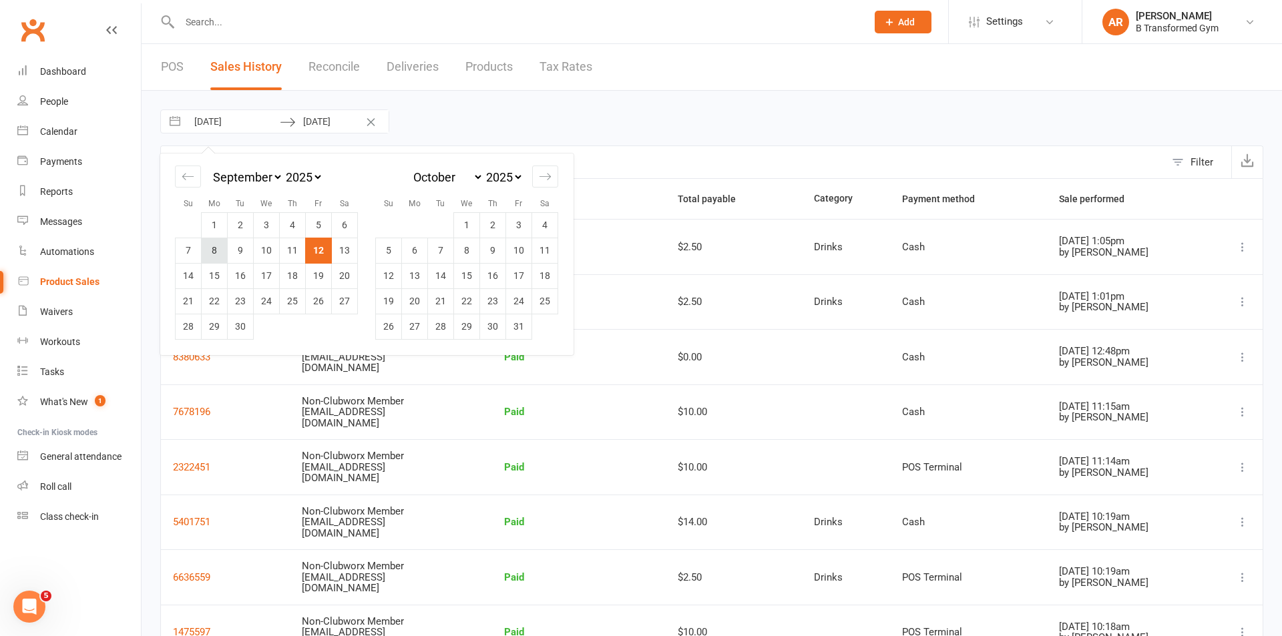
click at [209, 250] on td "8" at bounding box center [215, 250] width 26 height 25
type input "08 Sep 2025"
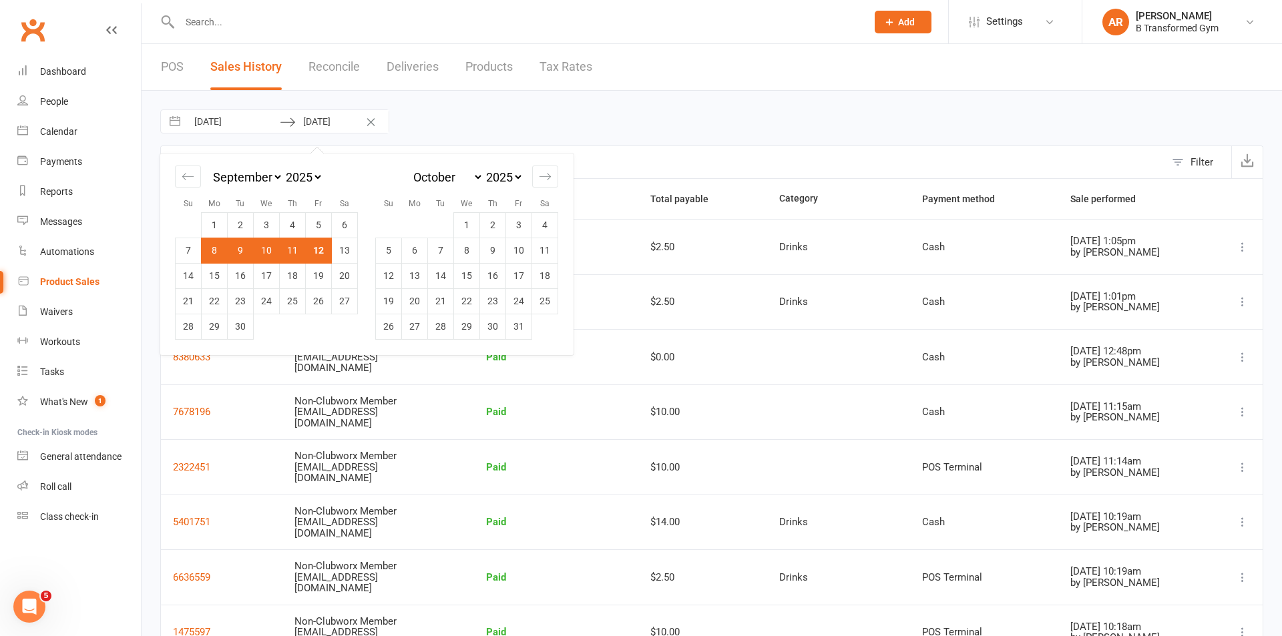
click at [209, 250] on td "8" at bounding box center [215, 250] width 26 height 25
type input "08 Sep 2025"
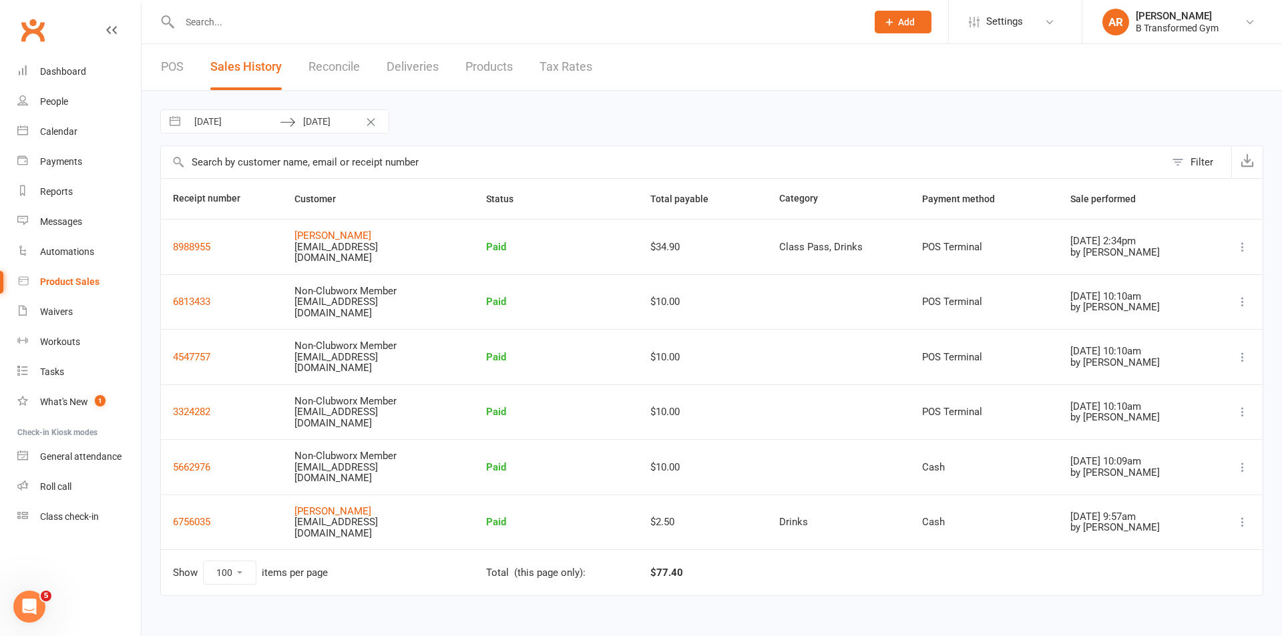
click at [259, 123] on input "08 Sep 2025" at bounding box center [233, 121] width 93 height 23
select select "7"
select select "2025"
select select "8"
select select "2025"
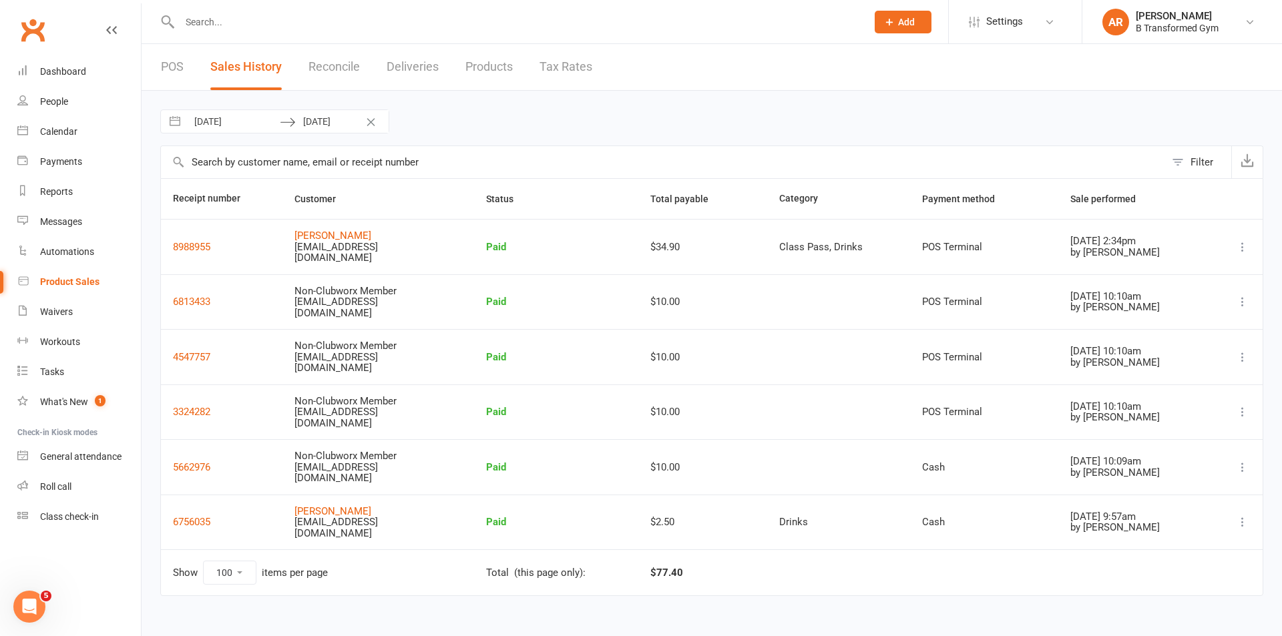
select select "9"
select select "2025"
select select "10"
select select "2025"
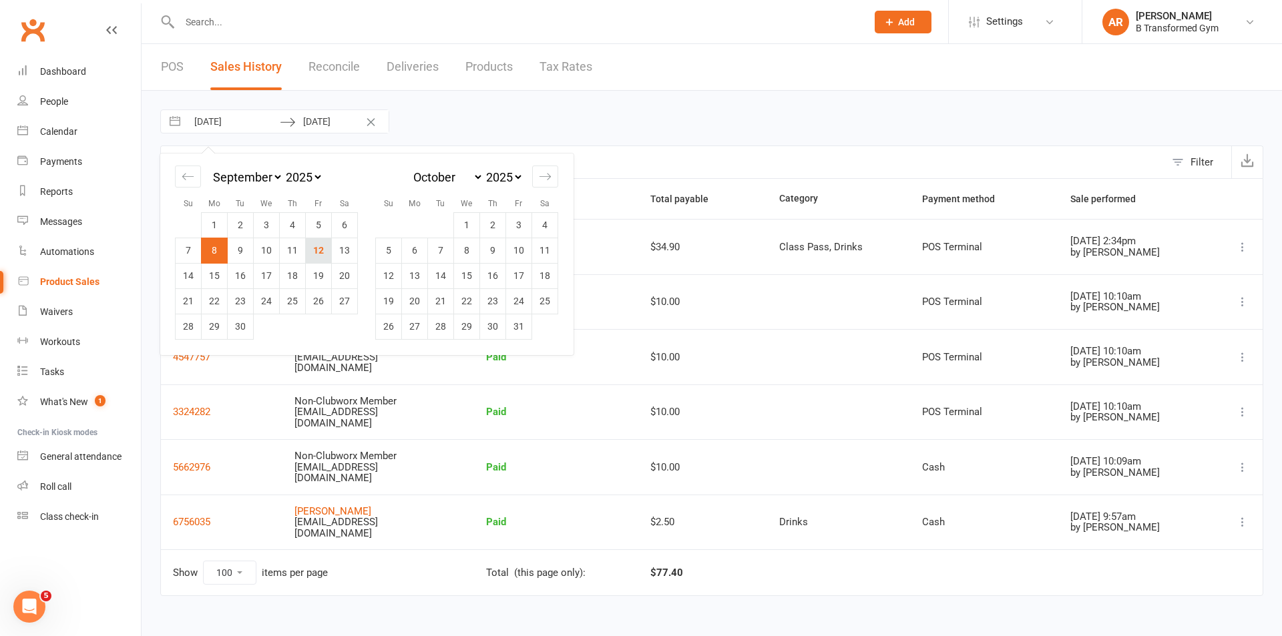
click at [318, 248] on td "12" at bounding box center [319, 250] width 26 height 25
type input "[DATE]"
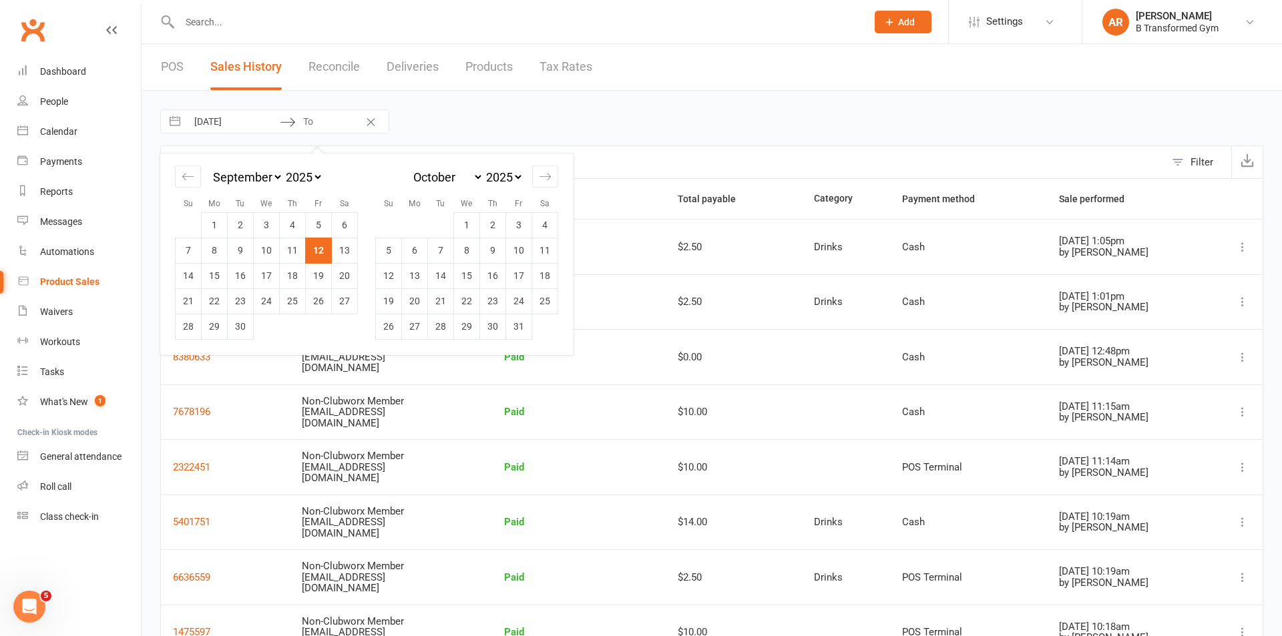
click at [318, 247] on td "12" at bounding box center [319, 250] width 26 height 25
type input "[DATE]"
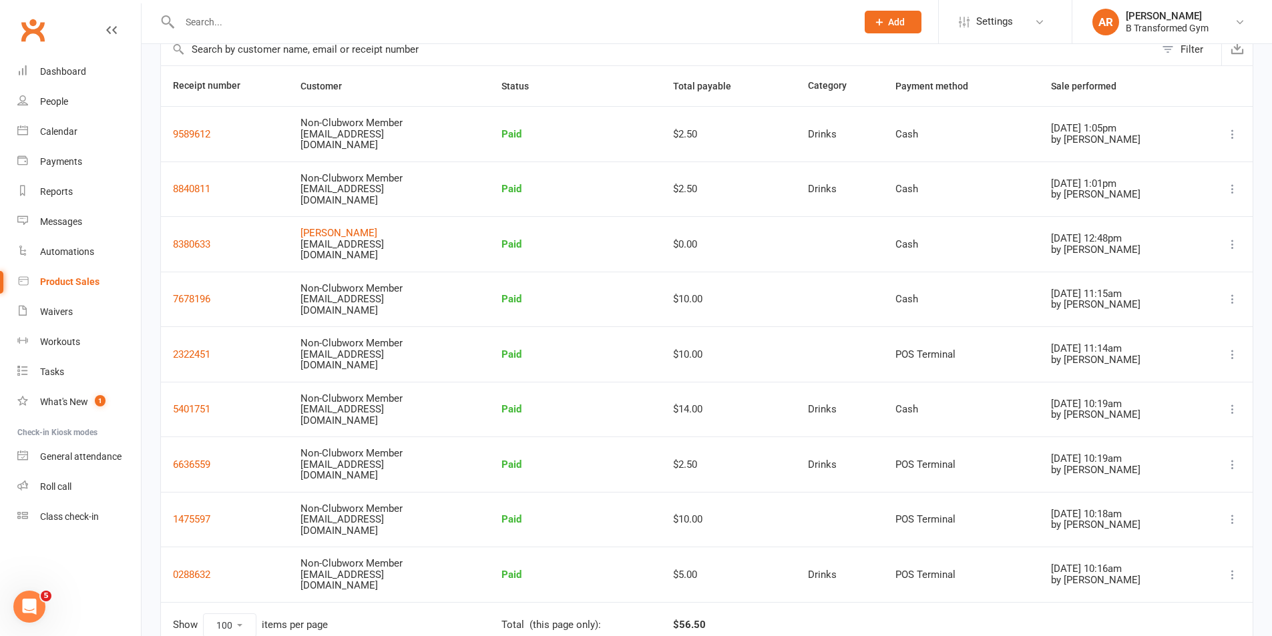
scroll to position [134, 0]
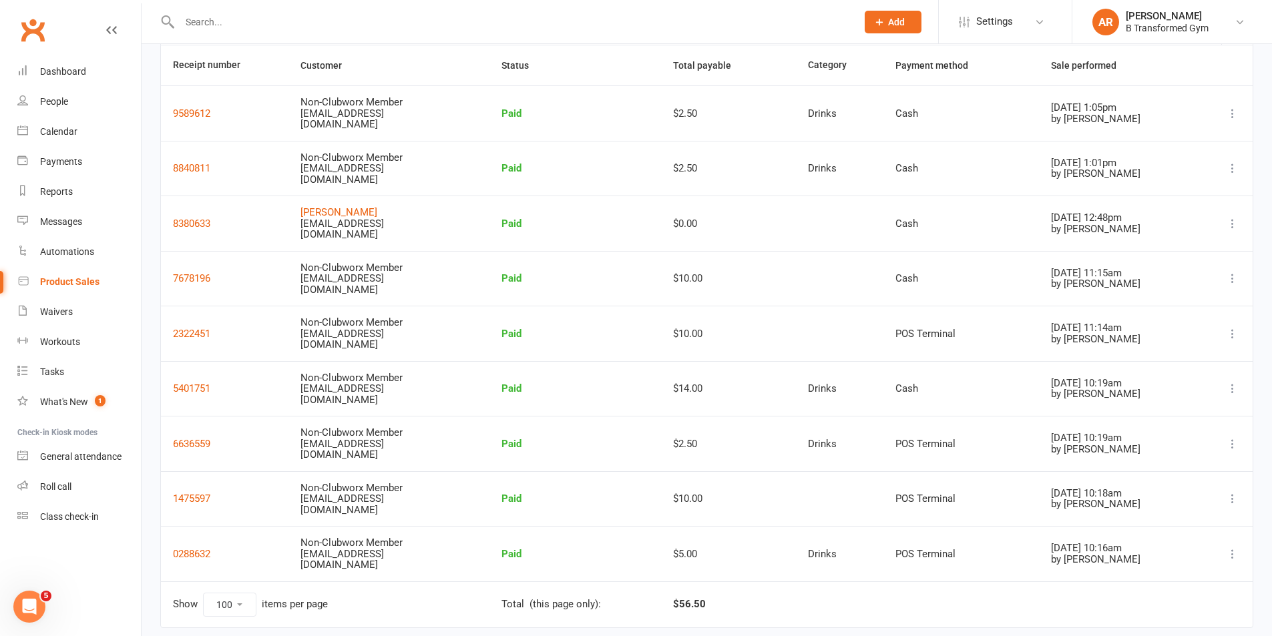
click at [786, 618] on td "$56.50" at bounding box center [728, 605] width 135 height 46
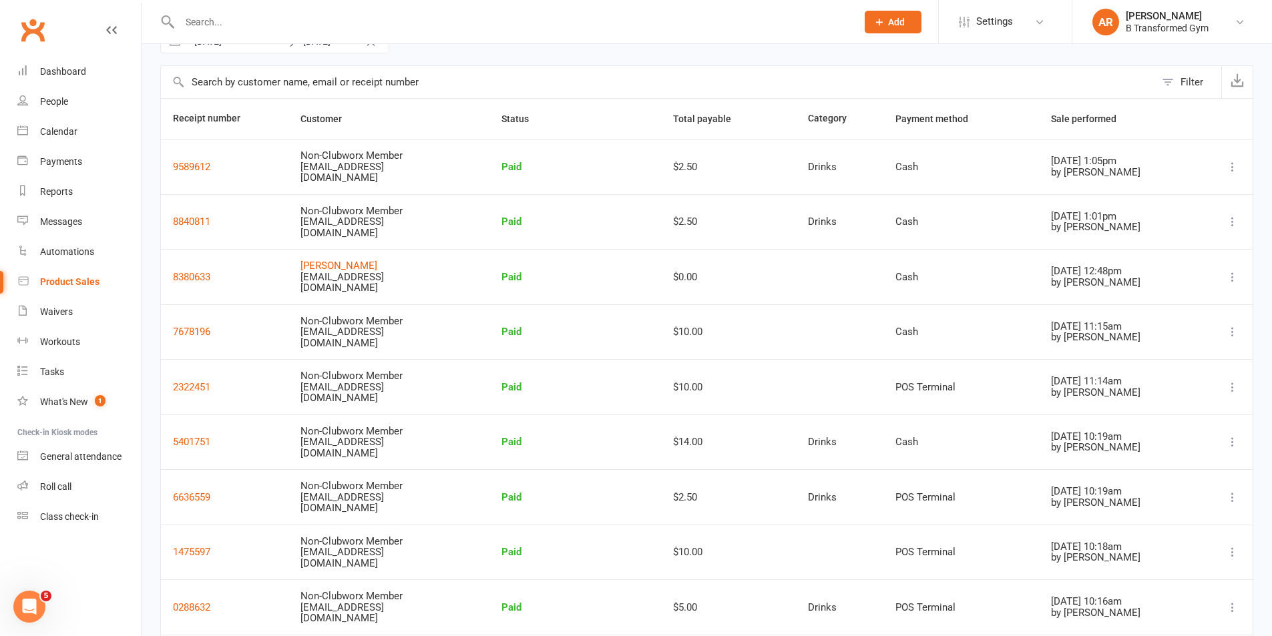
scroll to position [0, 0]
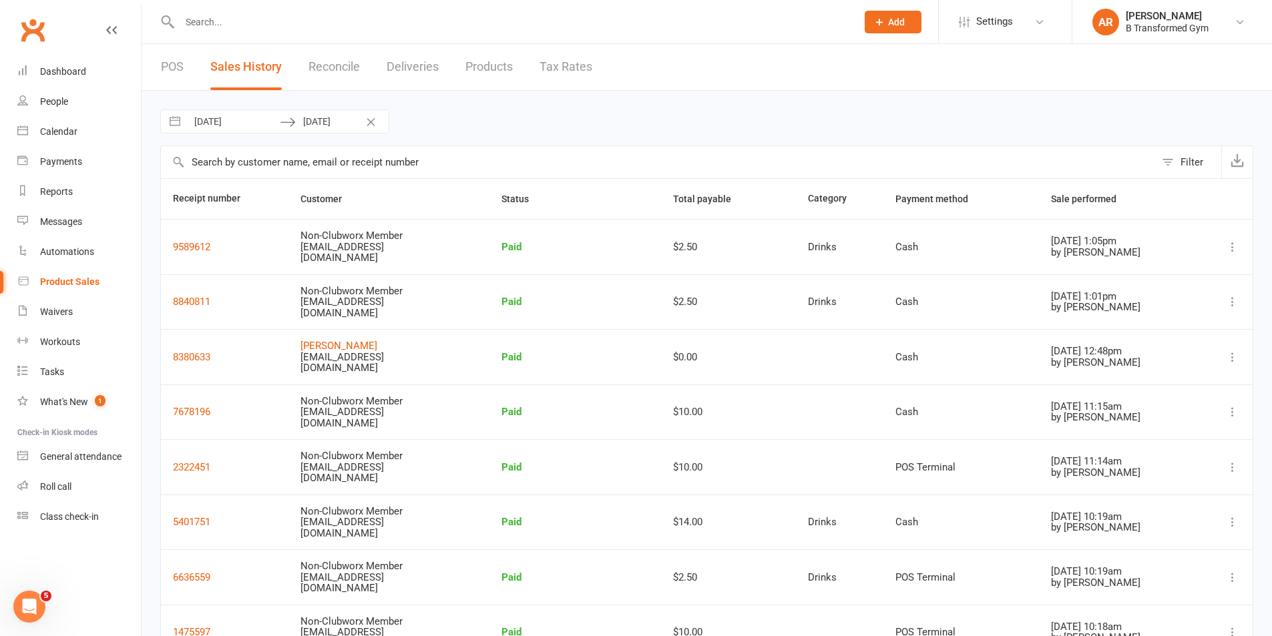
click at [174, 61] on link "POS" at bounding box center [172, 67] width 23 height 46
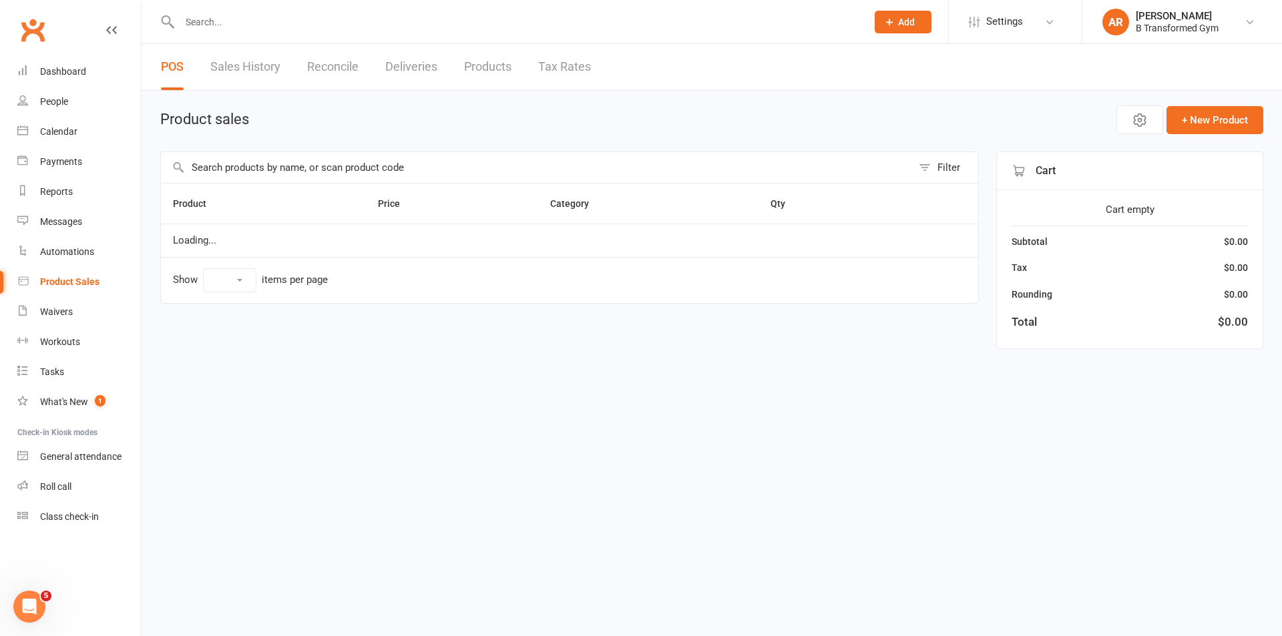
click at [246, 164] on input "text" at bounding box center [536, 167] width 751 height 31
select select "25"
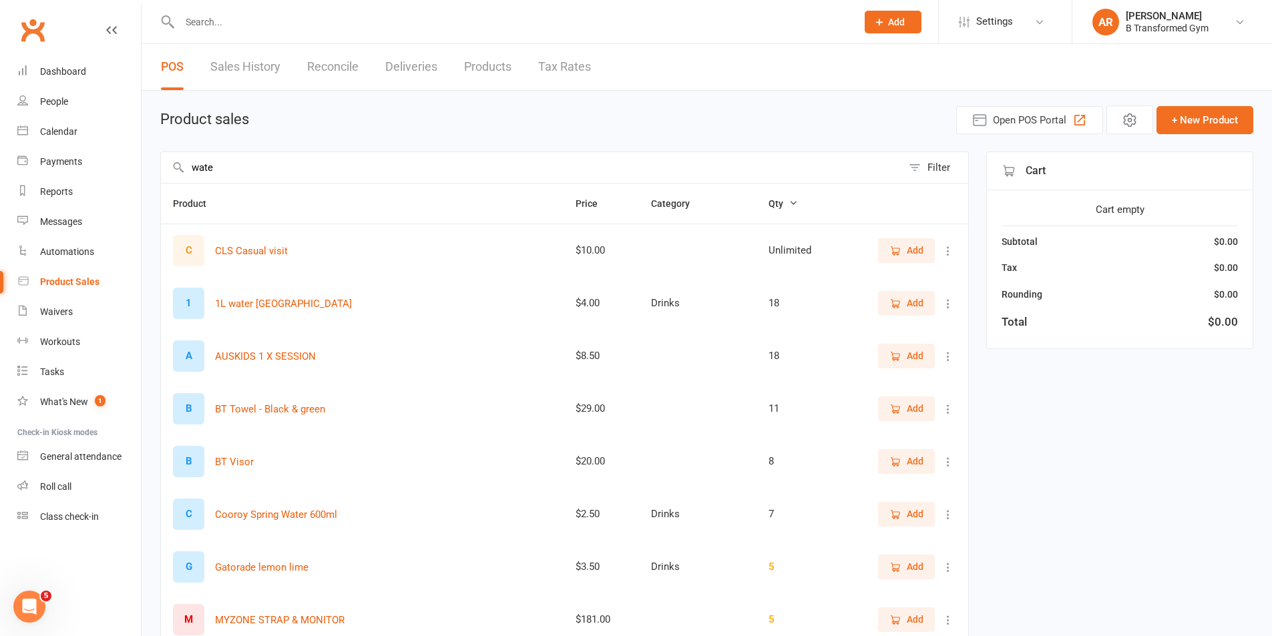
type input "water"
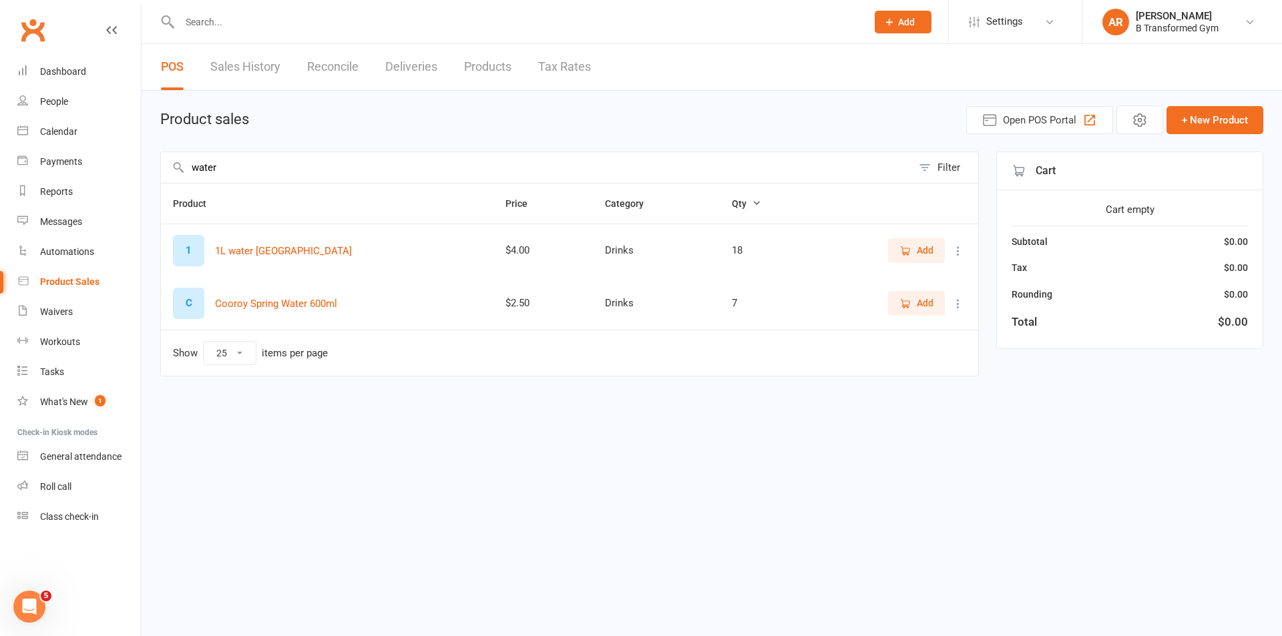
click at [260, 69] on link "Sales History" at bounding box center [245, 67] width 70 height 46
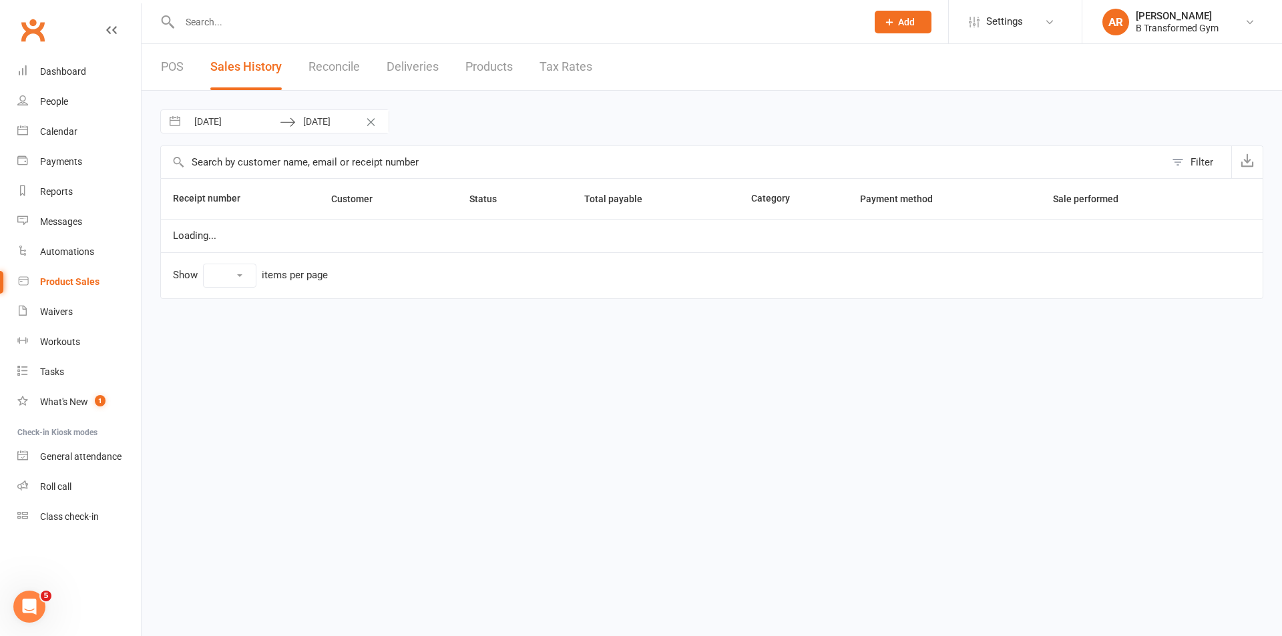
select select "100"
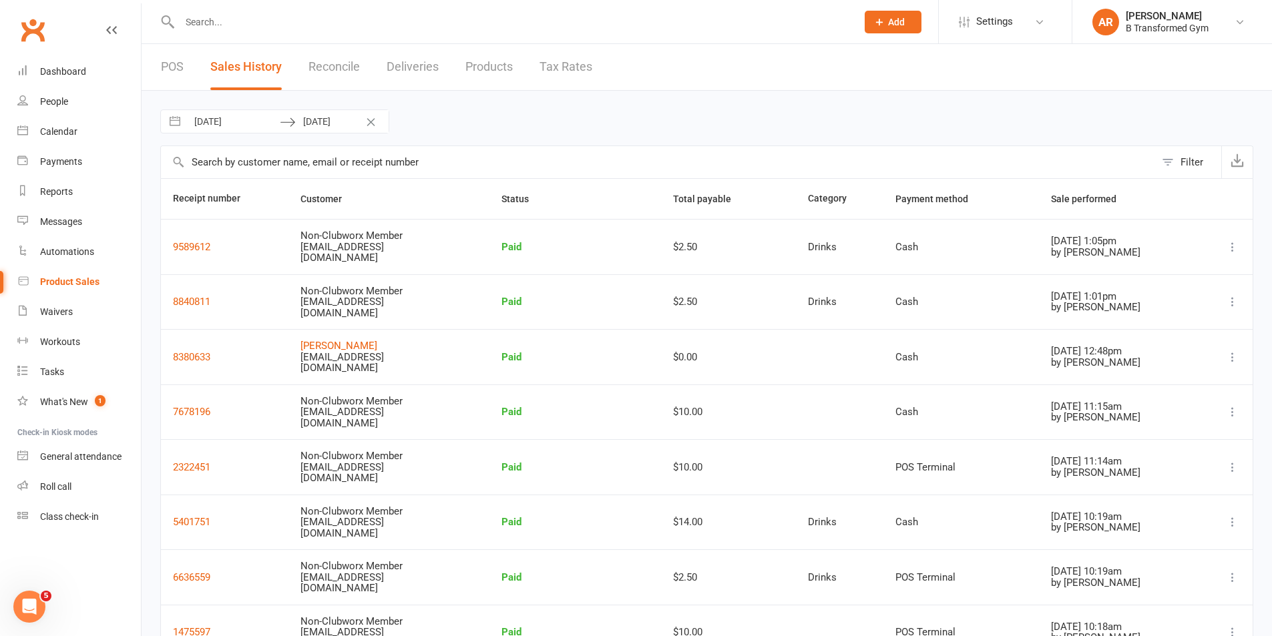
click at [178, 65] on link "POS" at bounding box center [172, 67] width 23 height 46
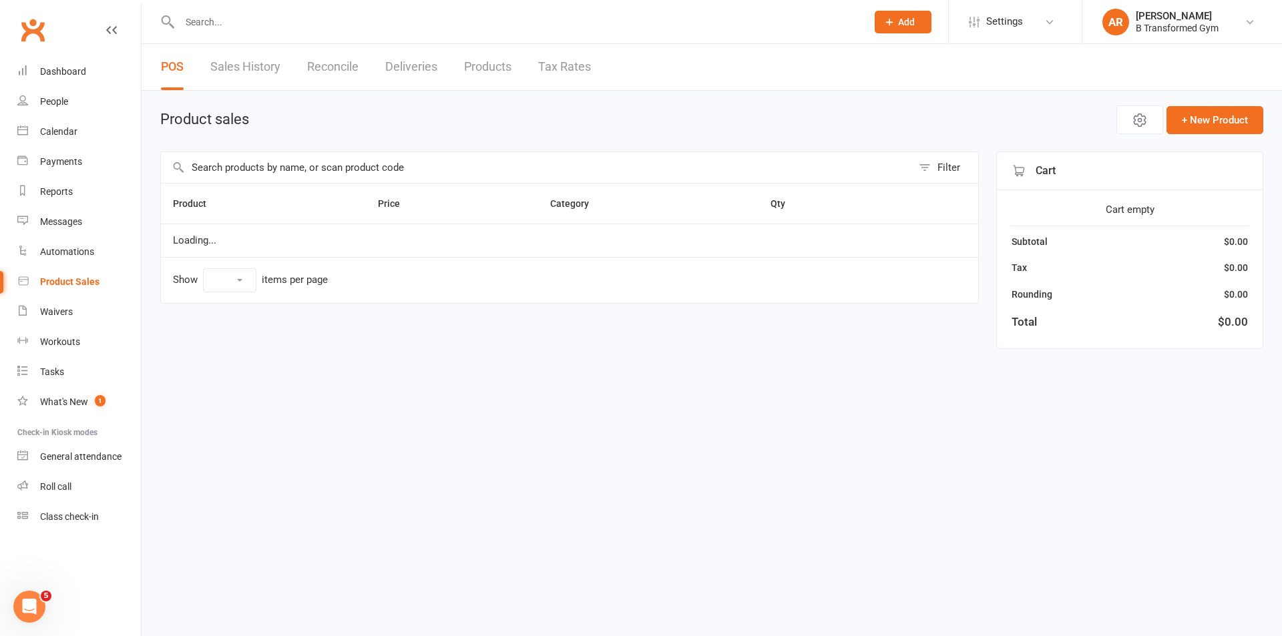
select select "25"
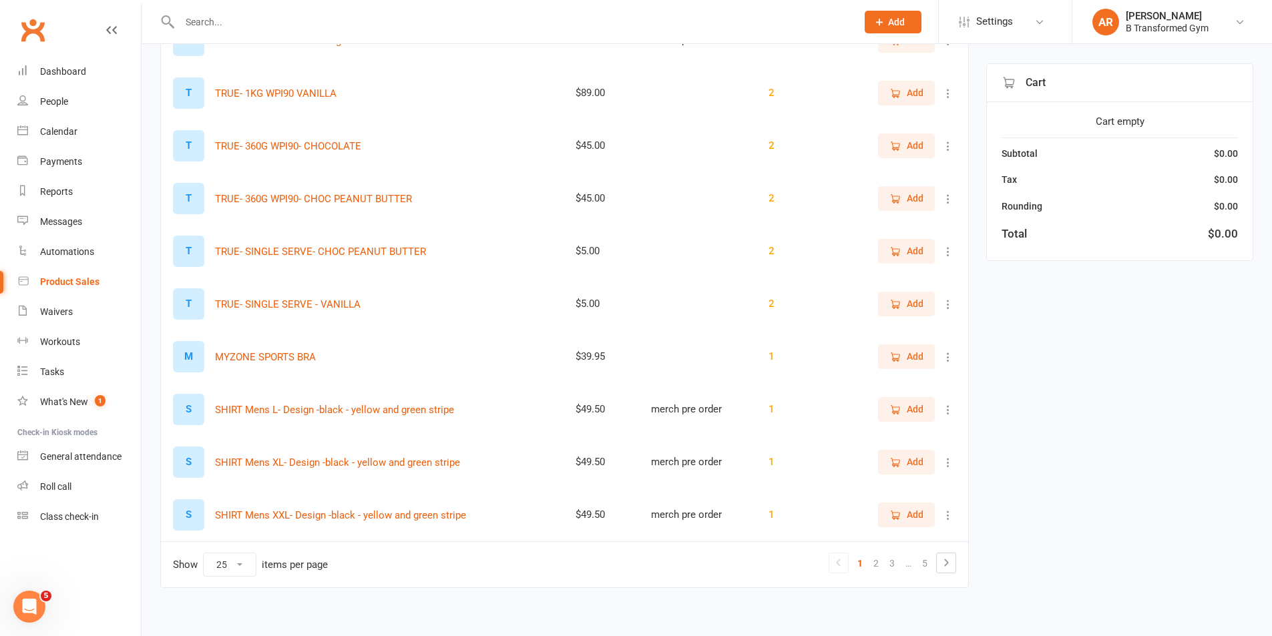
scroll to position [1010, 0]
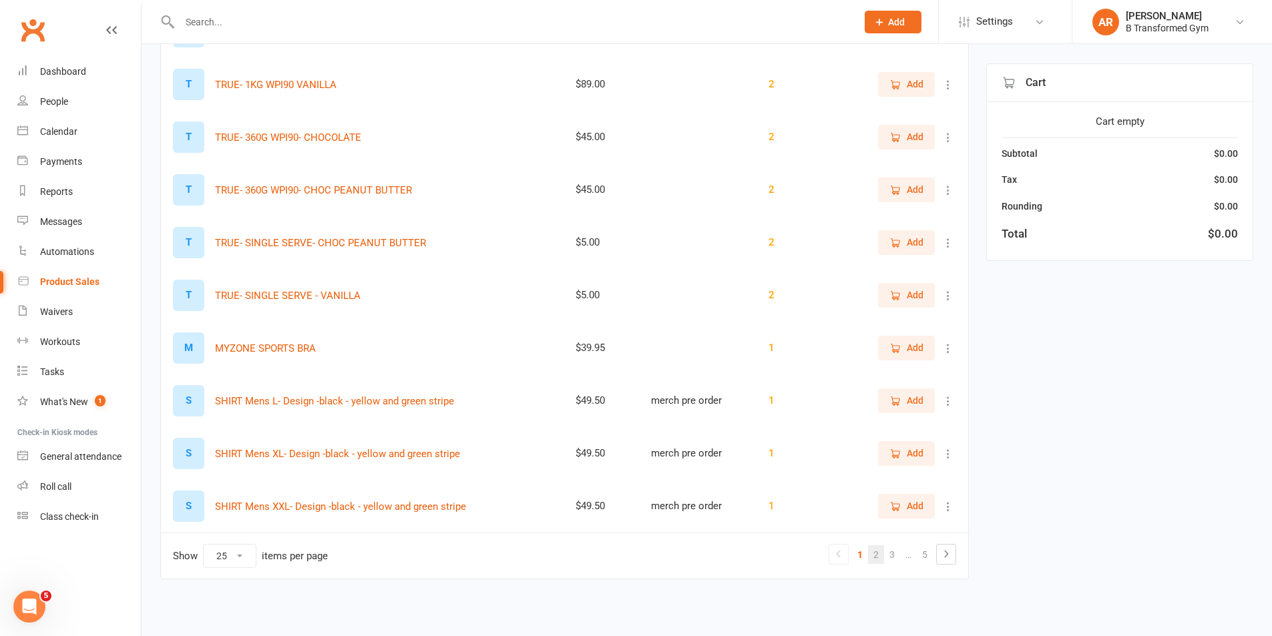
click at [876, 555] on link "2" at bounding box center [876, 554] width 16 height 19
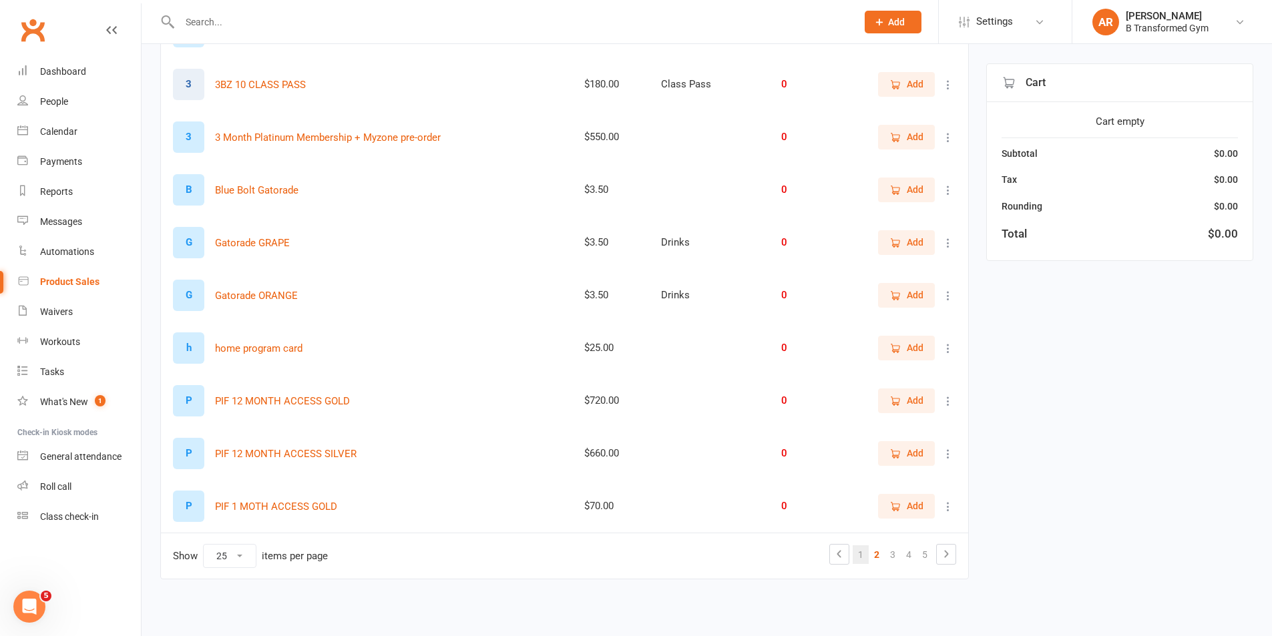
click at [856, 551] on link "1" at bounding box center [861, 554] width 16 height 19
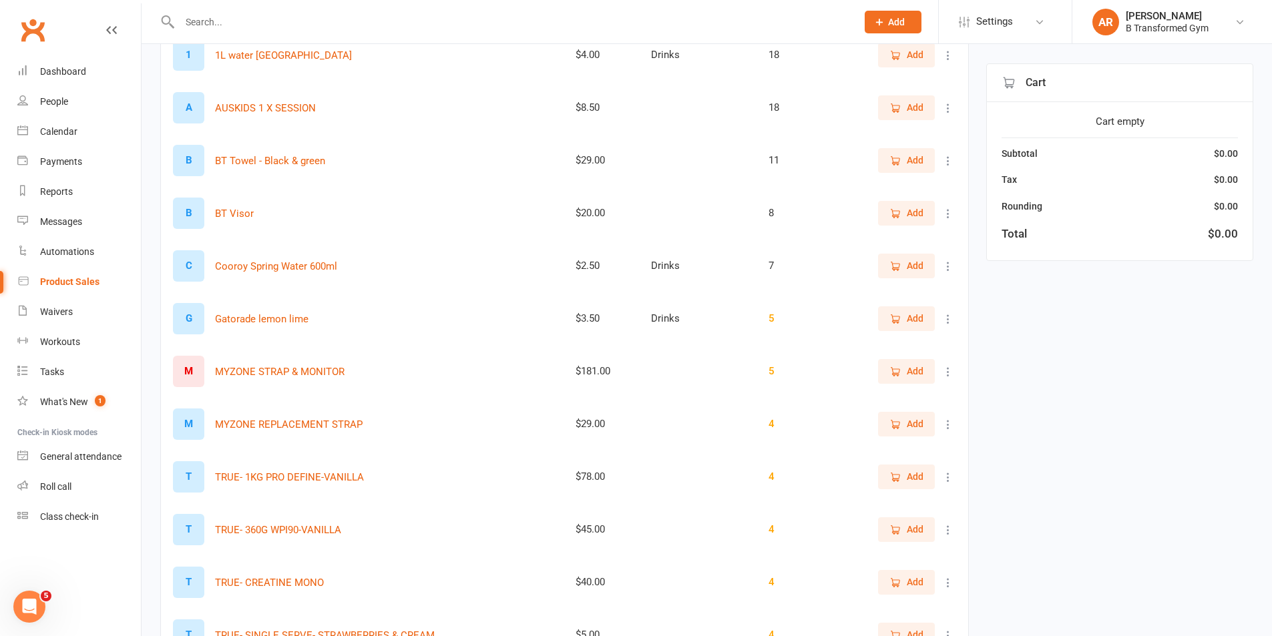
scroll to position [75, 0]
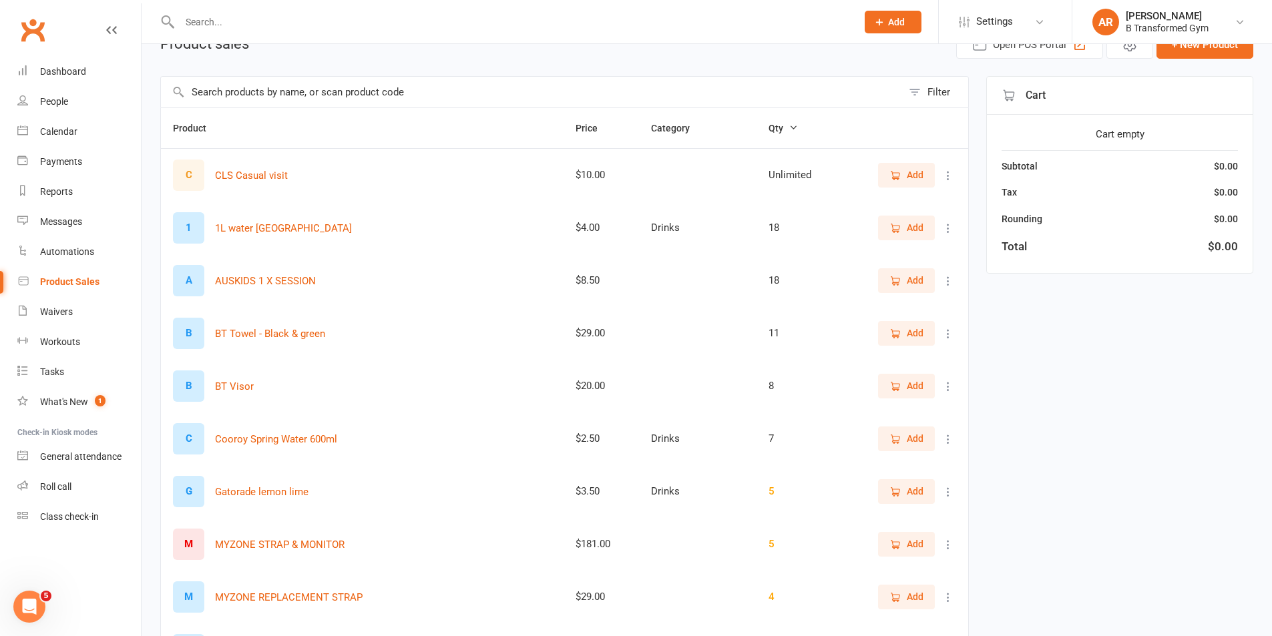
click at [908, 172] on span "Add" at bounding box center [915, 175] width 17 height 15
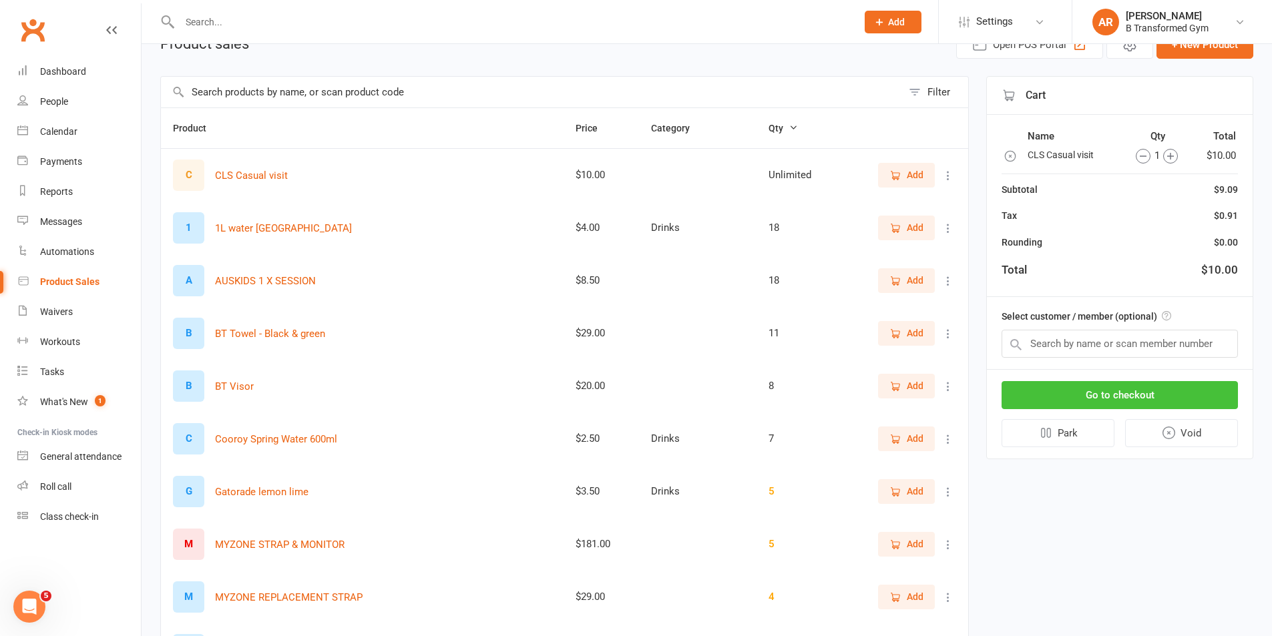
click at [1110, 400] on button "Go to checkout" at bounding box center [1119, 395] width 236 height 28
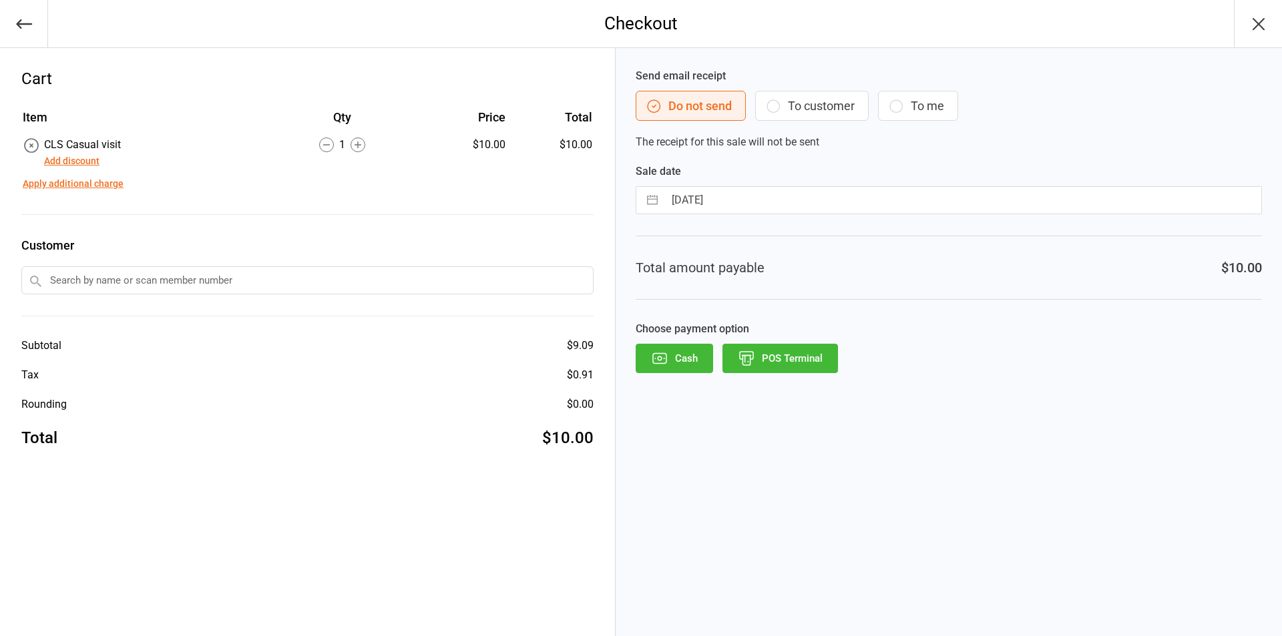
click at [673, 352] on button "Cash" at bounding box center [674, 358] width 77 height 29
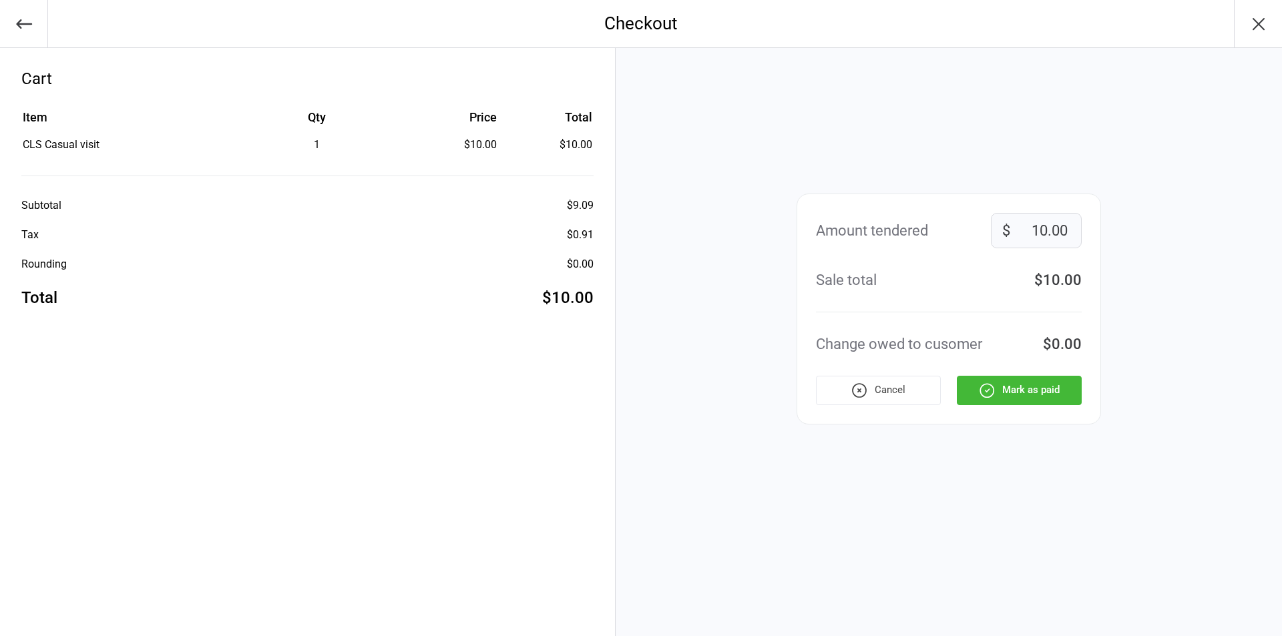
click at [1010, 382] on button "Mark as paid" at bounding box center [1019, 390] width 125 height 29
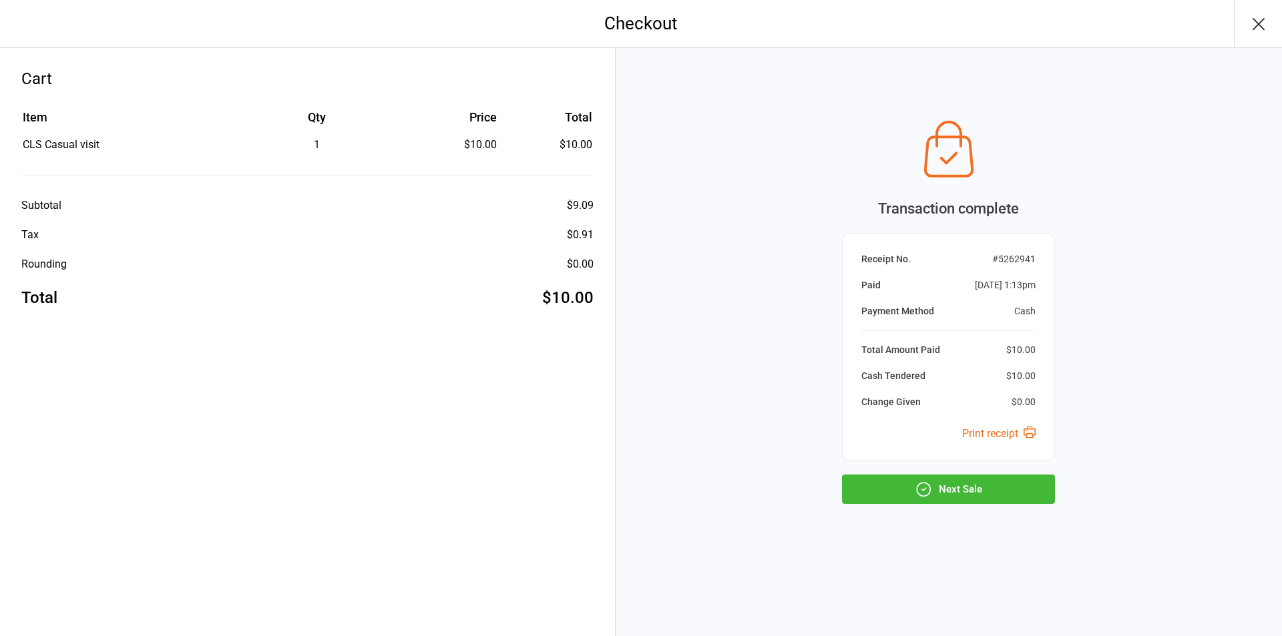
click at [941, 485] on button "Next Sale" at bounding box center [948, 489] width 213 height 29
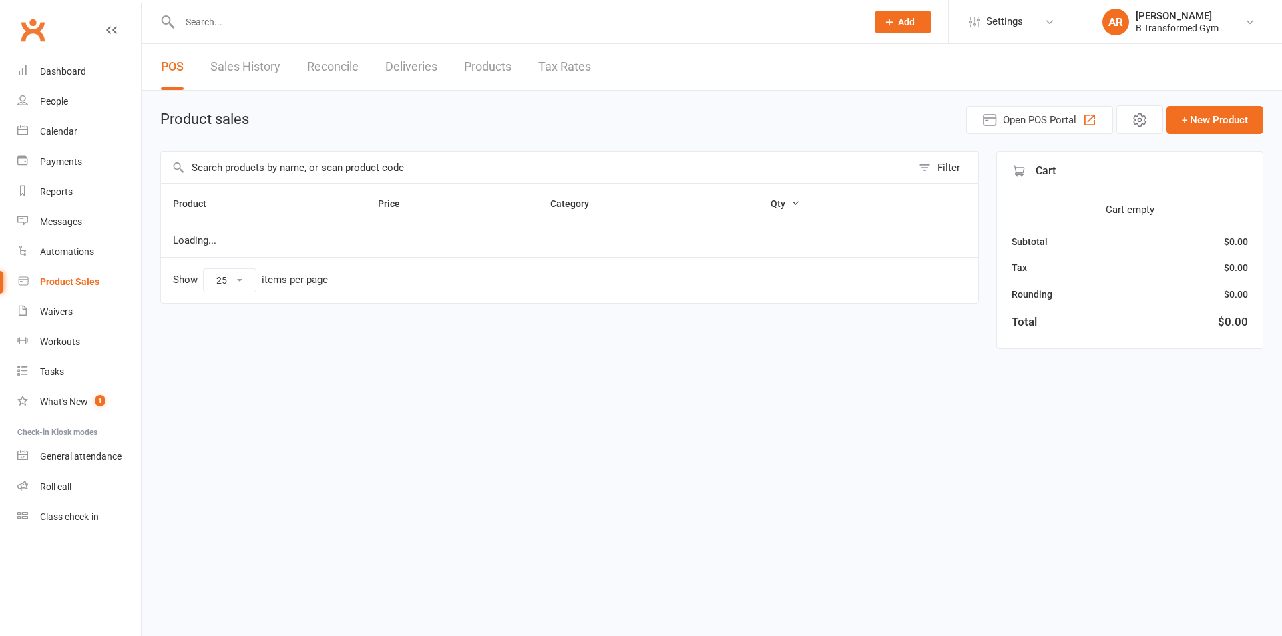
select select "25"
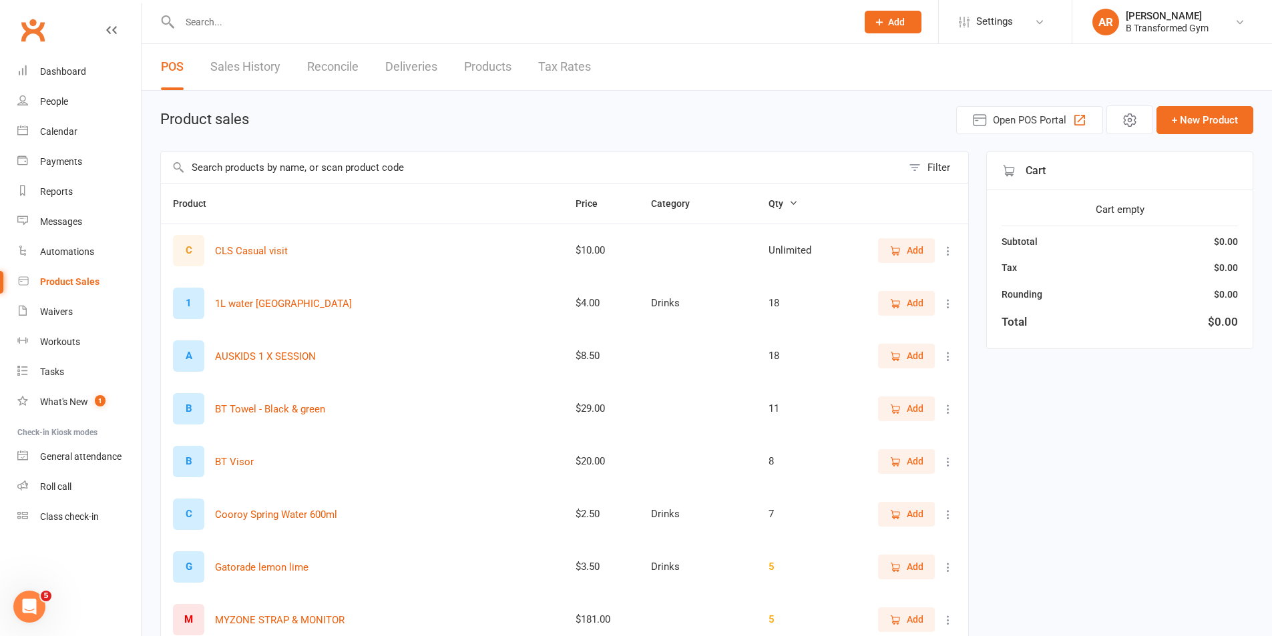
click at [264, 61] on link "Sales History" at bounding box center [245, 67] width 70 height 46
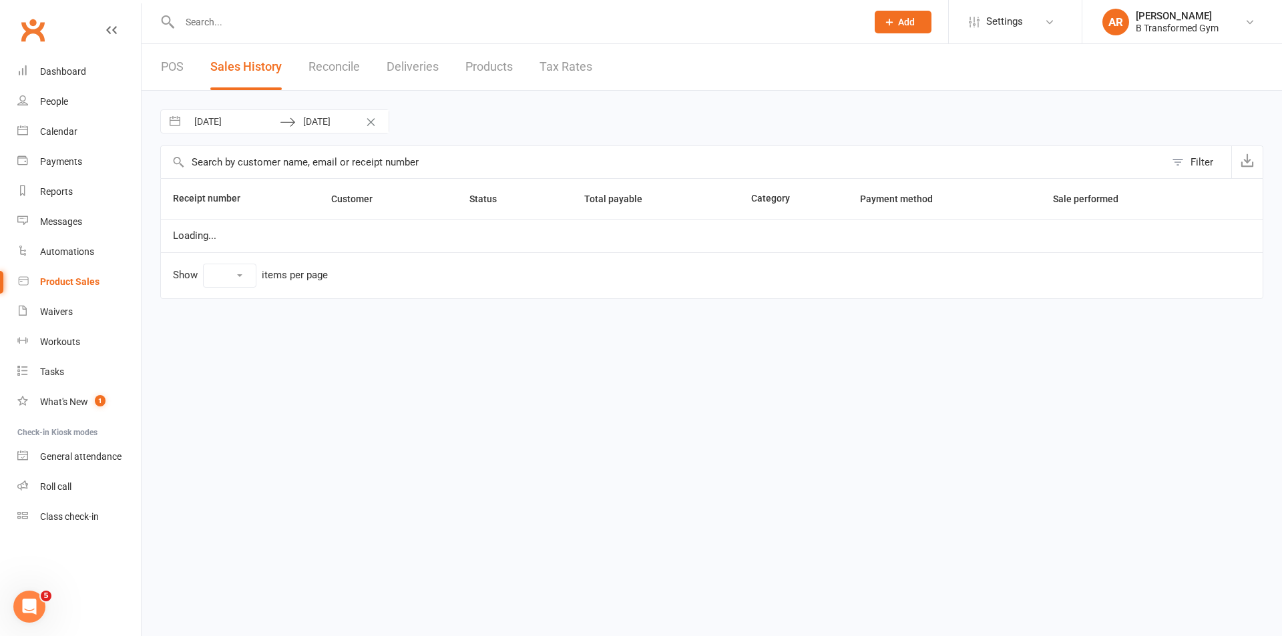
select select "100"
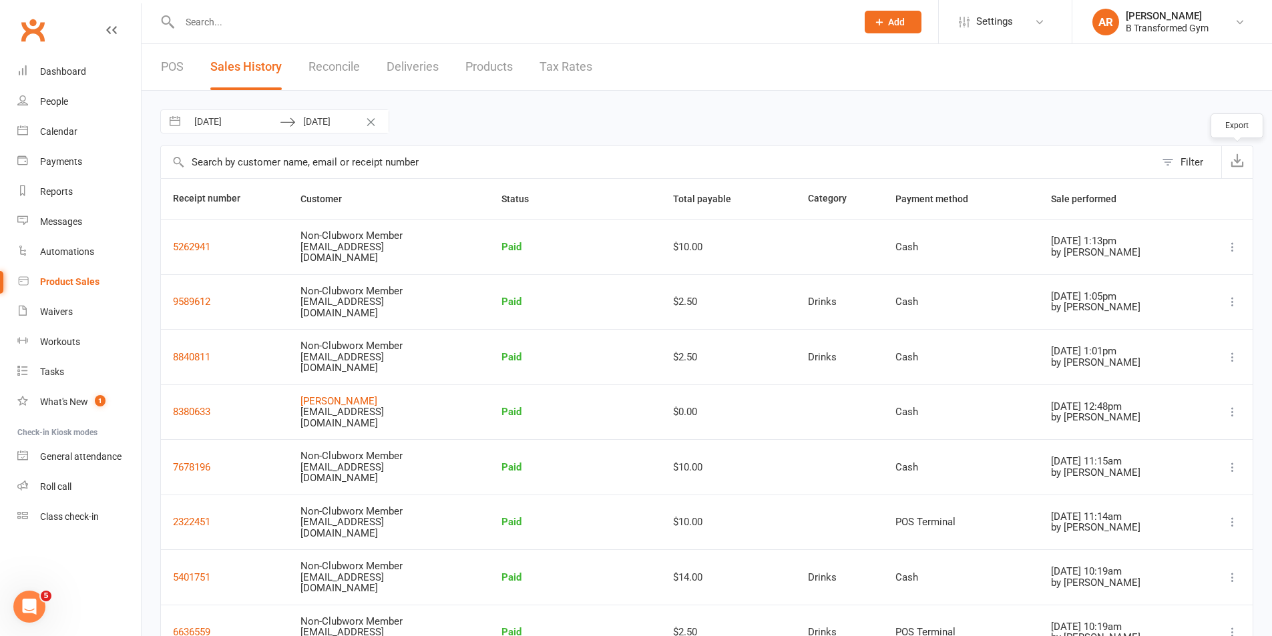
click at [1235, 167] on button "button" at bounding box center [1236, 162] width 31 height 32
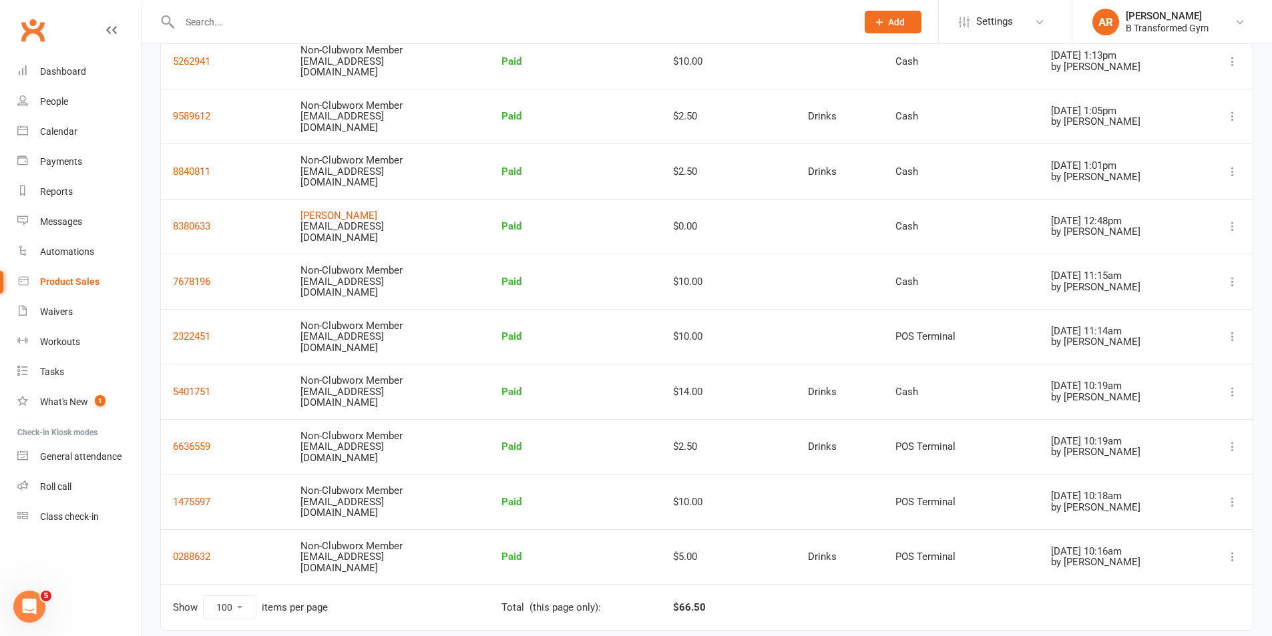
scroll to position [218, 0]
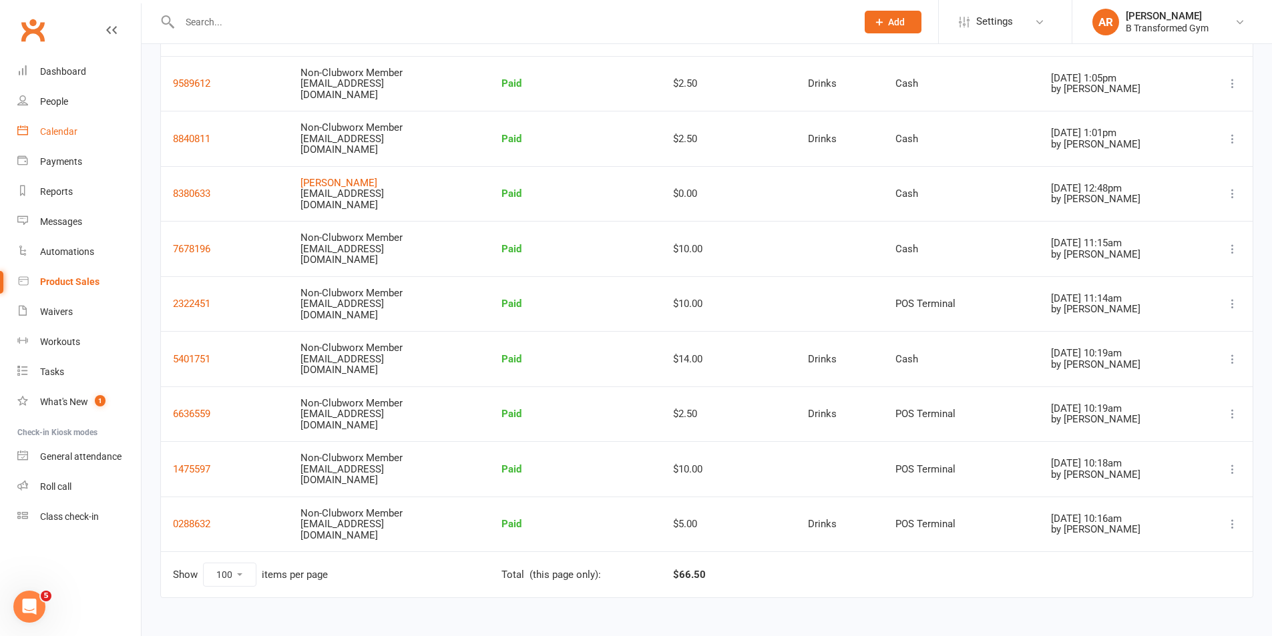
click at [59, 129] on div "Calendar" at bounding box center [58, 131] width 37 height 11
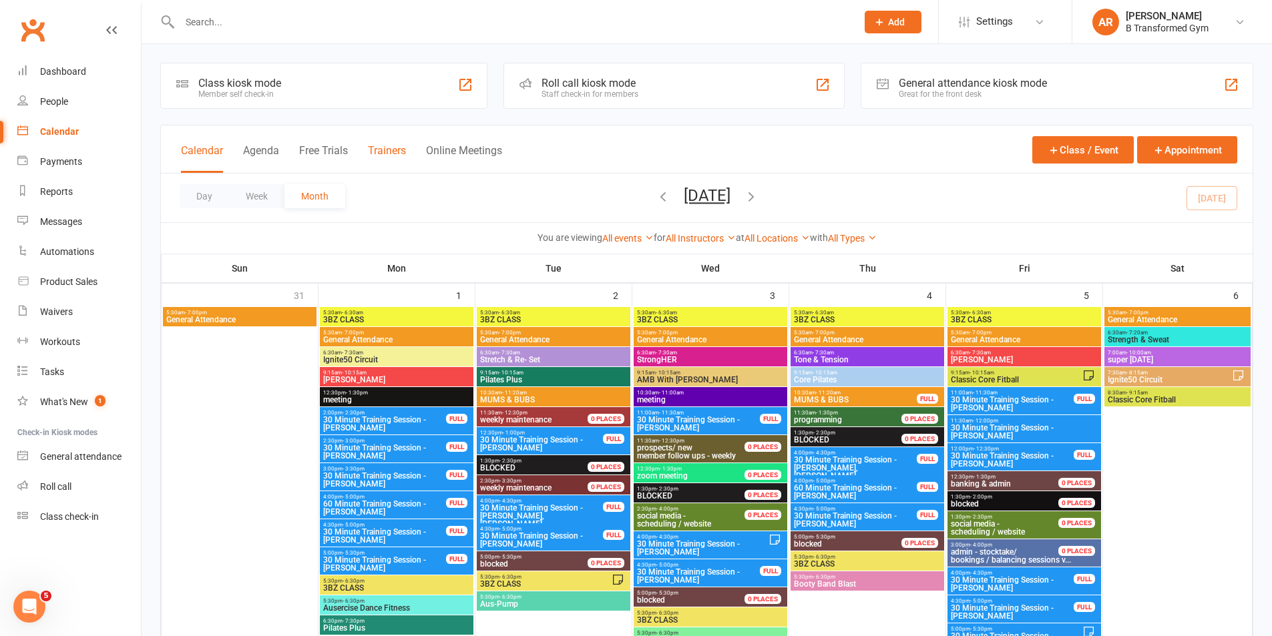
click at [383, 155] on button "Trainers" at bounding box center [387, 158] width 38 height 29
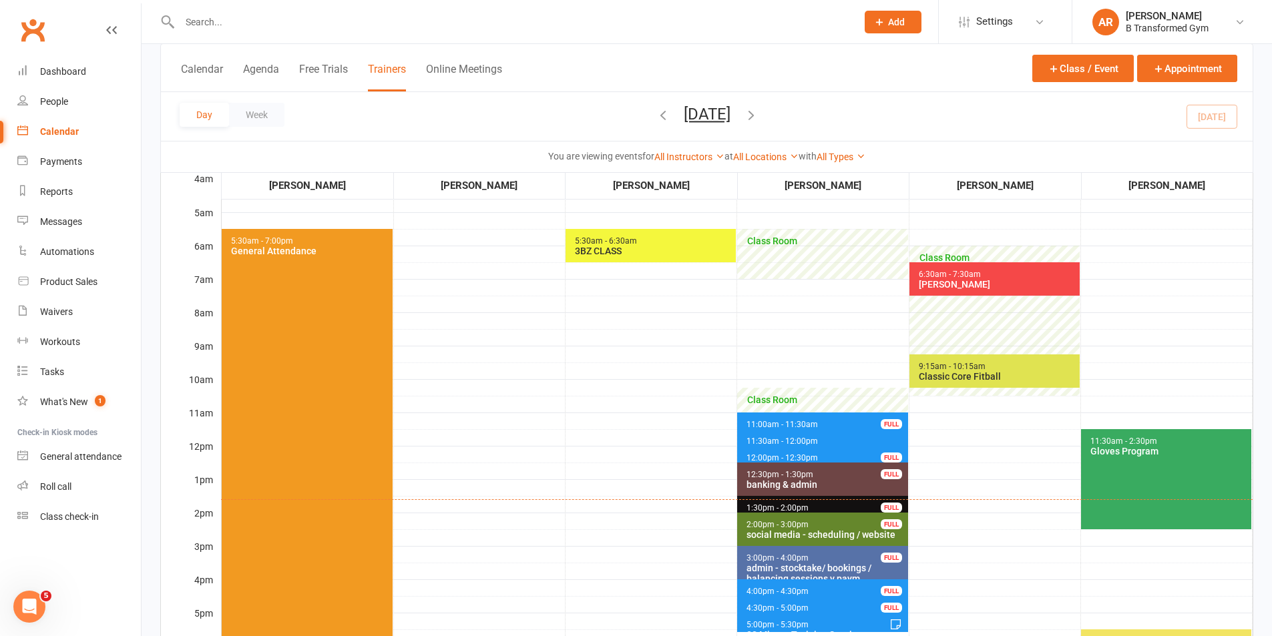
scroll to position [134, 0]
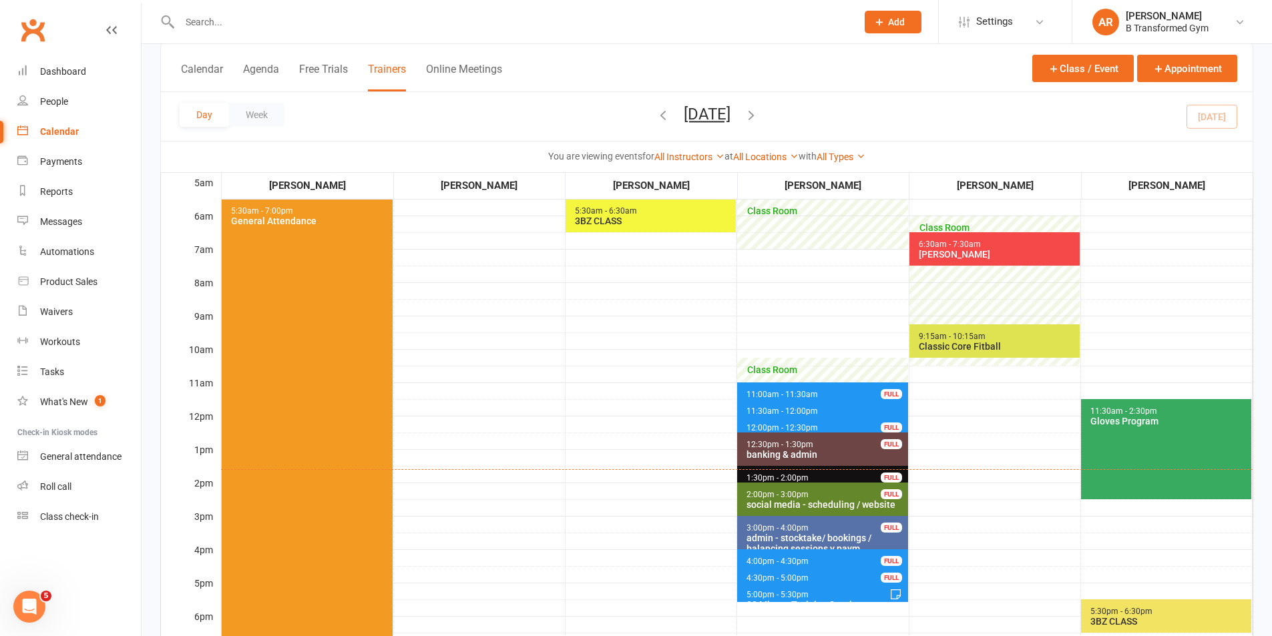
click at [728, 110] on button "[DATE]" at bounding box center [707, 114] width 47 height 19
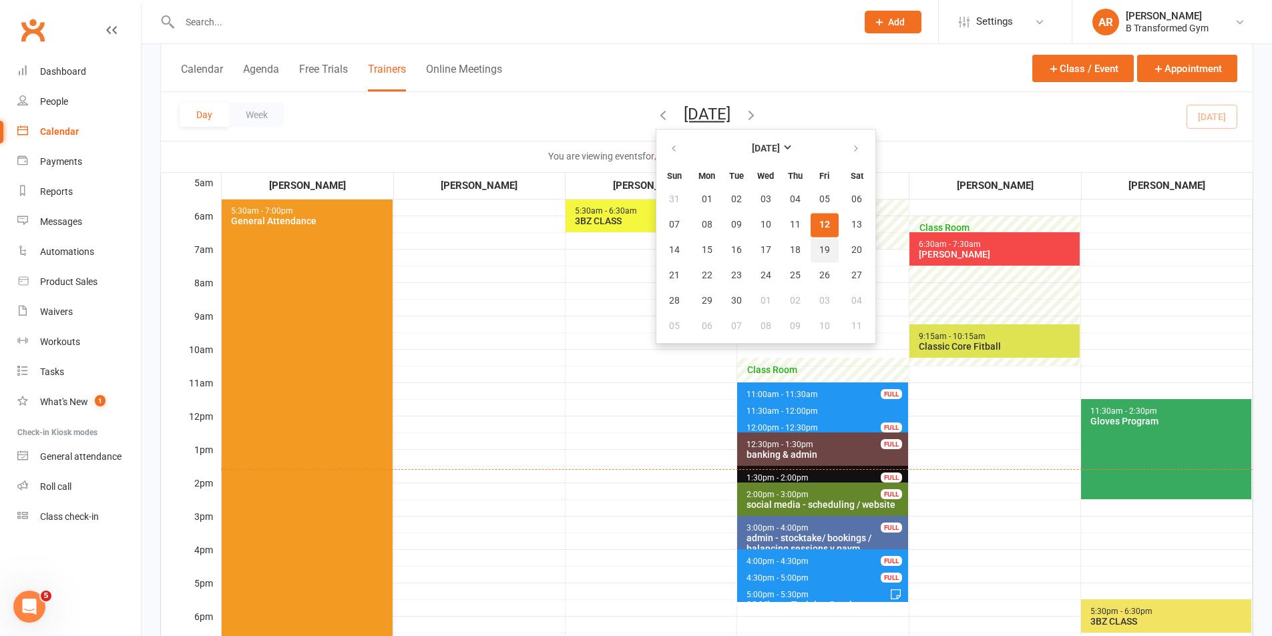
click at [811, 250] on button "19" at bounding box center [825, 250] width 28 height 24
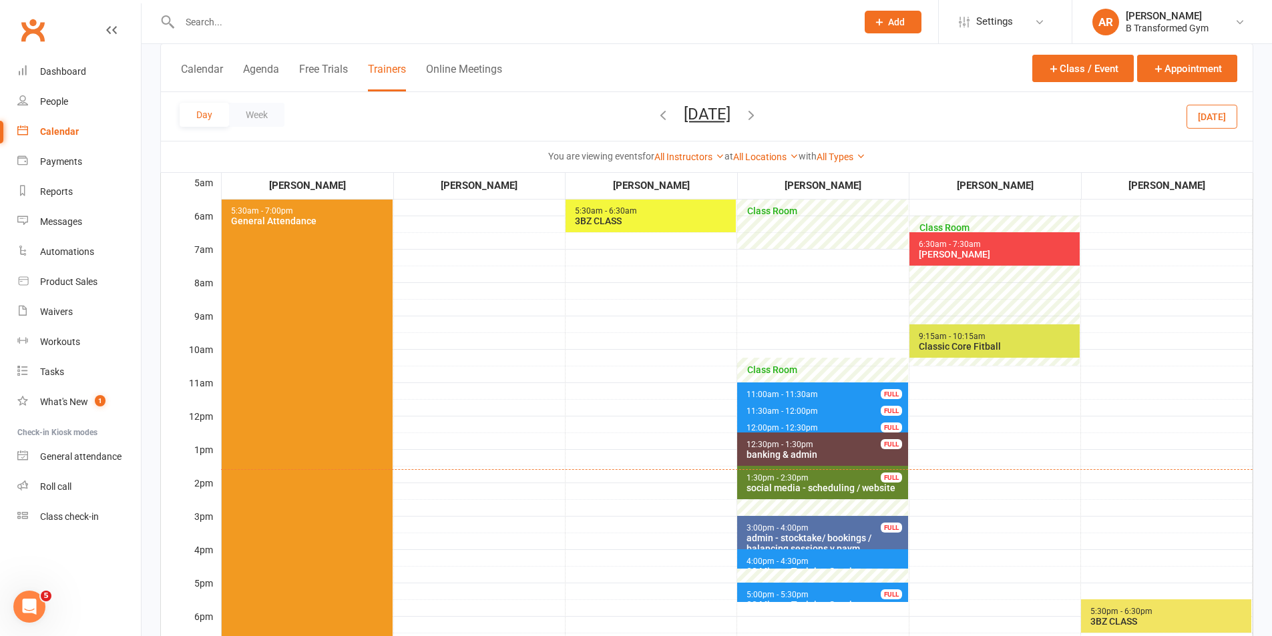
click at [848, 592] on span "5:00pm - 5:30pm 30 Minute Training Session - [PERSON_NAME] FULL" at bounding box center [822, 592] width 170 height 19
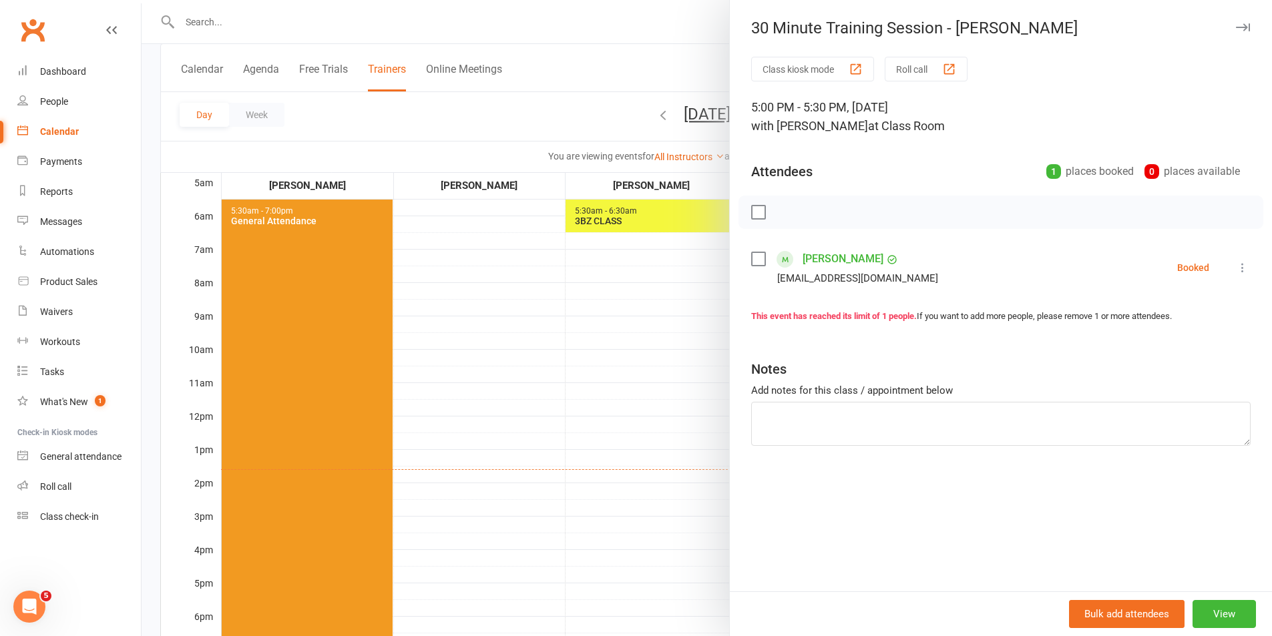
drag, startPoint x: 527, startPoint y: 494, endPoint x: 687, endPoint y: 520, distance: 161.7
click at [529, 494] on div at bounding box center [707, 318] width 1130 height 636
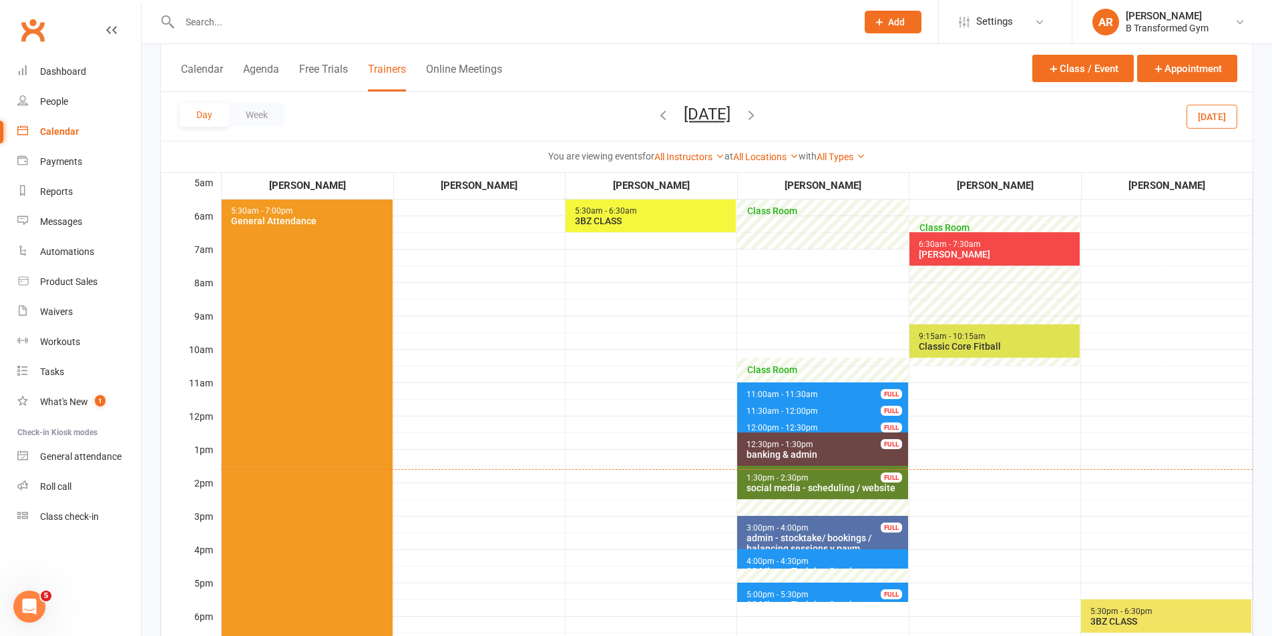
click at [747, 559] on span "4:00pm - 4:30pm" at bounding box center [777, 561] width 63 height 9
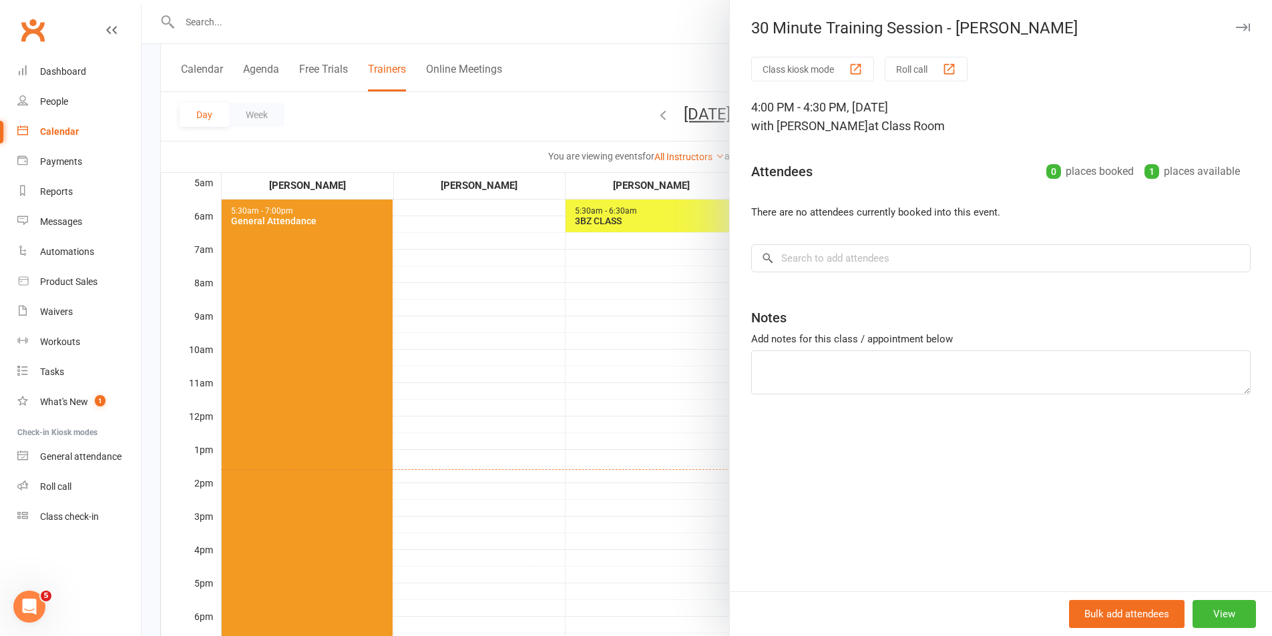
click at [576, 436] on div at bounding box center [707, 318] width 1130 height 636
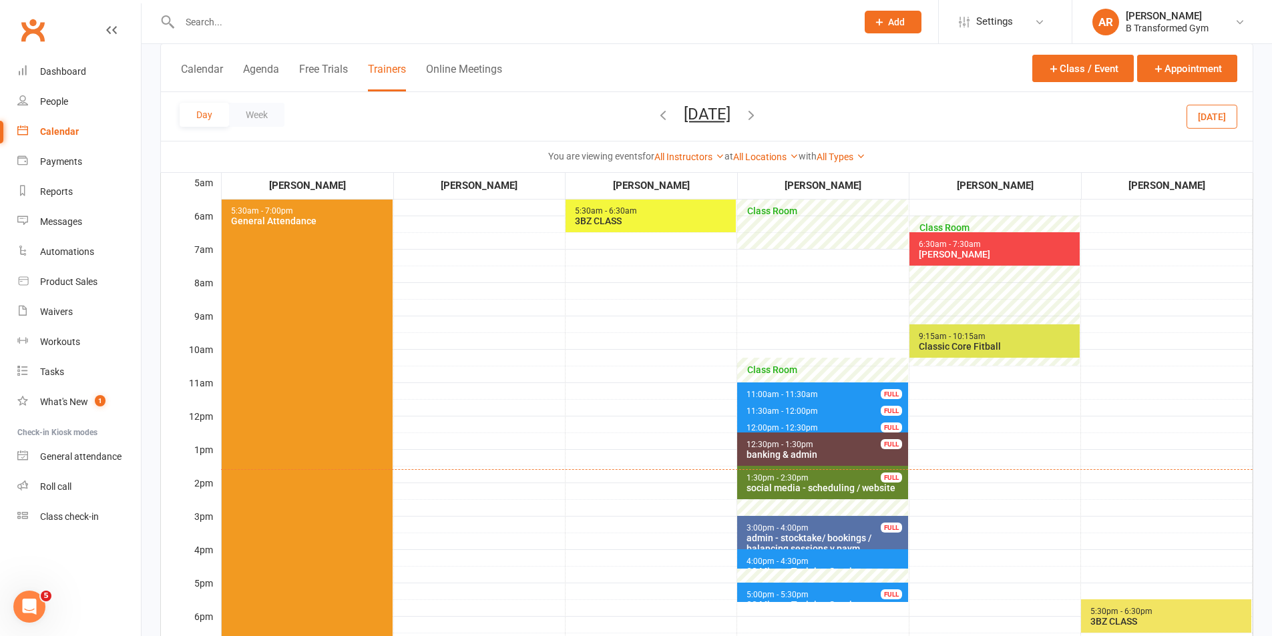
click at [805, 427] on span "12:00pm - 12:30pm" at bounding box center [782, 427] width 73 height 9
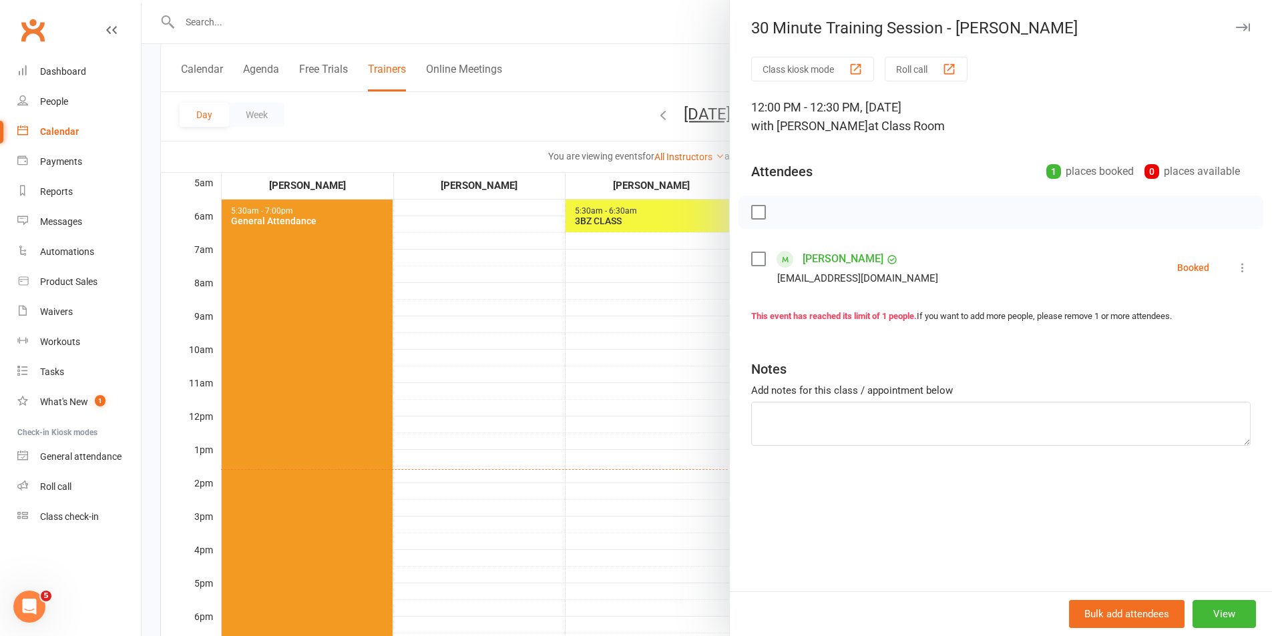
drag, startPoint x: 643, startPoint y: 406, endPoint x: 669, endPoint y: 411, distance: 26.5
click at [648, 407] on div at bounding box center [707, 318] width 1130 height 636
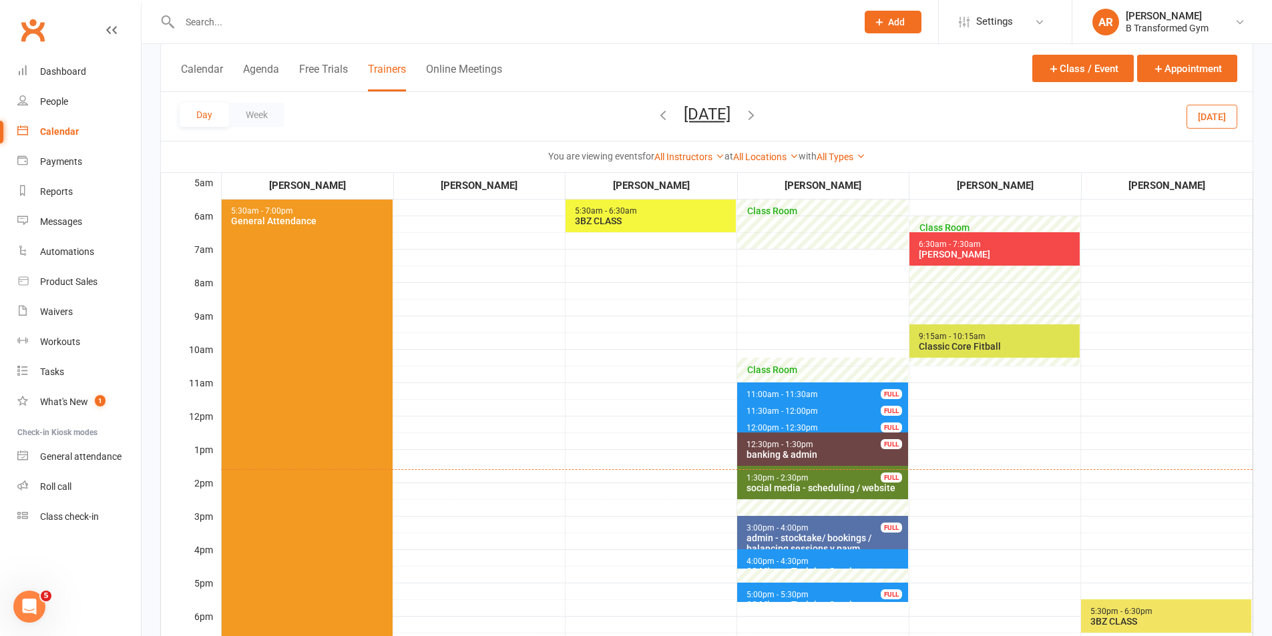
click at [748, 404] on span "11:30am - 12:00pm 30 Minute Training Session - [PERSON_NAME] FULL" at bounding box center [822, 408] width 170 height 19
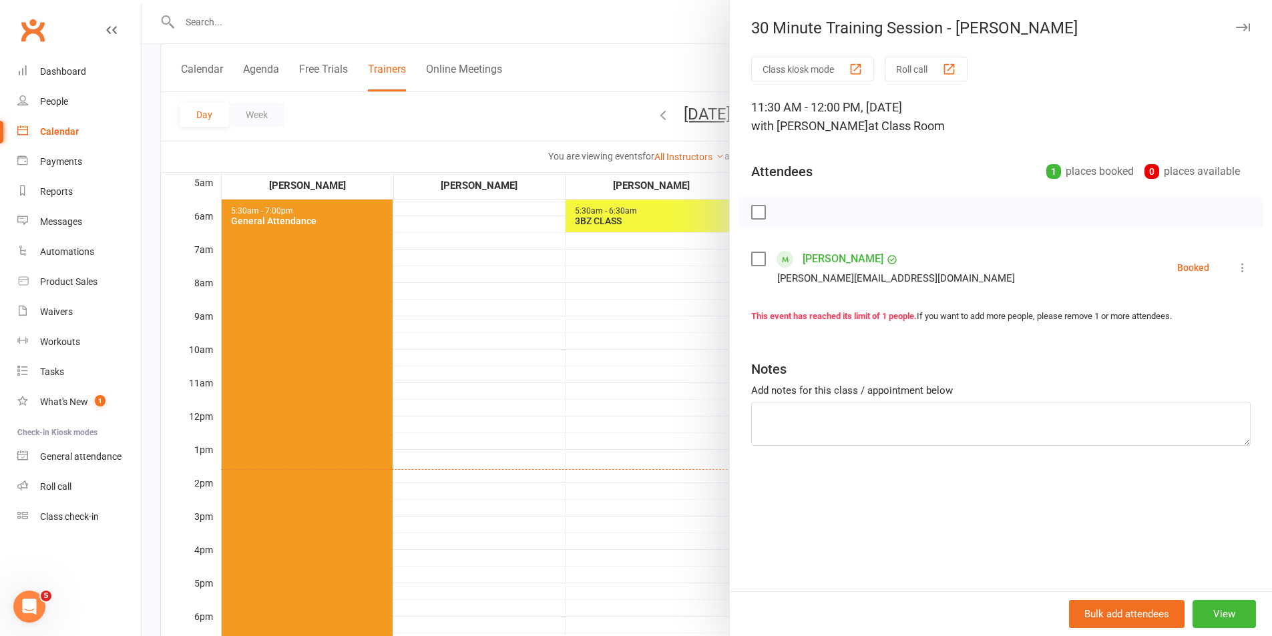
drag, startPoint x: 636, startPoint y: 382, endPoint x: 733, endPoint y: 398, distance: 98.1
click at [637, 382] on div at bounding box center [707, 318] width 1130 height 636
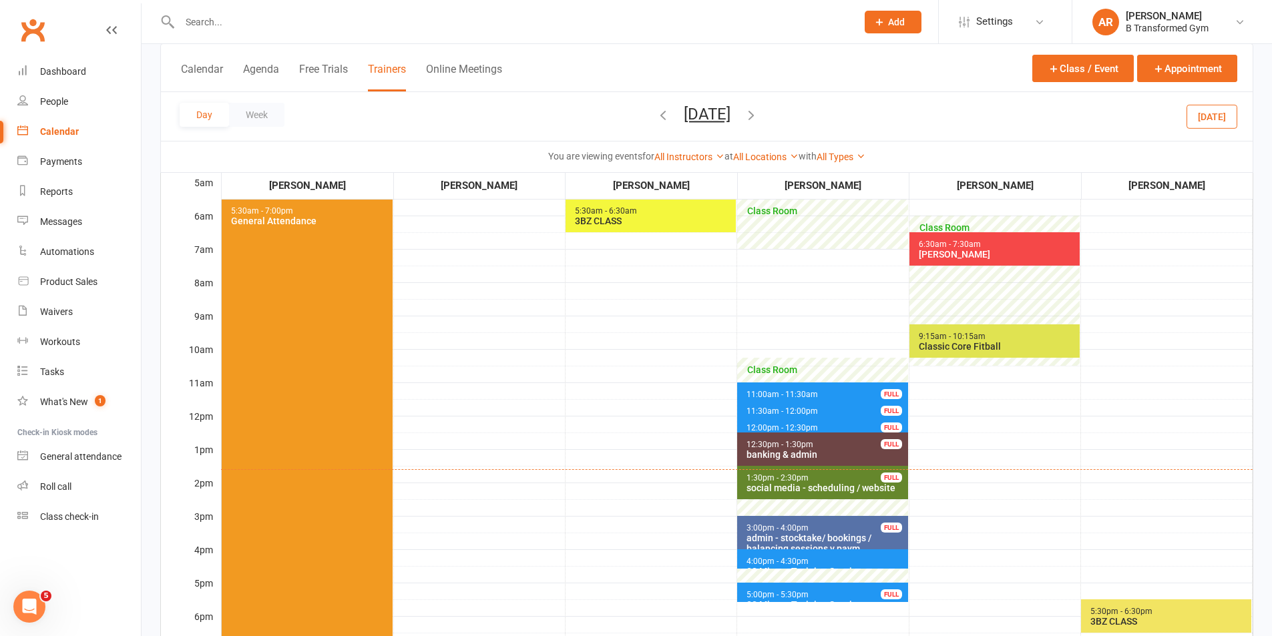
click at [748, 391] on span "11:00am - 11:30am" at bounding box center [782, 394] width 73 height 9
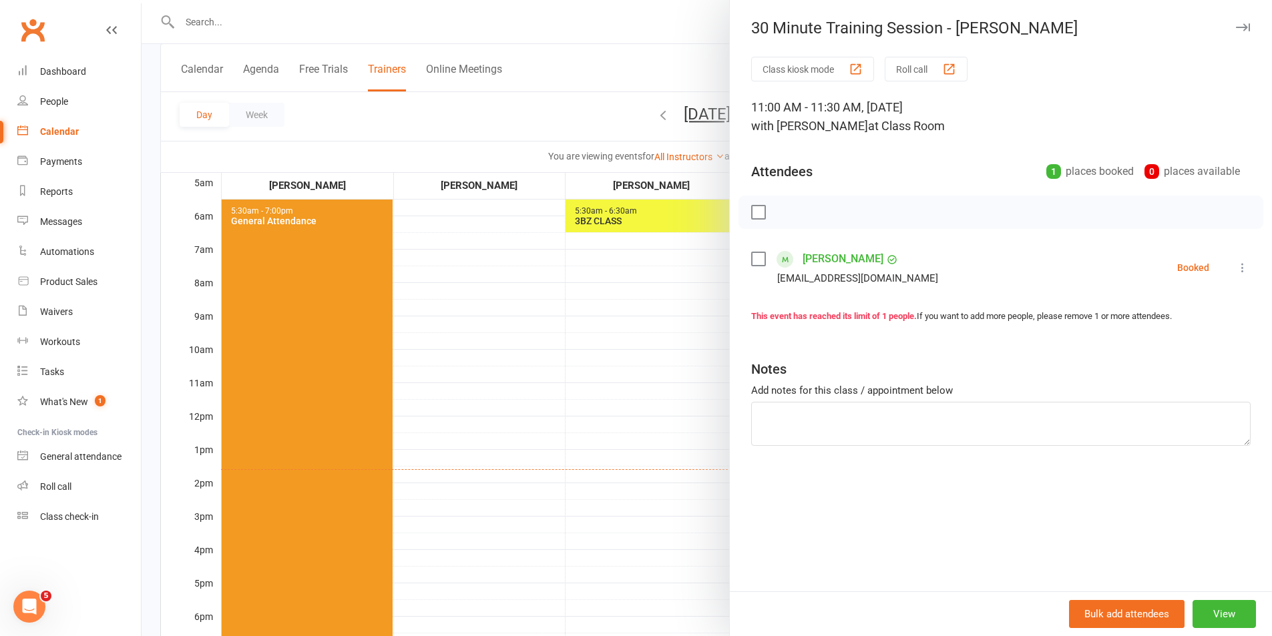
click at [652, 389] on div at bounding box center [707, 318] width 1130 height 636
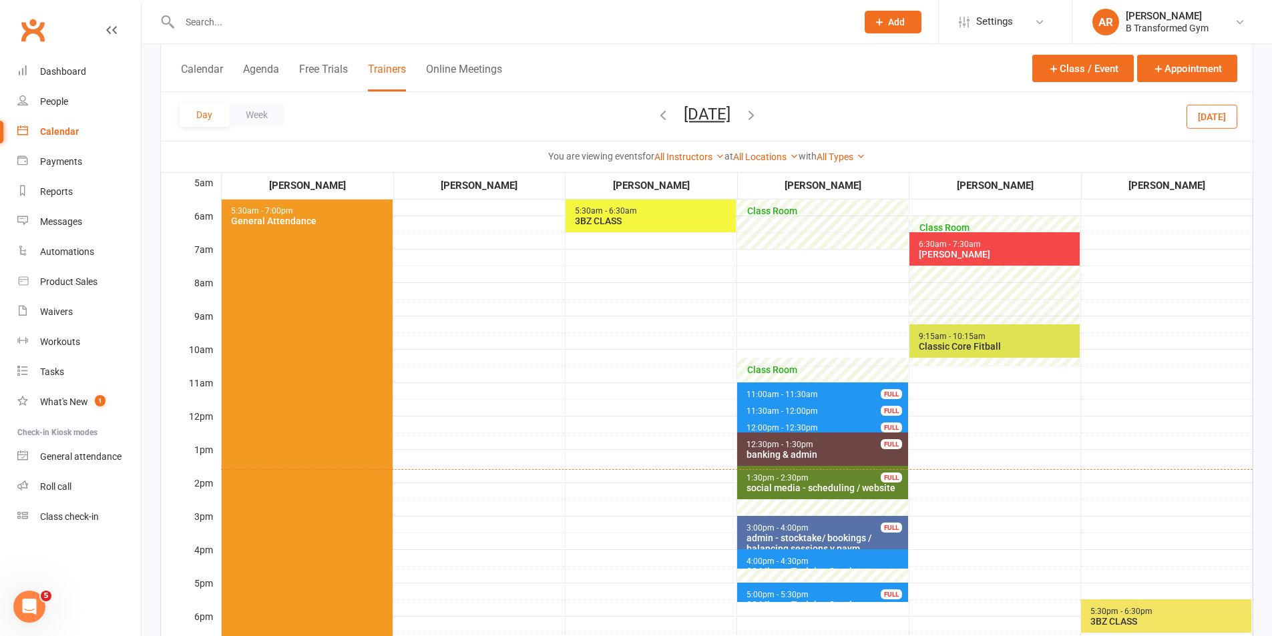
click at [656, 113] on icon "button" at bounding box center [663, 114] width 15 height 15
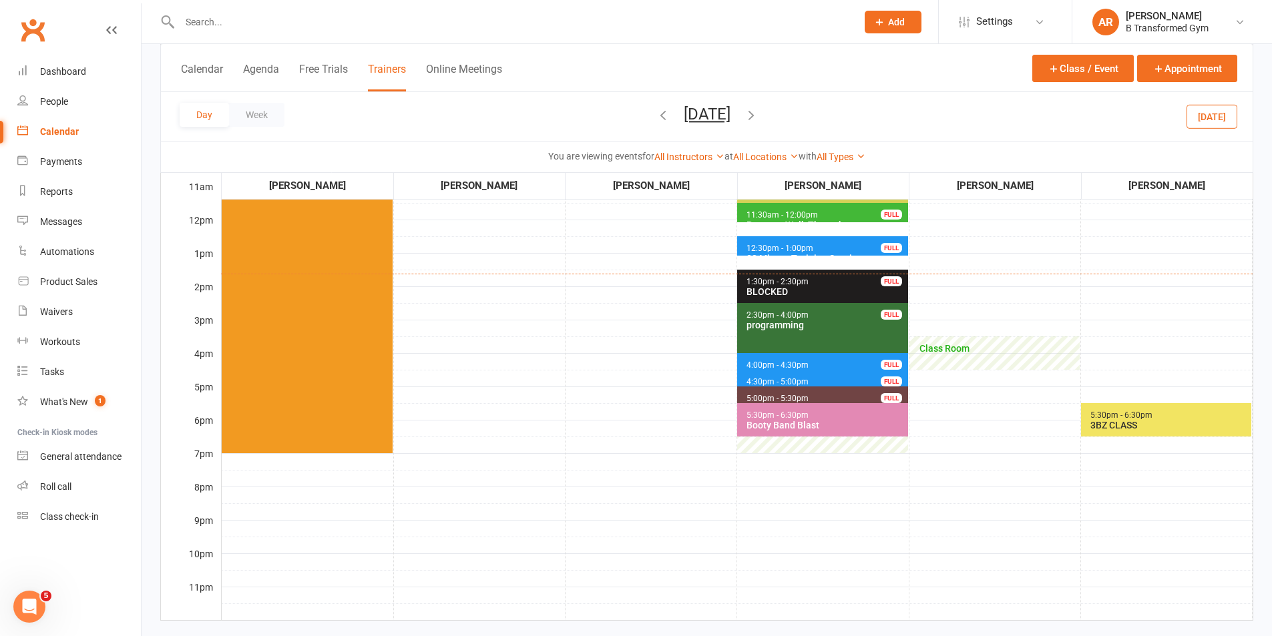
scroll to position [334, 0]
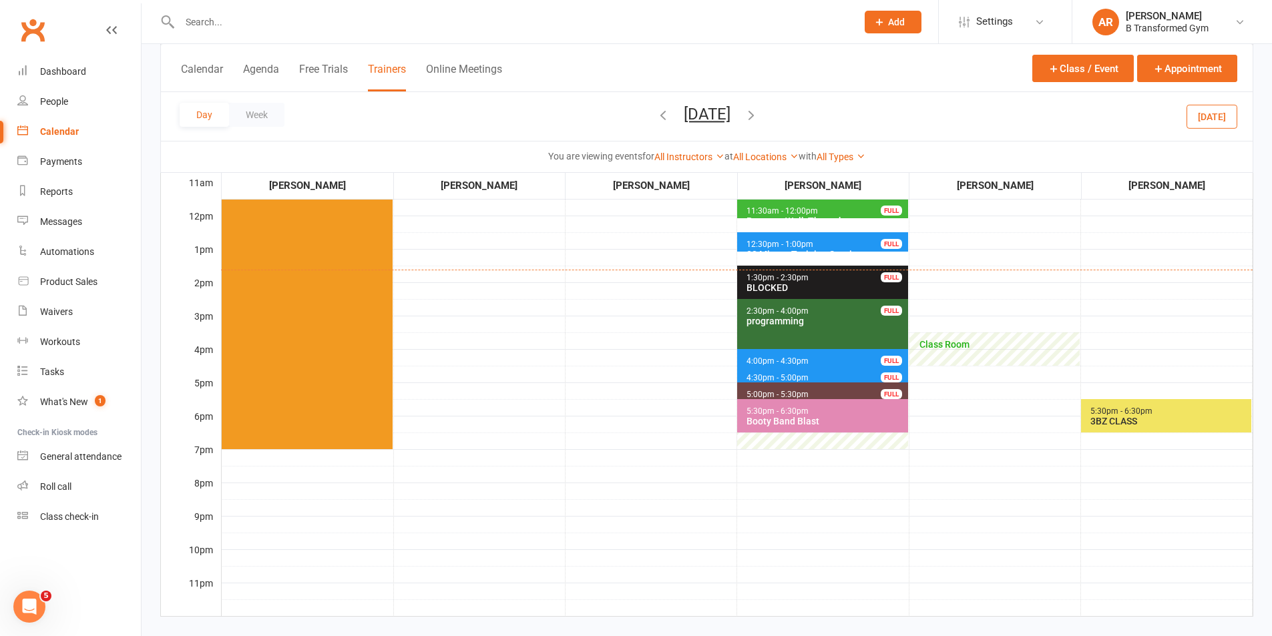
click at [762, 361] on span "4:00pm - 4:30pm" at bounding box center [777, 361] width 63 height 9
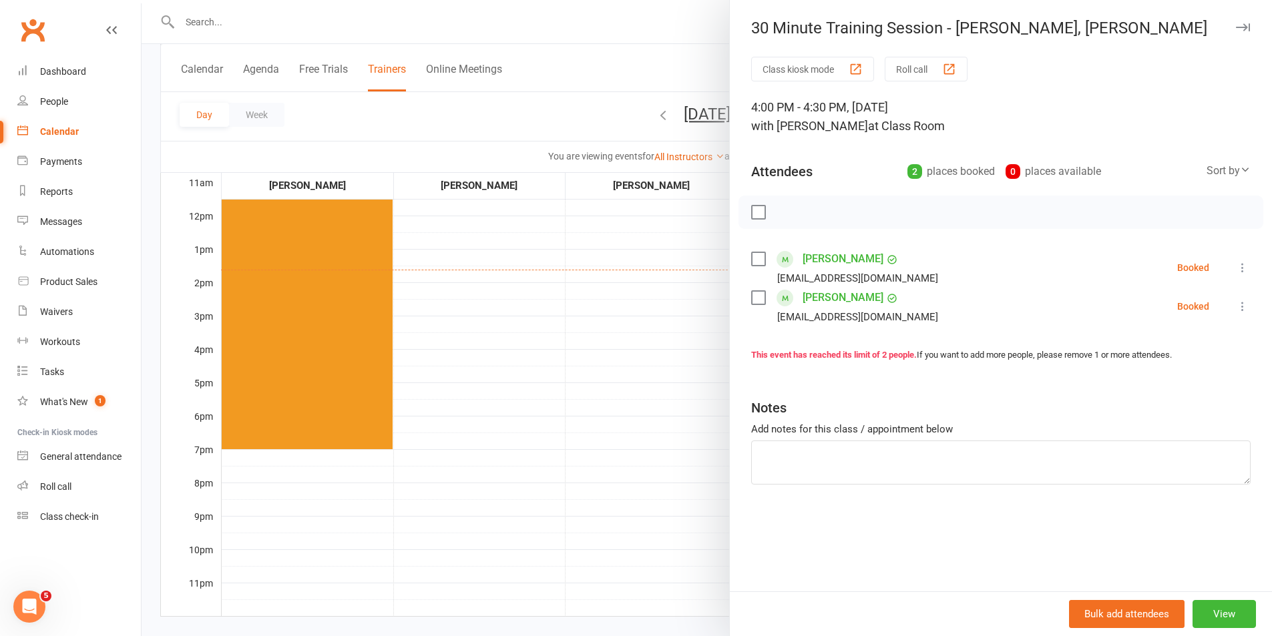
drag, startPoint x: 612, startPoint y: 369, endPoint x: 774, endPoint y: 385, distance: 162.4
click at [613, 369] on div at bounding box center [707, 318] width 1130 height 636
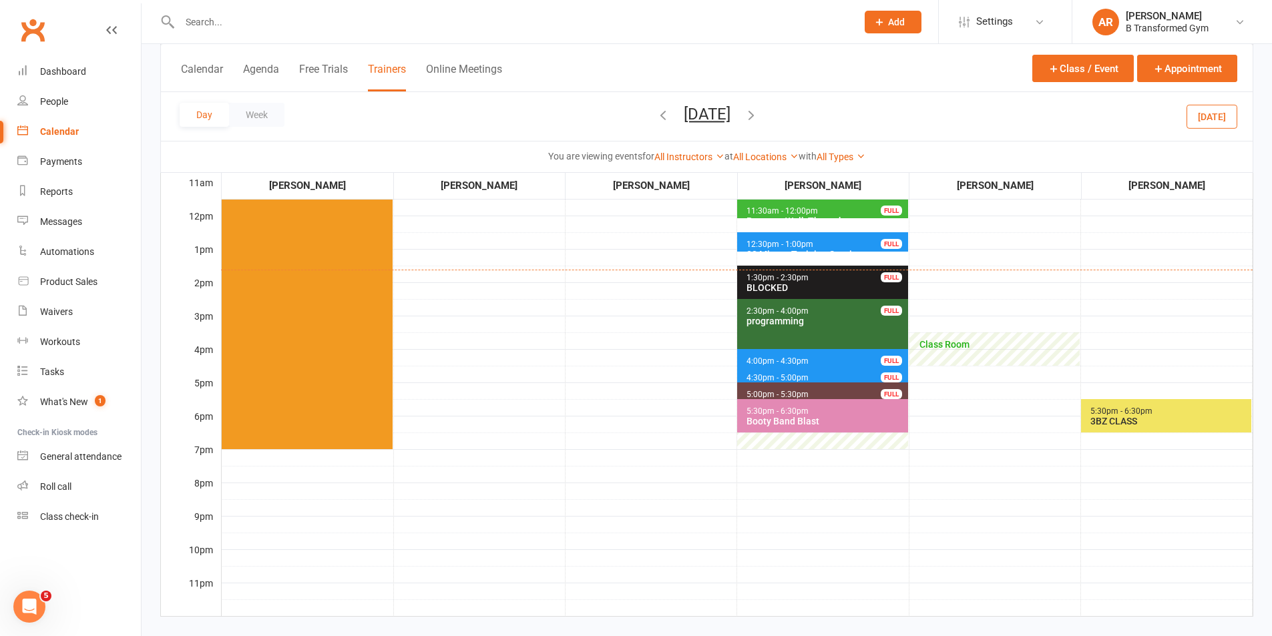
click at [787, 377] on span "4:30pm - 5:00pm" at bounding box center [777, 377] width 63 height 9
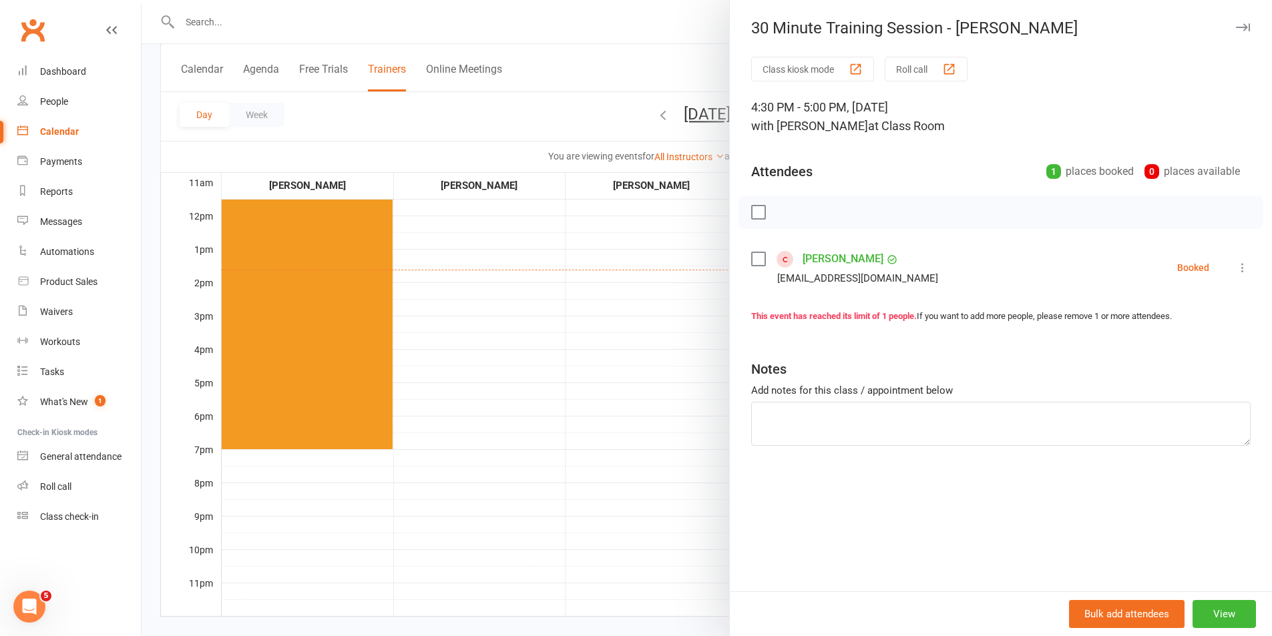
click at [595, 380] on div at bounding box center [707, 318] width 1130 height 636
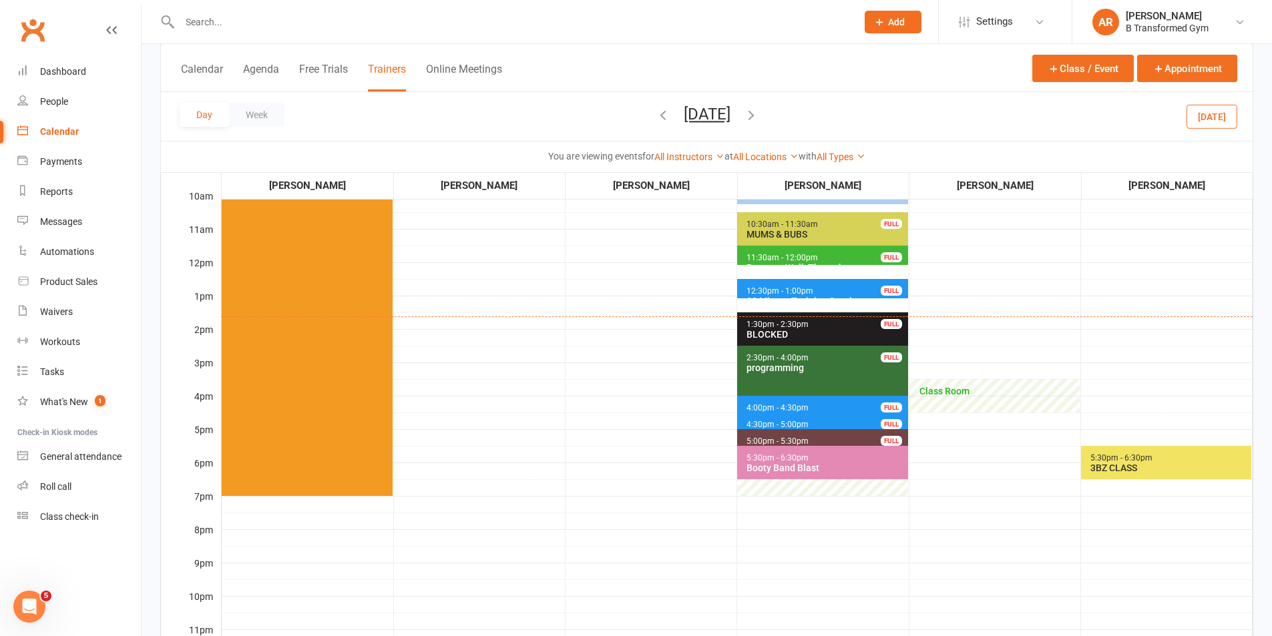
scroll to position [267, 0]
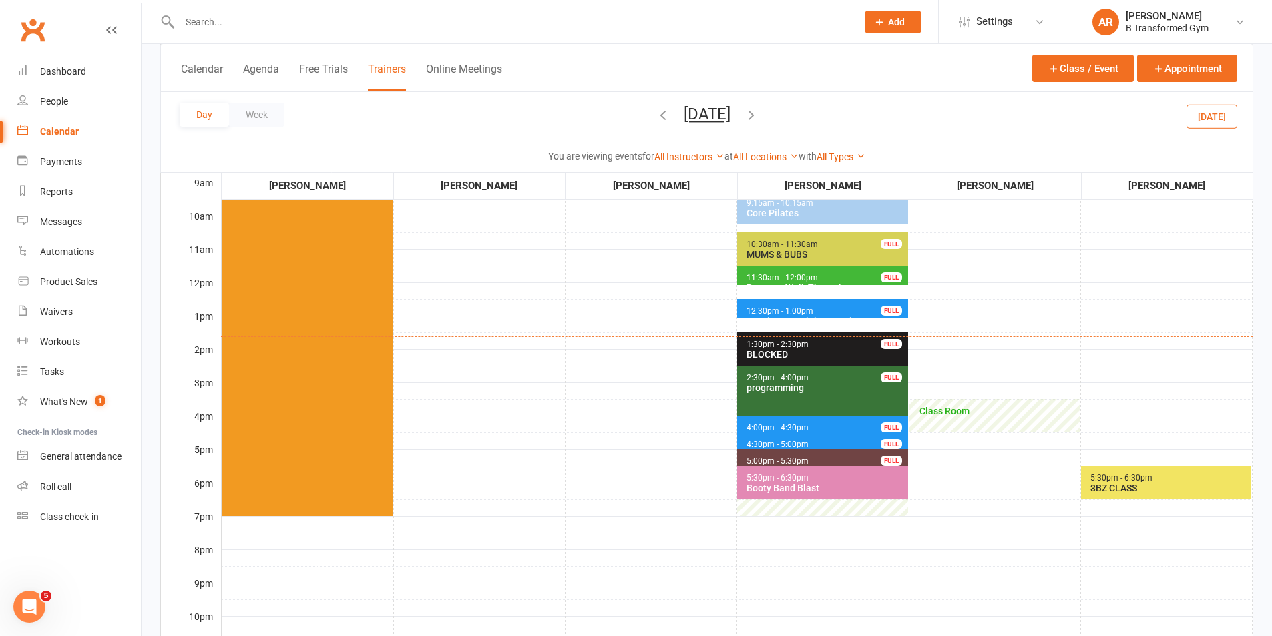
click at [656, 115] on icon "button" at bounding box center [663, 114] width 15 height 15
